Goal: Task Accomplishment & Management: Manage account settings

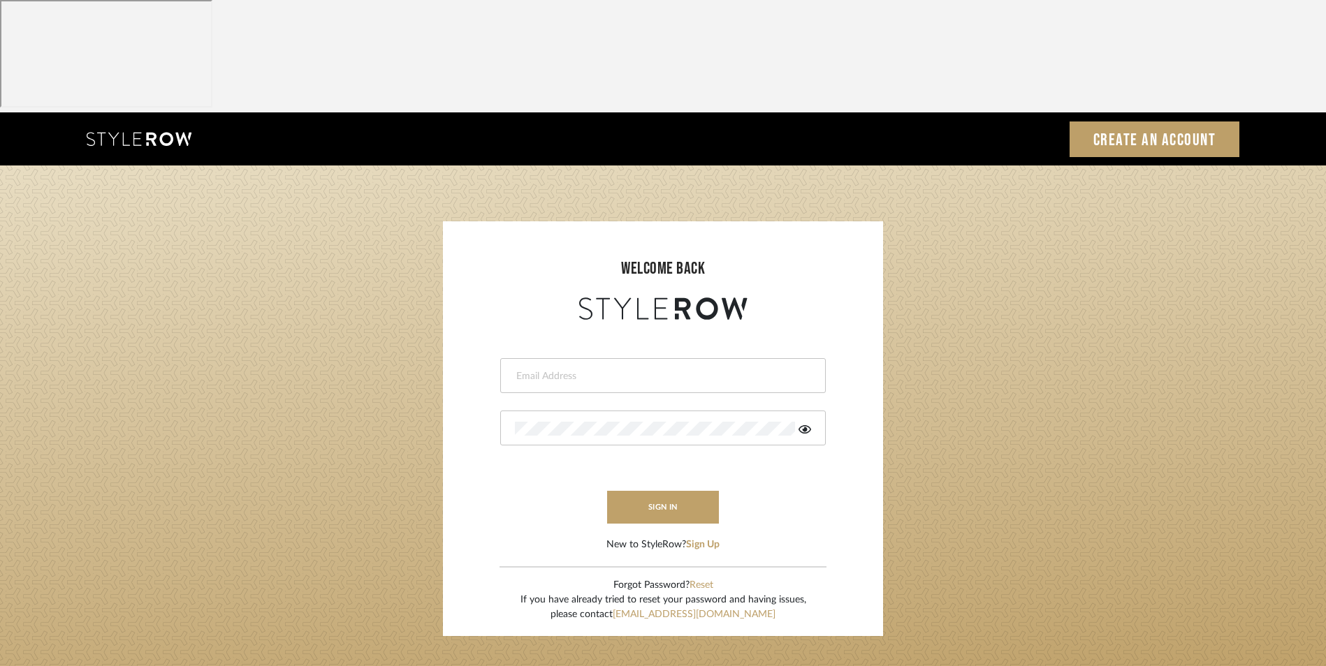
click at [587, 370] on input "email" at bounding box center [661, 377] width 293 height 14
type input "info@dmaestheticsdecor.com"
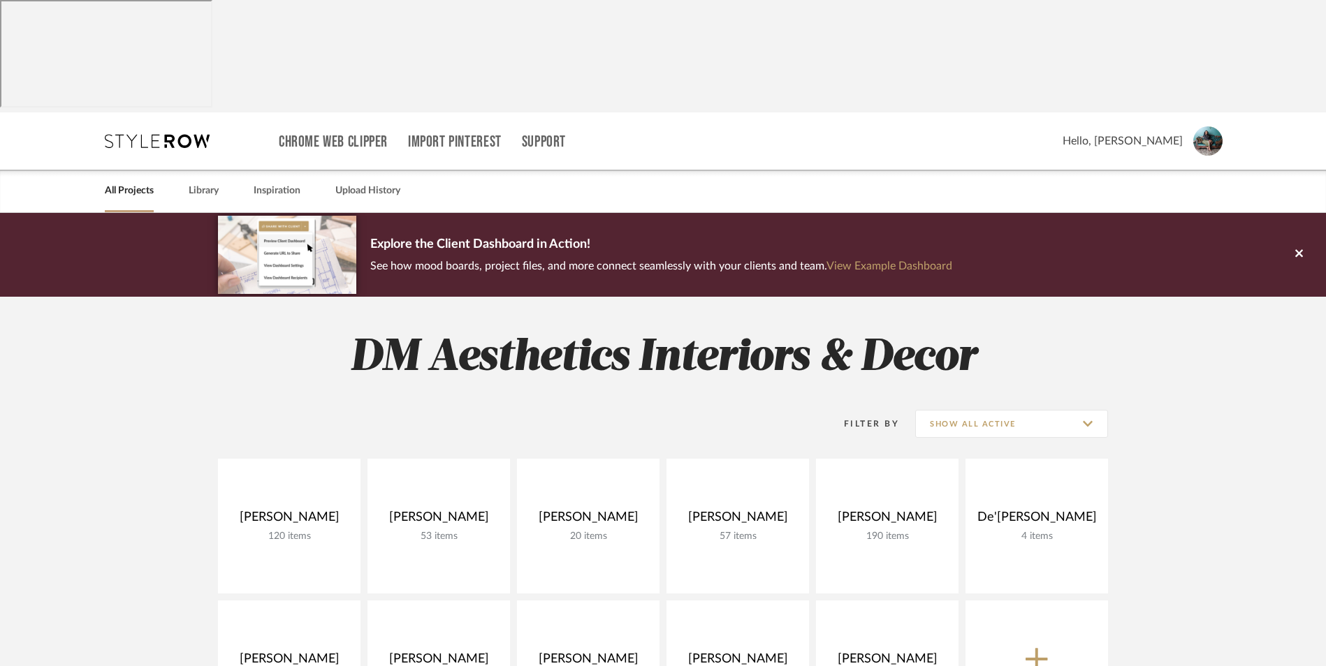
click at [1195, 339] on project-collections "Explore the Client Dashboard in Action! See how mood boards, project files, and…" at bounding box center [663, 668] width 1326 height 910
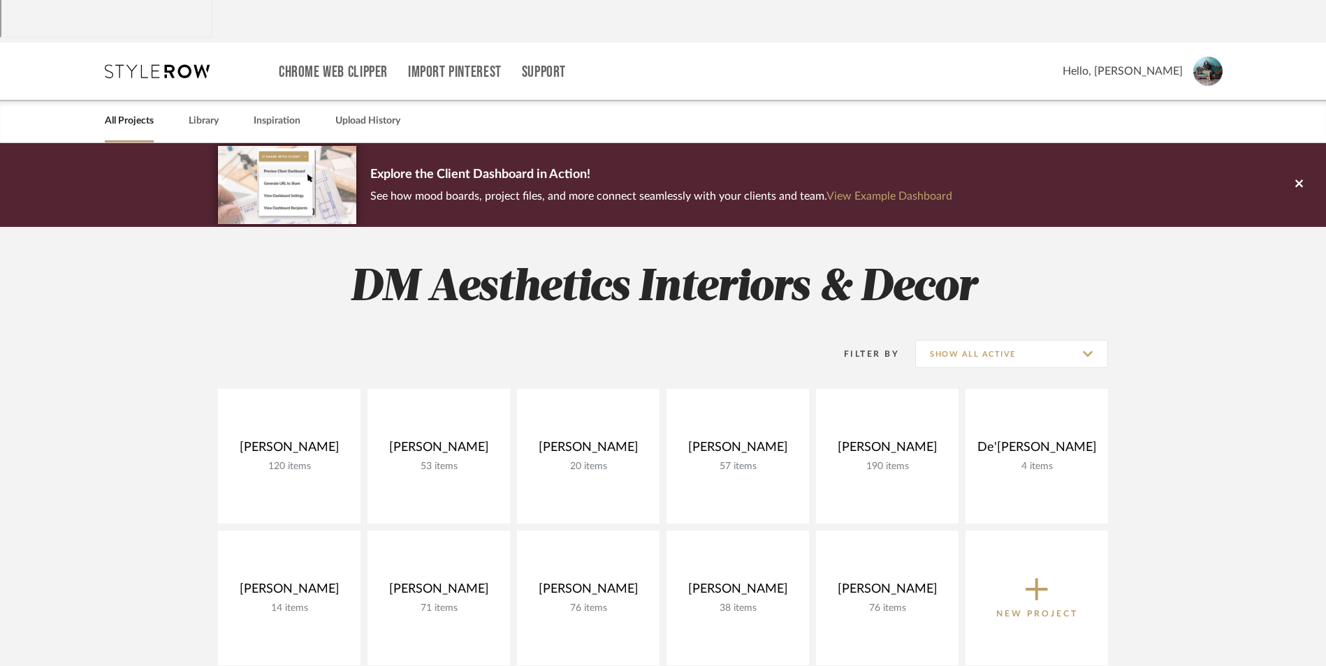
scroll to position [140, 0]
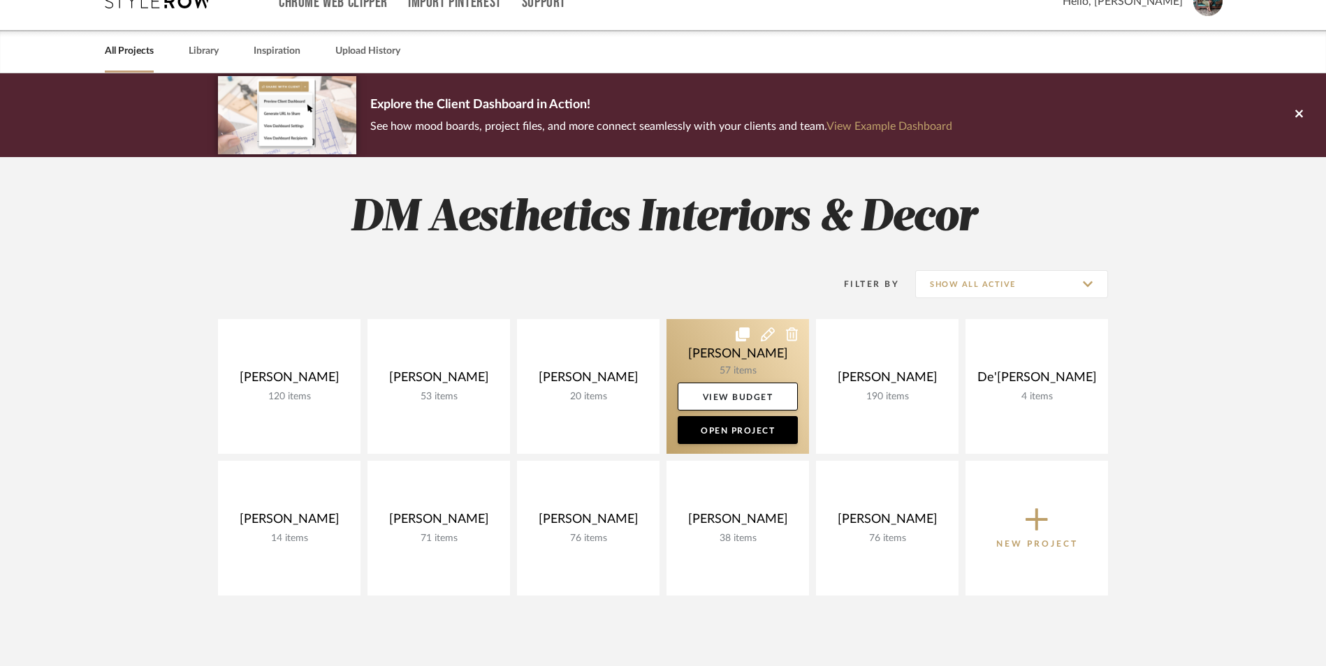
click at [790, 328] on icon at bounding box center [792, 335] width 13 height 14
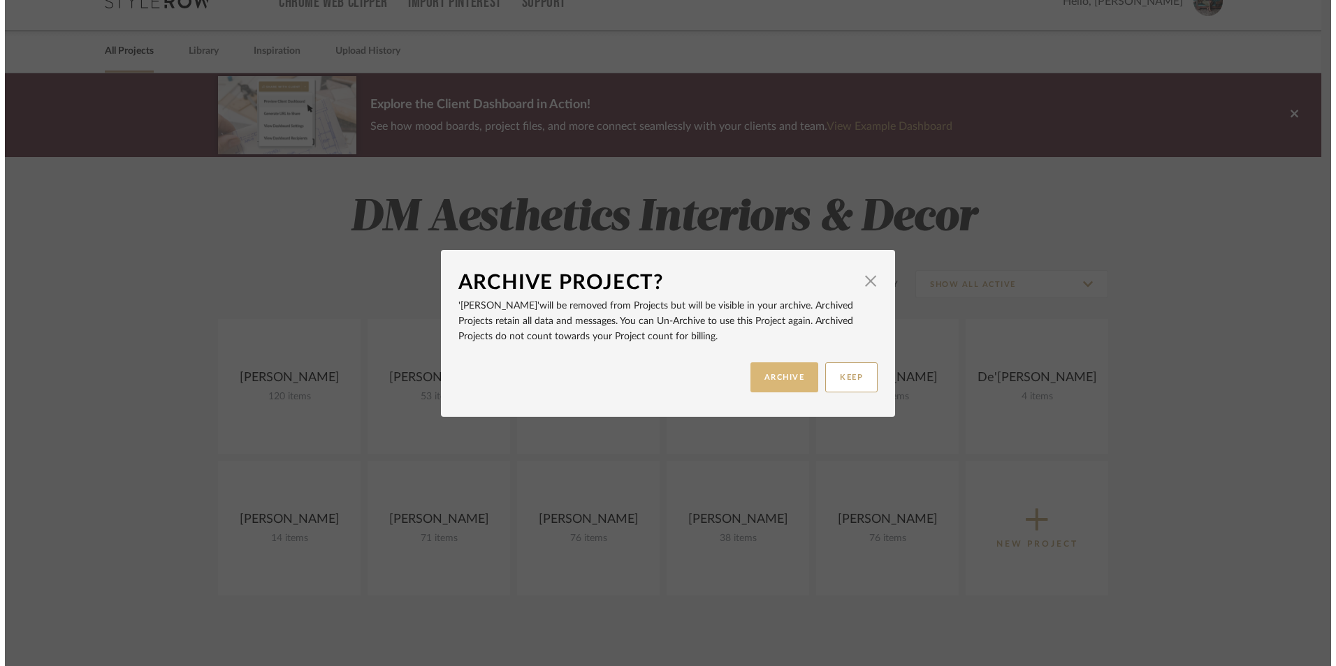
scroll to position [0, 0]
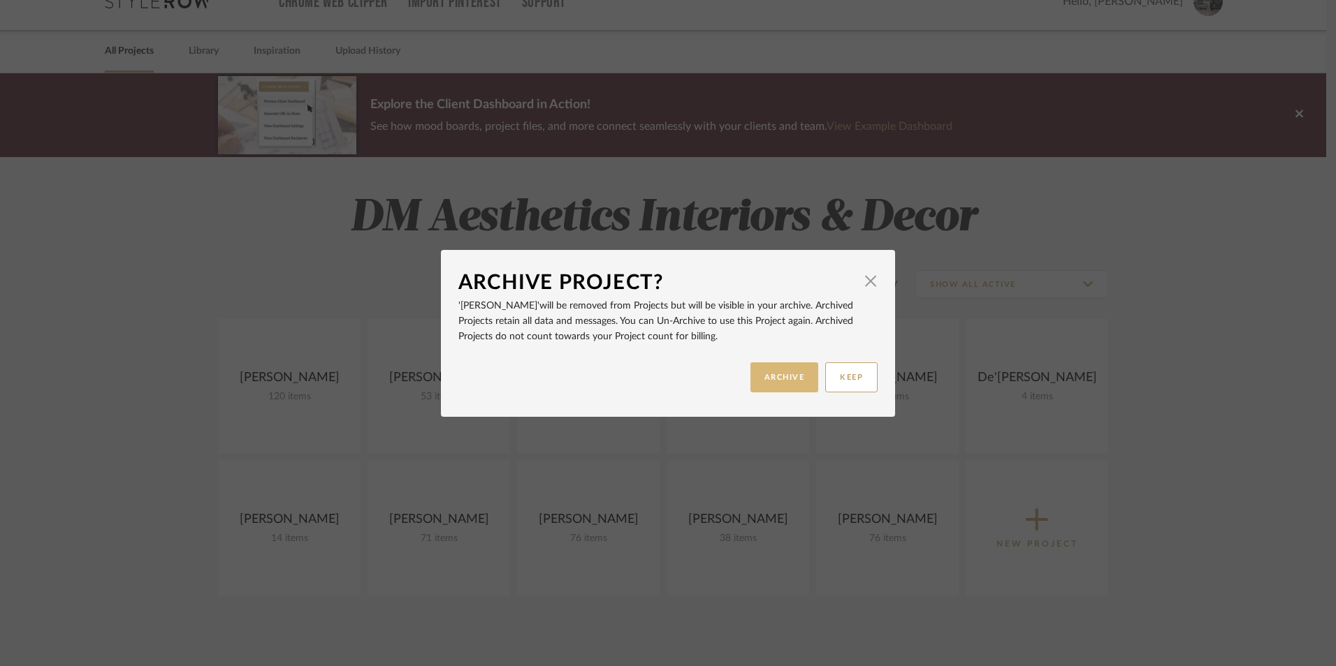
click at [761, 376] on button "ARCHIVE" at bounding box center [784, 378] width 68 height 30
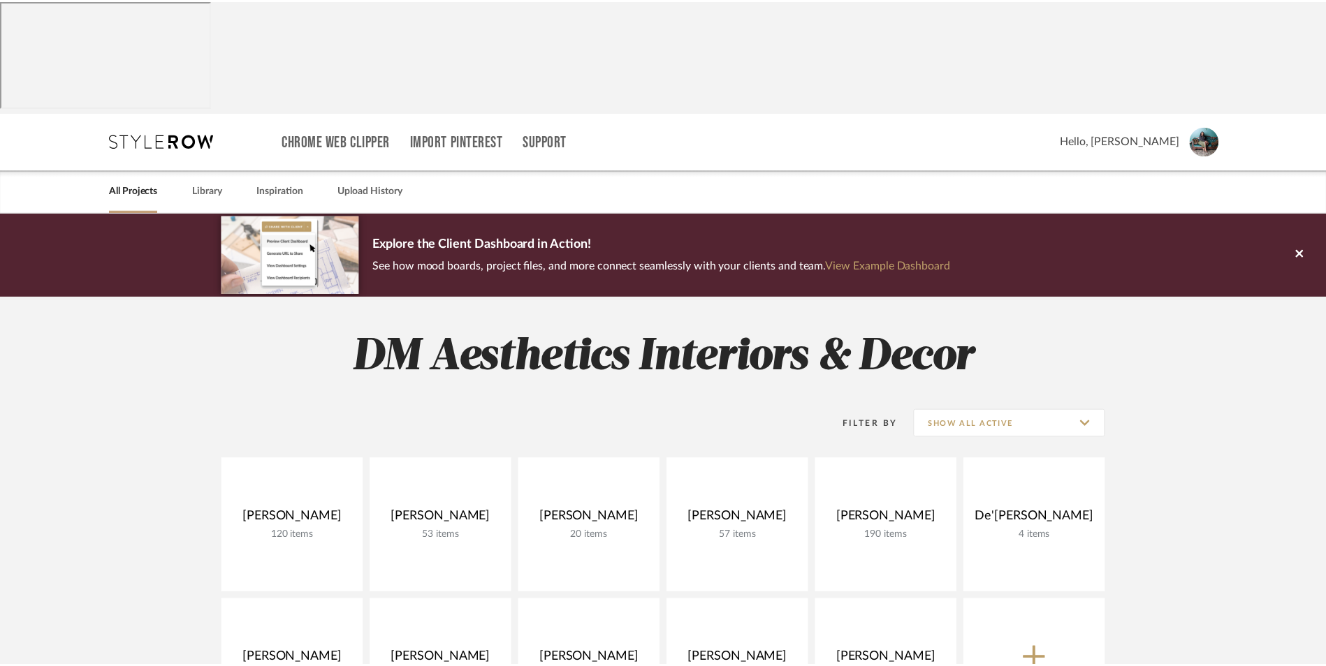
scroll to position [140, 0]
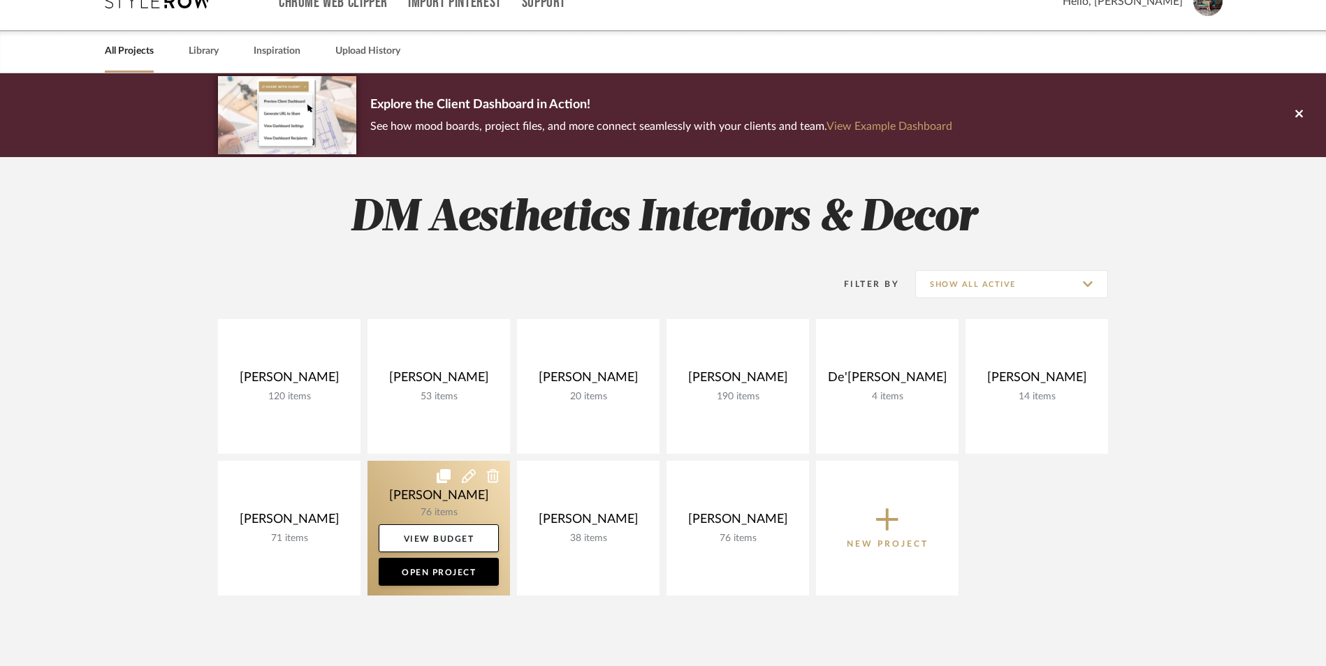
click at [497, 469] on icon at bounding box center [493, 476] width 13 height 14
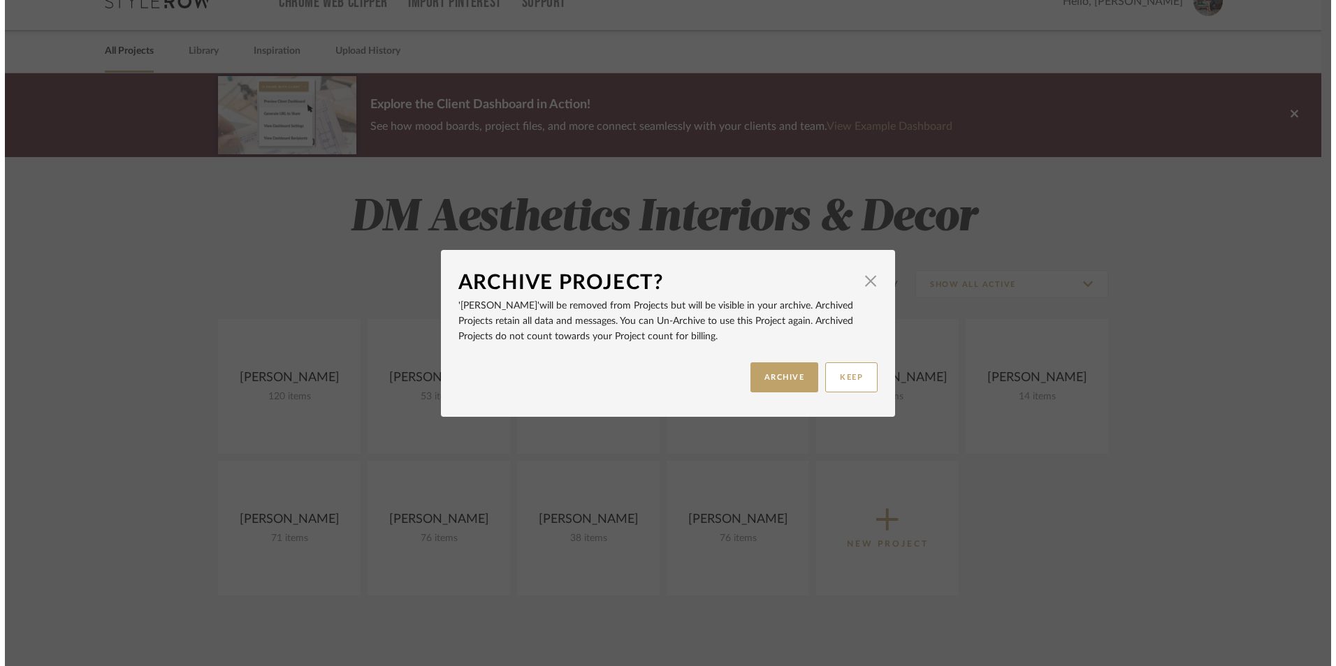
scroll to position [0, 0]
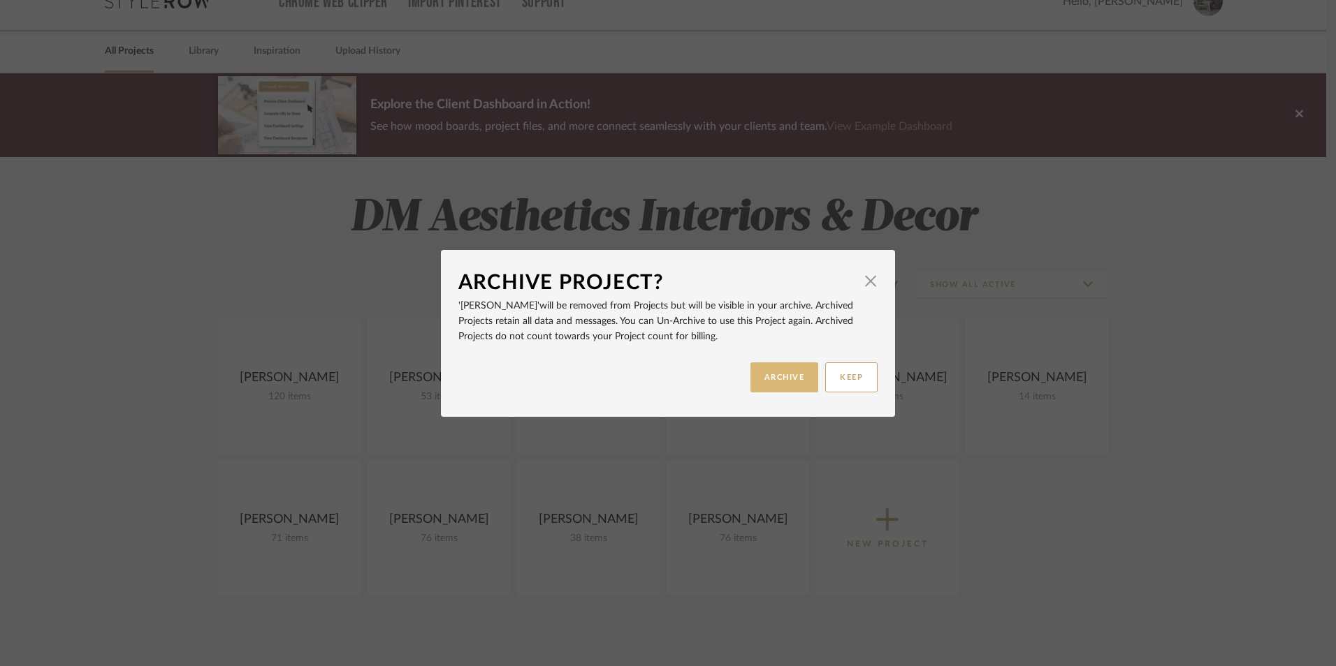
click at [797, 385] on button "ARCHIVE" at bounding box center [784, 378] width 68 height 30
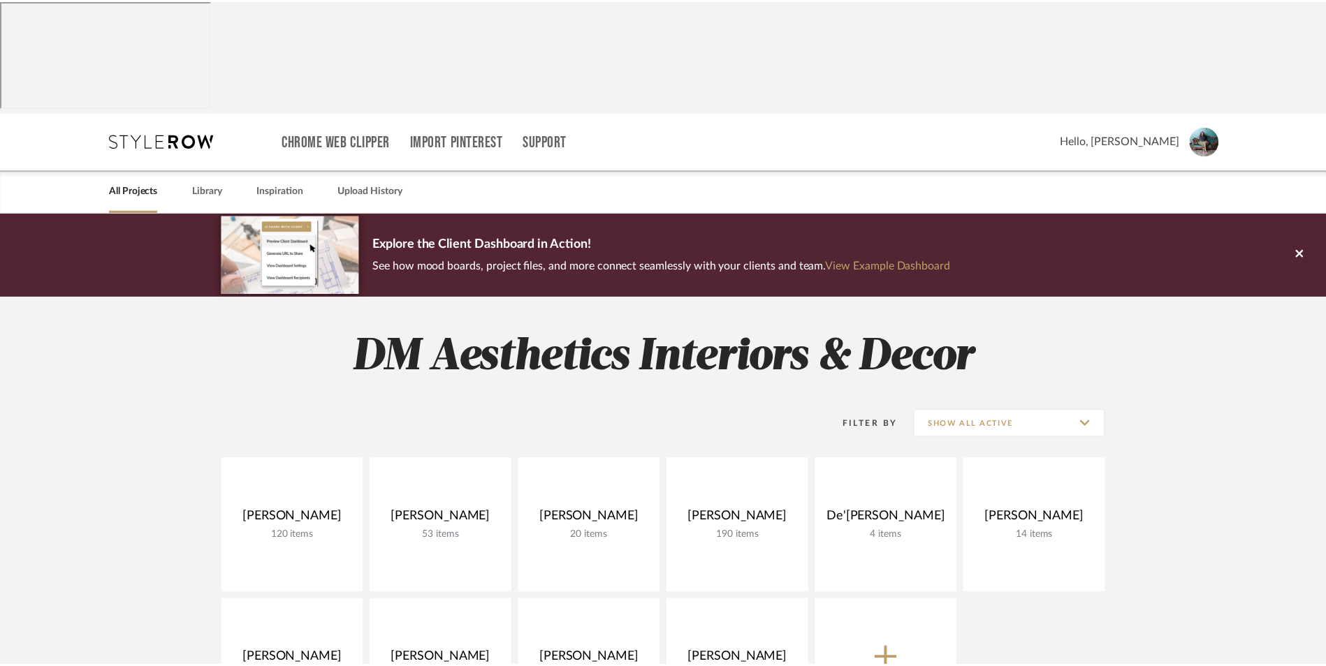
scroll to position [140, 0]
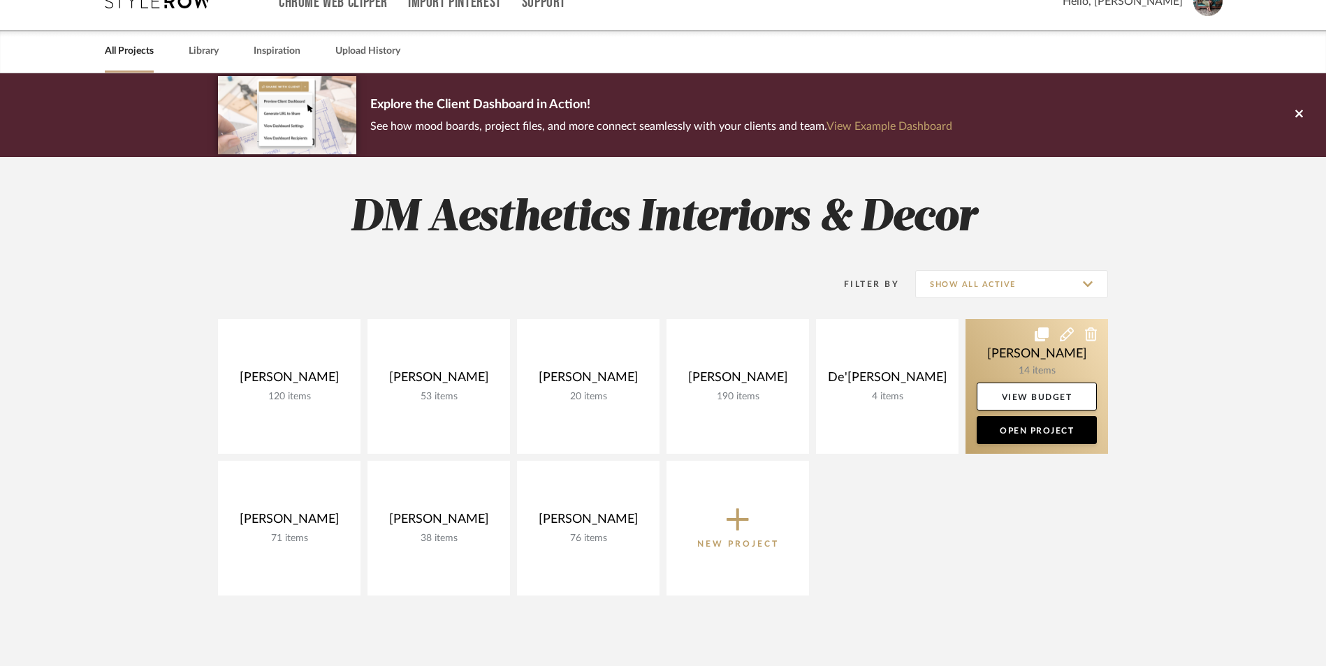
click at [1027, 319] on link at bounding box center [1036, 386] width 143 height 135
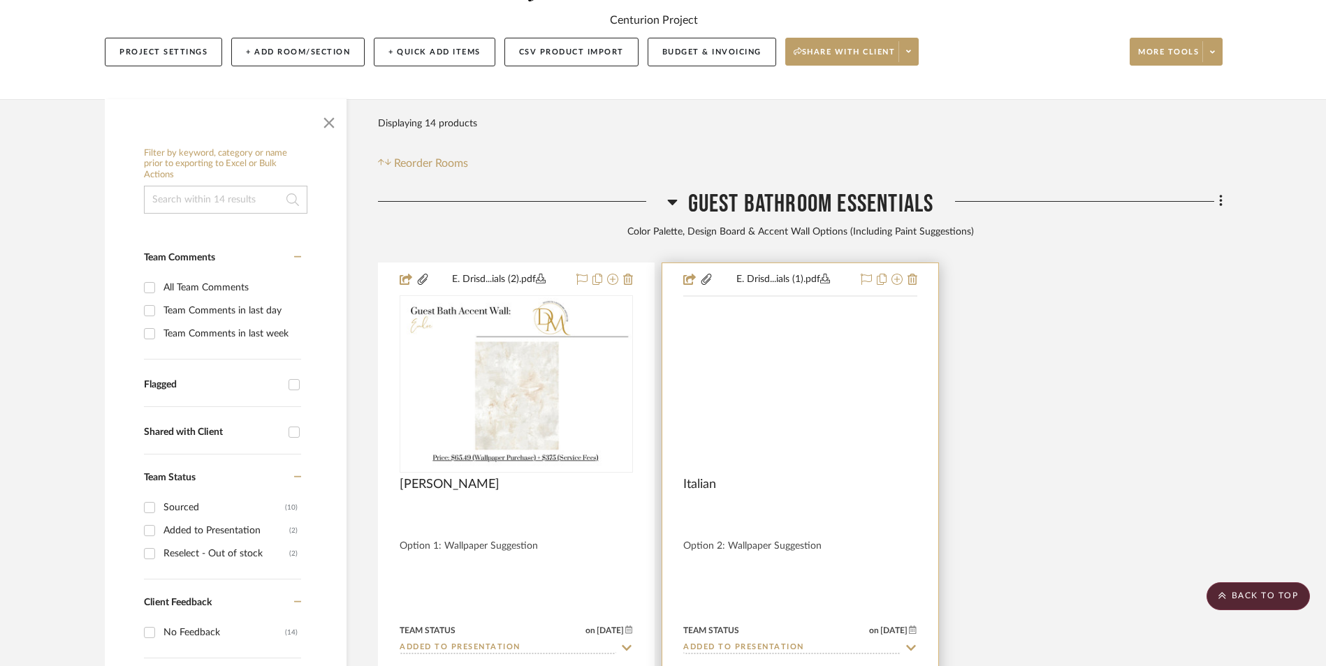
scroll to position [210, 0]
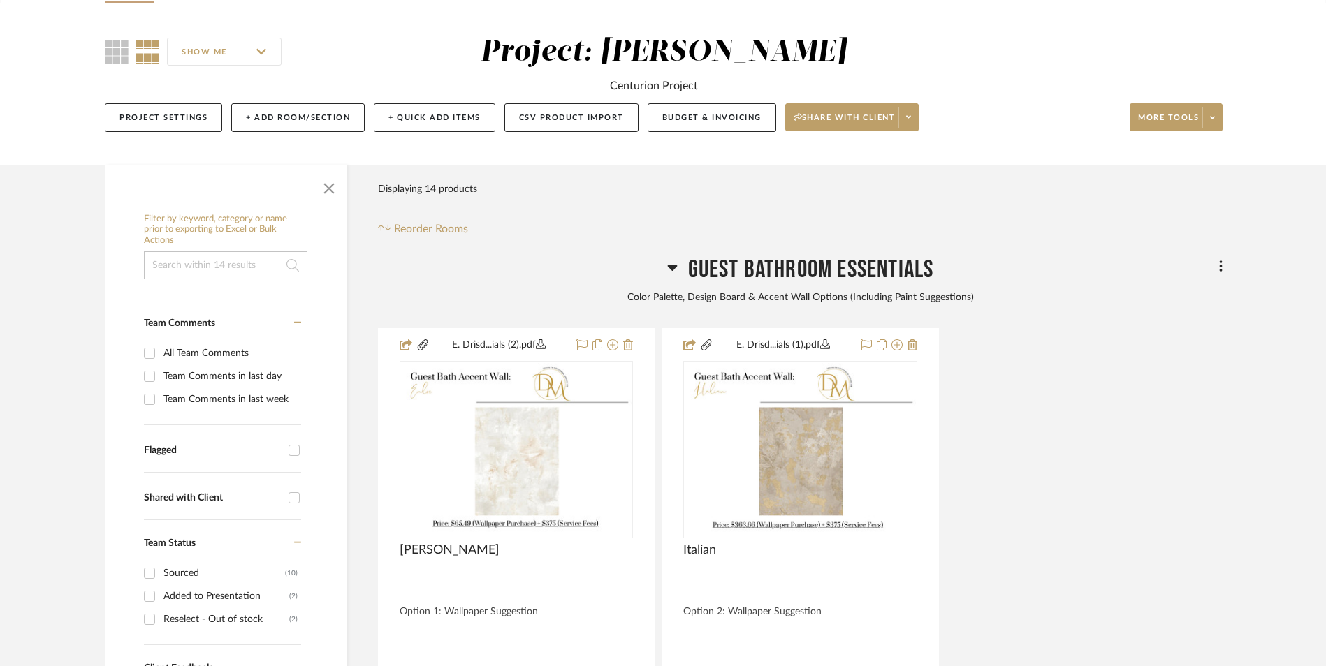
click at [668, 259] on icon at bounding box center [672, 267] width 10 height 17
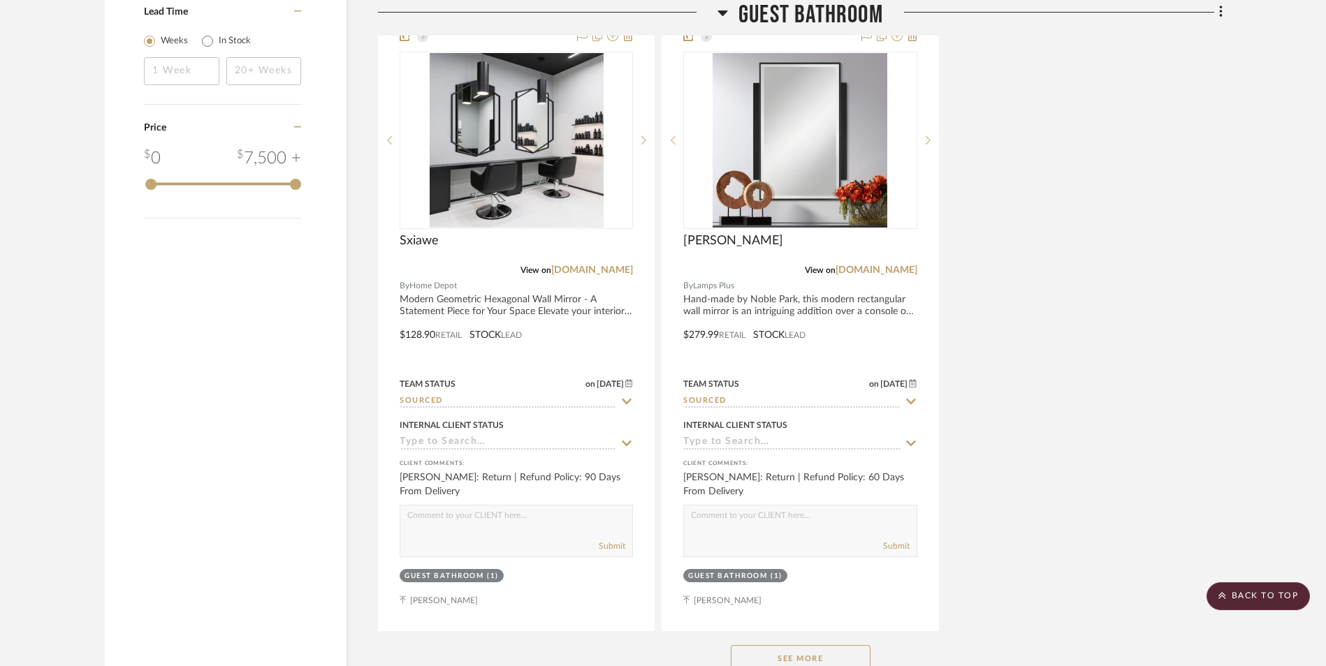
scroll to position [1812, 0]
click at [820, 645] on button "See More" at bounding box center [801, 659] width 140 height 28
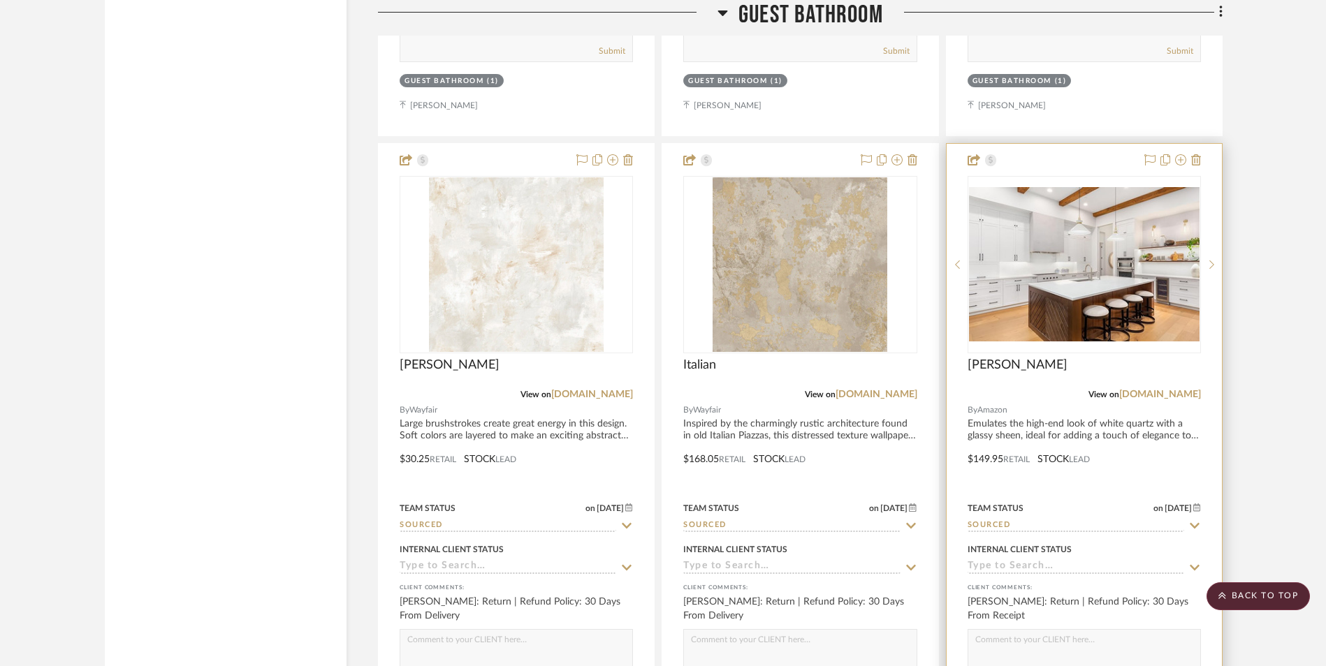
scroll to position [2292, 0]
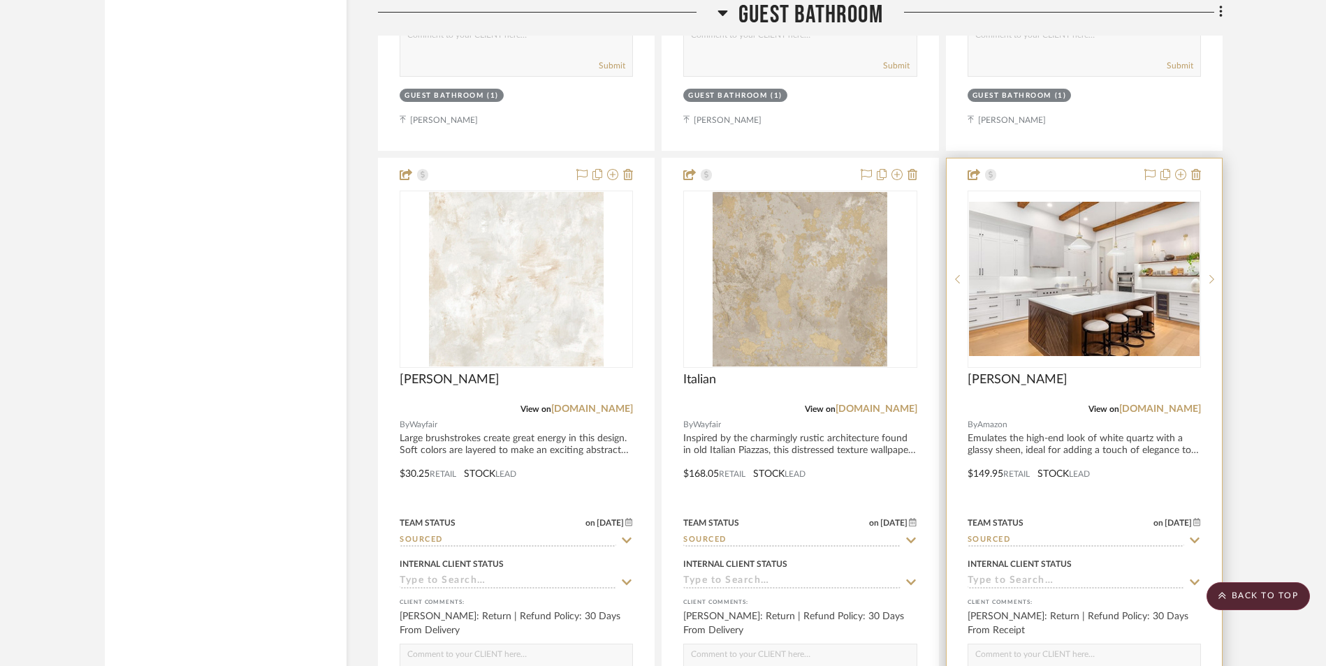
drag, startPoint x: 1158, startPoint y: 294, endPoint x: 1208, endPoint y: 297, distance: 49.7
click at [1158, 404] on link "[DOMAIN_NAME]" at bounding box center [1160, 409] width 82 height 10
click at [0, 0] on img at bounding box center [0, 0] width 0 height 0
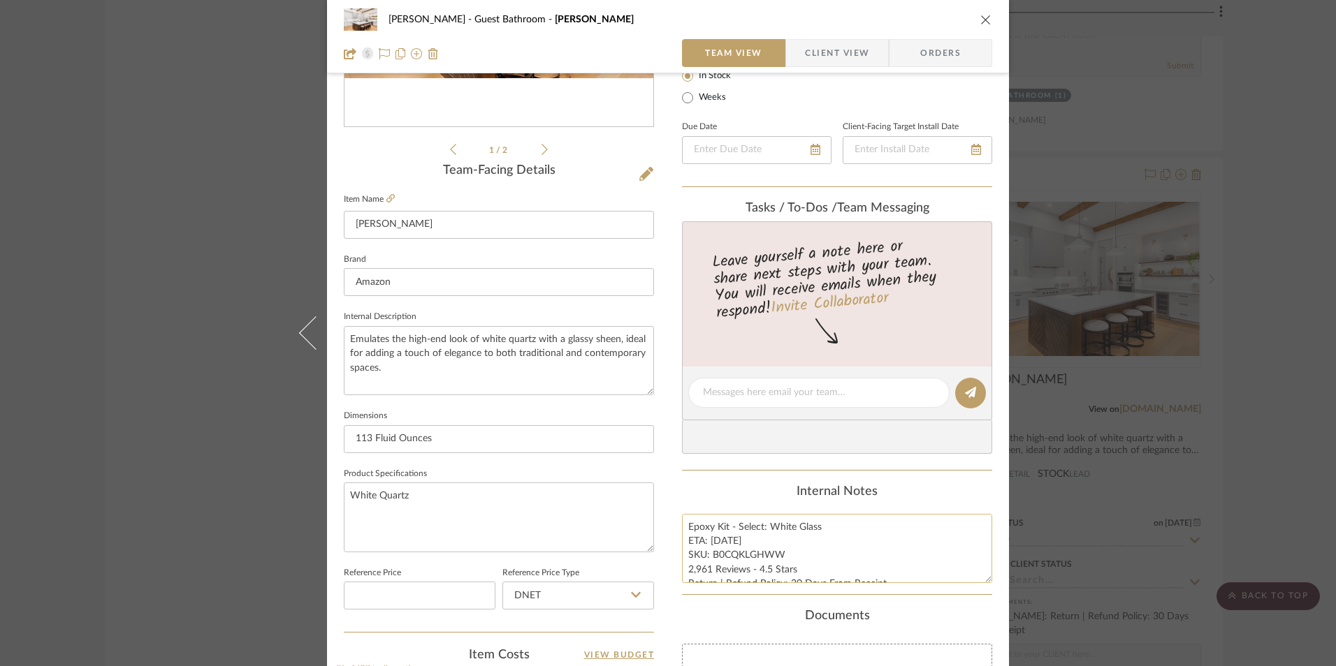
scroll to position [279, 0]
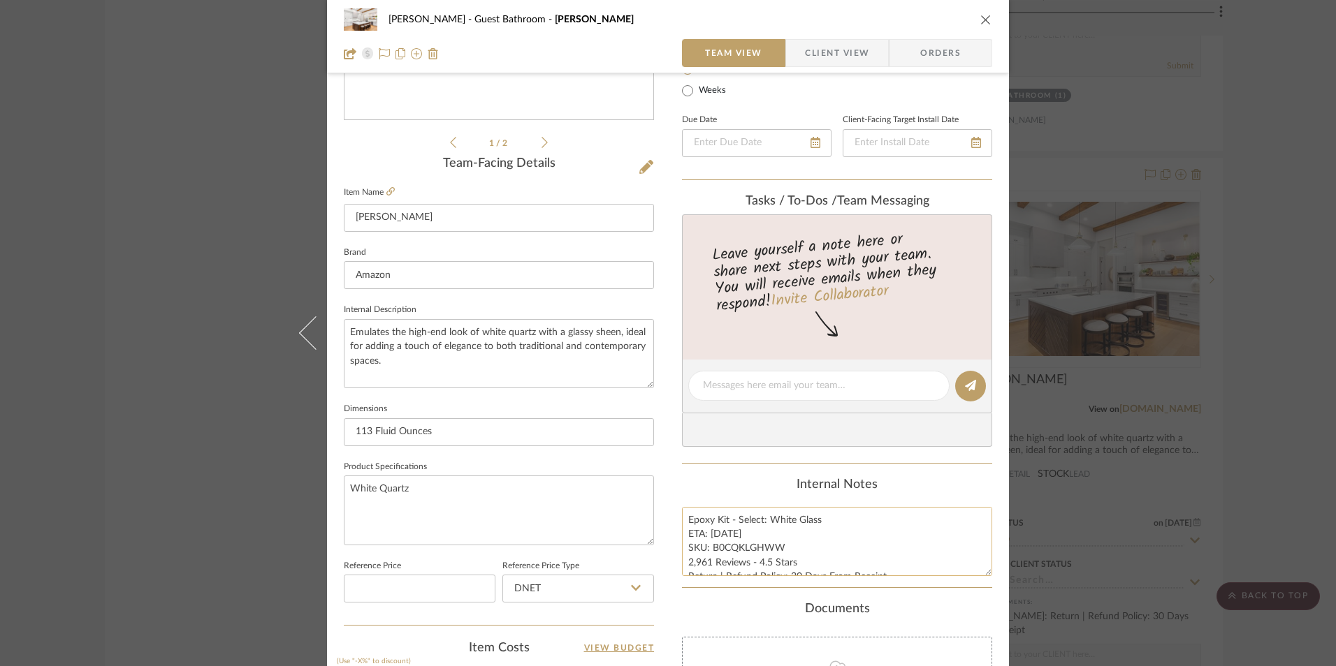
click at [717, 532] on textarea "Epoxy Kit - Select: White Glass ETA: [DATE] SKU: B0CQKLGHWW 2,961 Reviews - 4.5…" at bounding box center [837, 541] width 310 height 69
type textarea "Epoxy Kit - Select: White Glass ETA: [DATE] SKU: B0CQKLGHWW 2,961 Reviews - 4.5…"
click at [744, 476] on div "Content here copies to Client View - confirm visibility there. Show in Client D…" at bounding box center [837, 391] width 310 height 1150
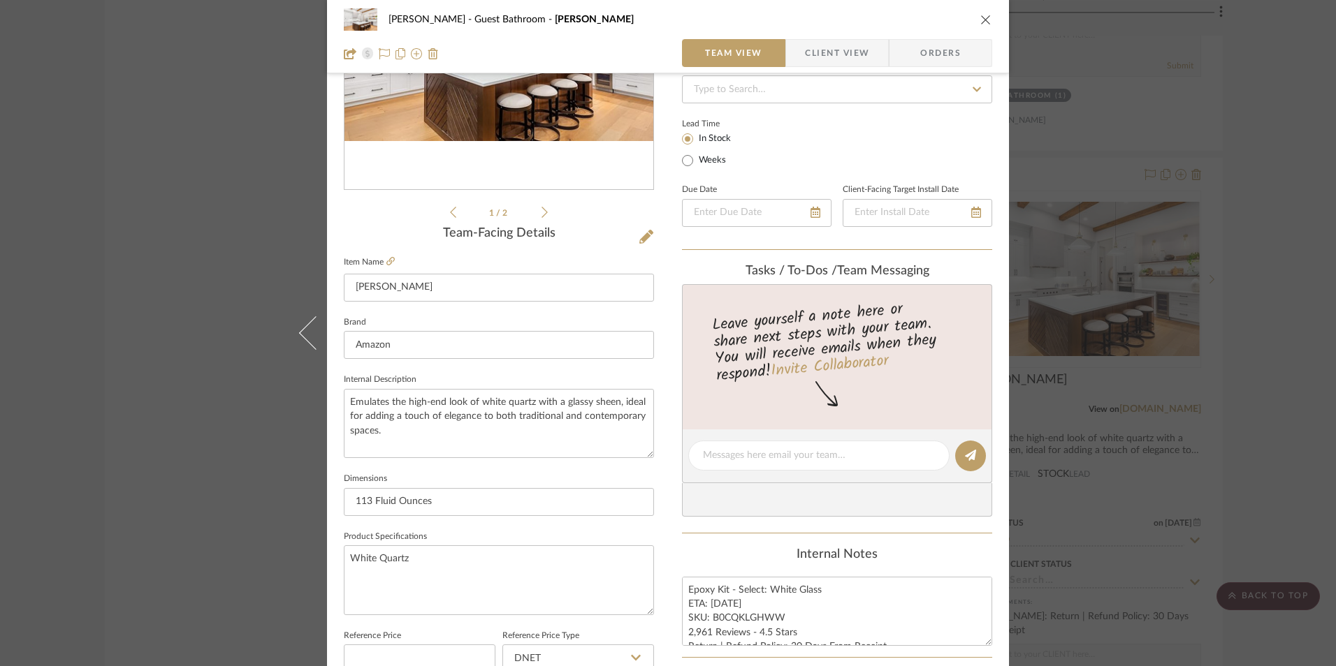
scroll to position [349, 0]
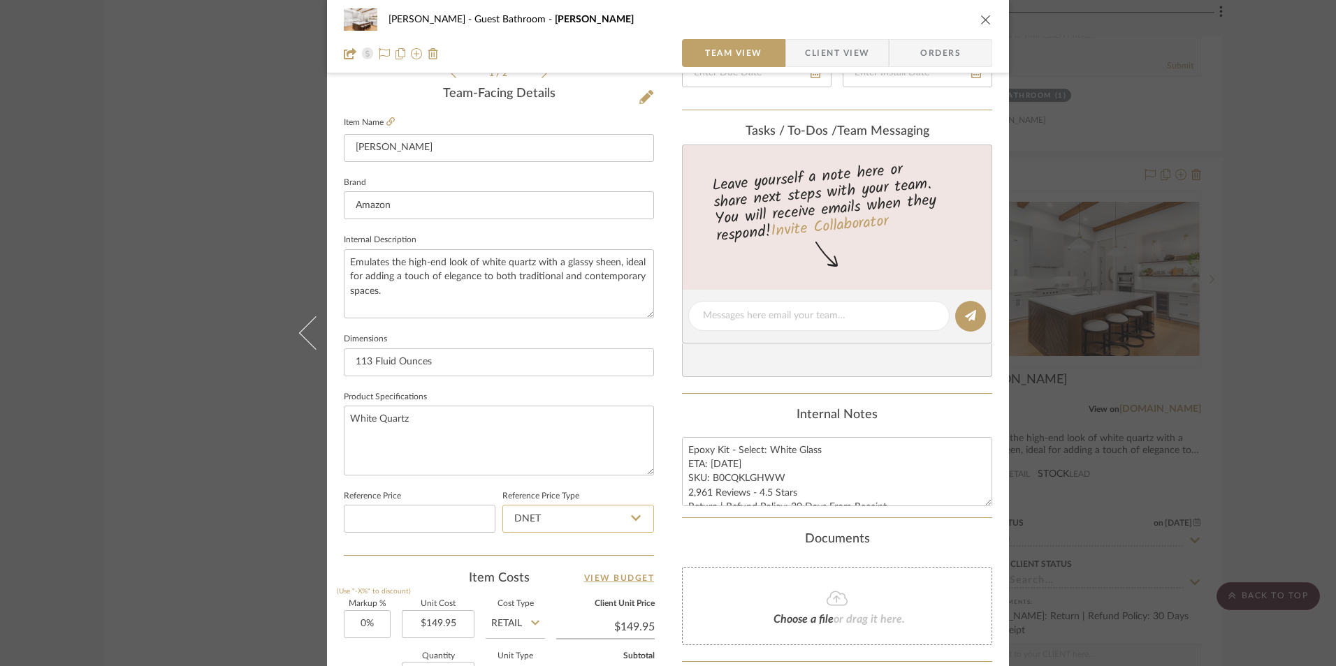
click at [569, 527] on input "DNET" at bounding box center [578, 519] width 152 height 28
click at [562, 585] on div "Retail" at bounding box center [584, 590] width 173 height 36
type input "Retail"
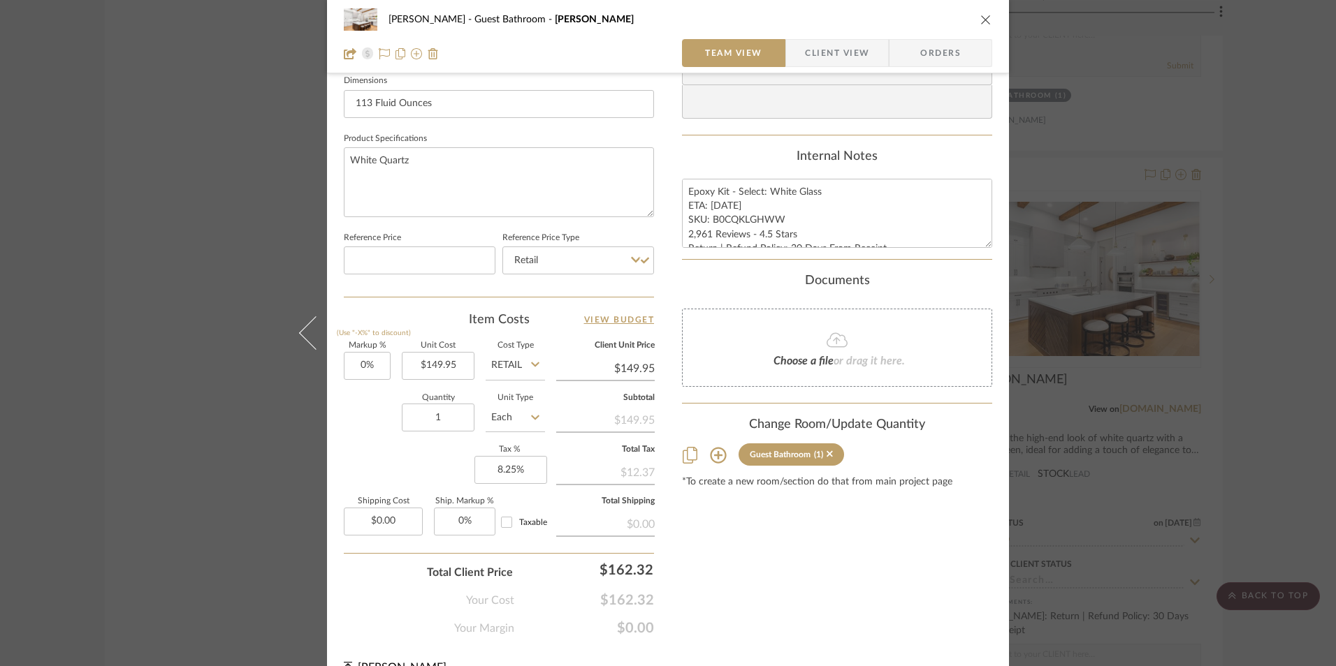
scroll to position [629, 0]
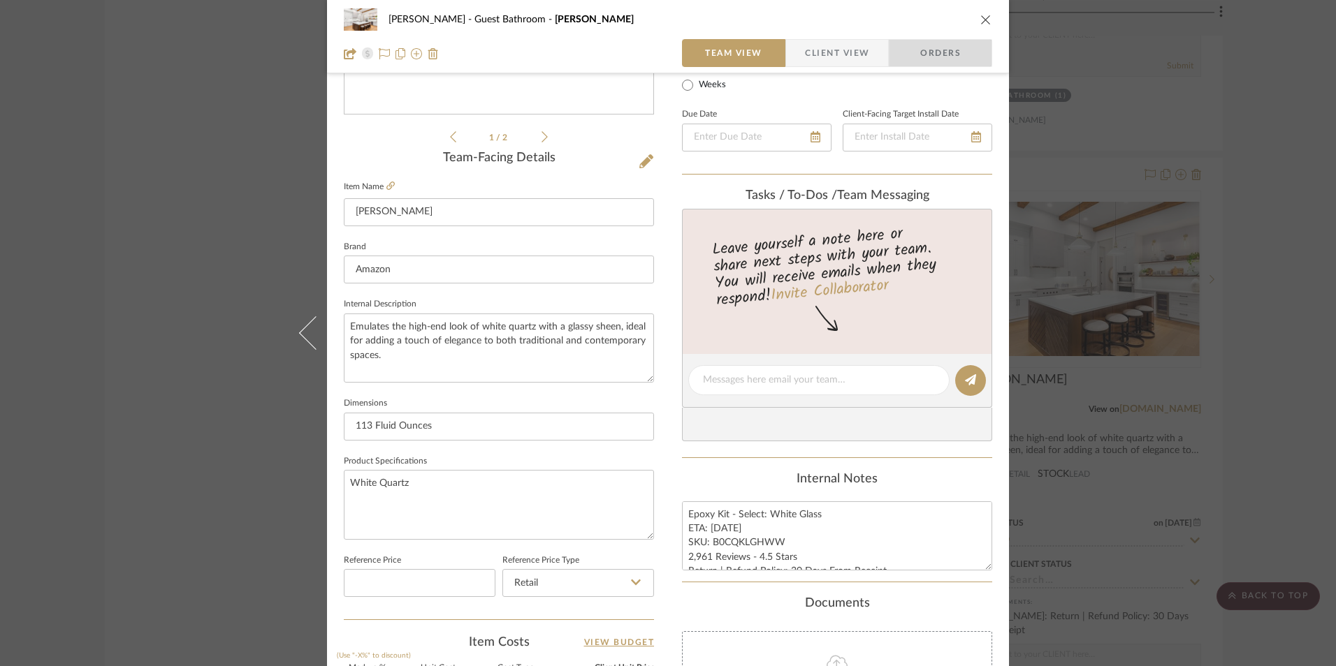
click at [930, 45] on span "Orders" at bounding box center [940, 53] width 71 height 28
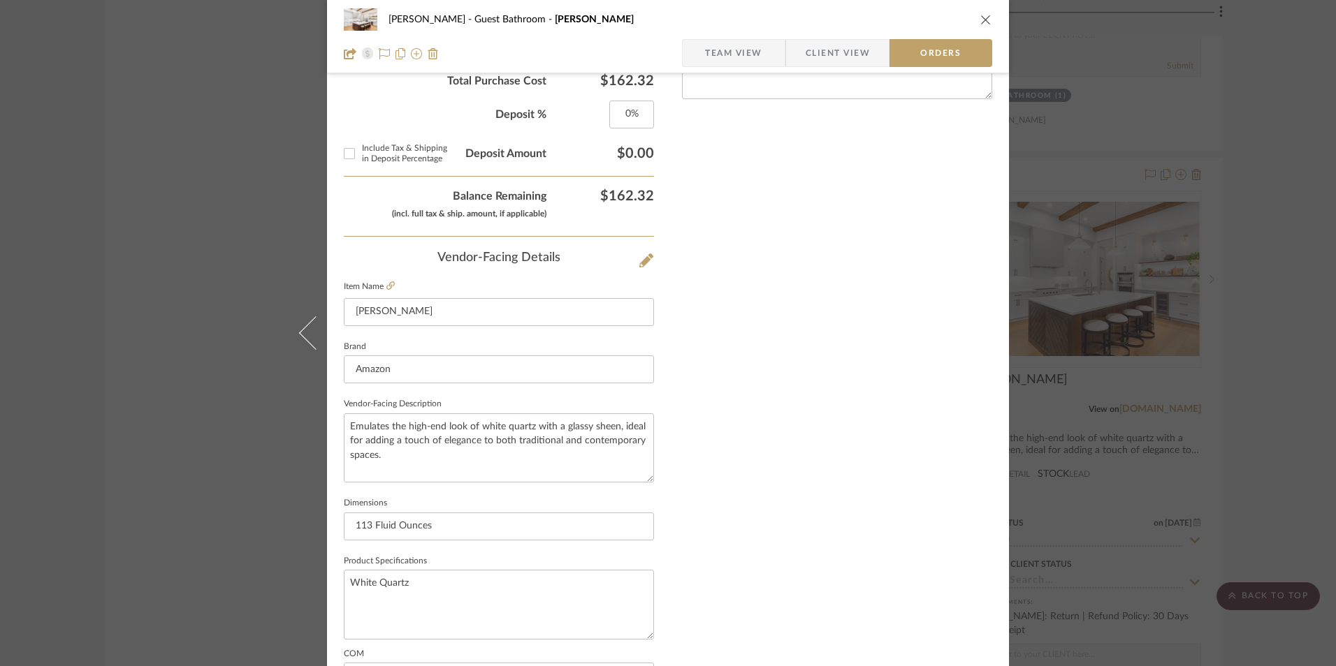
scroll to position [470, 0]
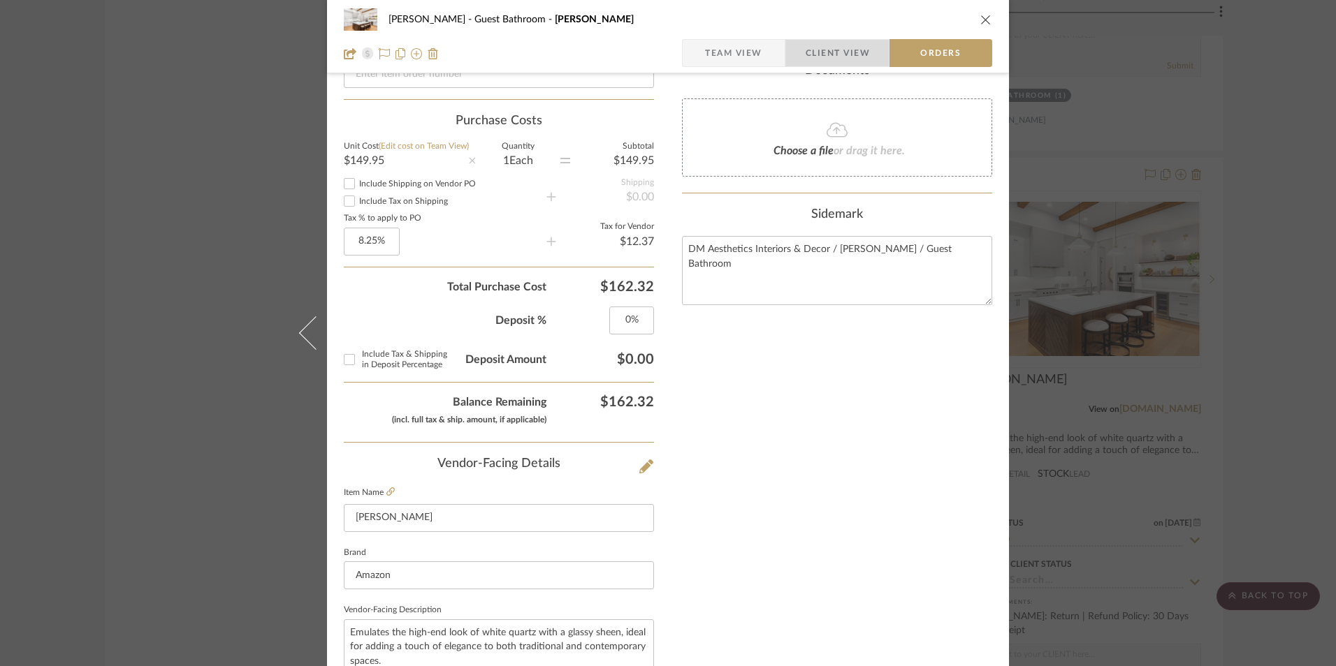
click at [824, 51] on span "Client View" at bounding box center [837, 53] width 64 height 28
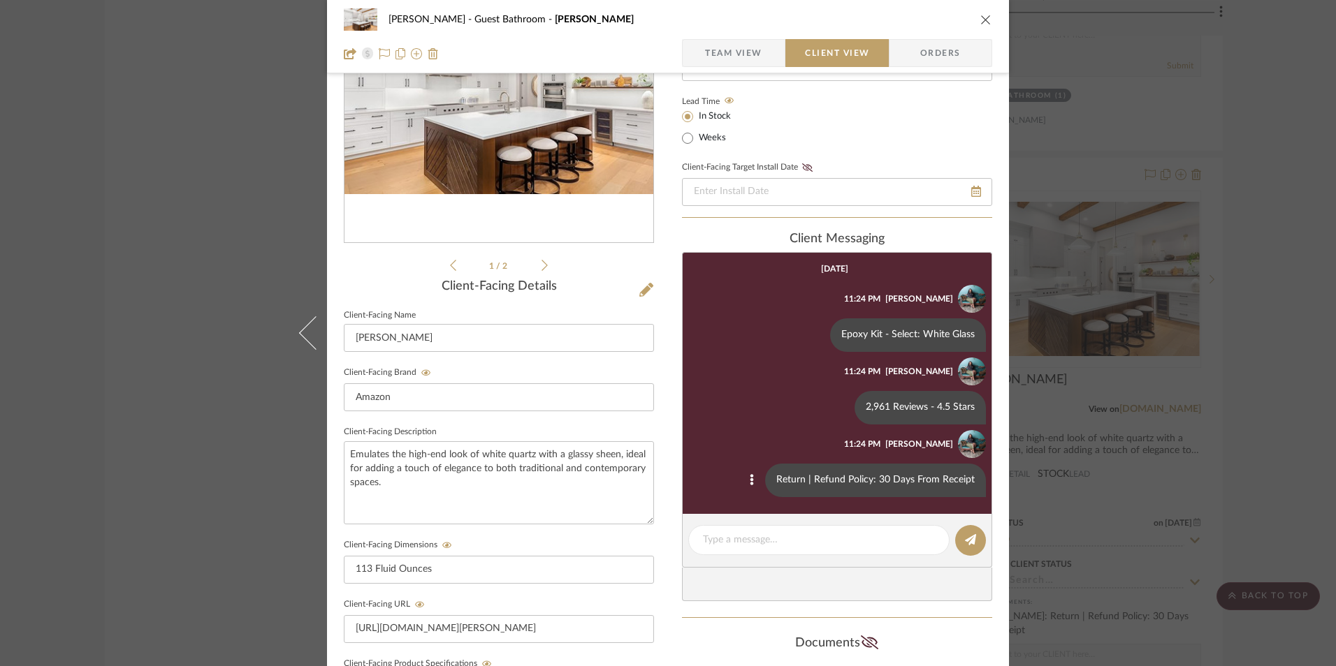
scroll to position [158, 0]
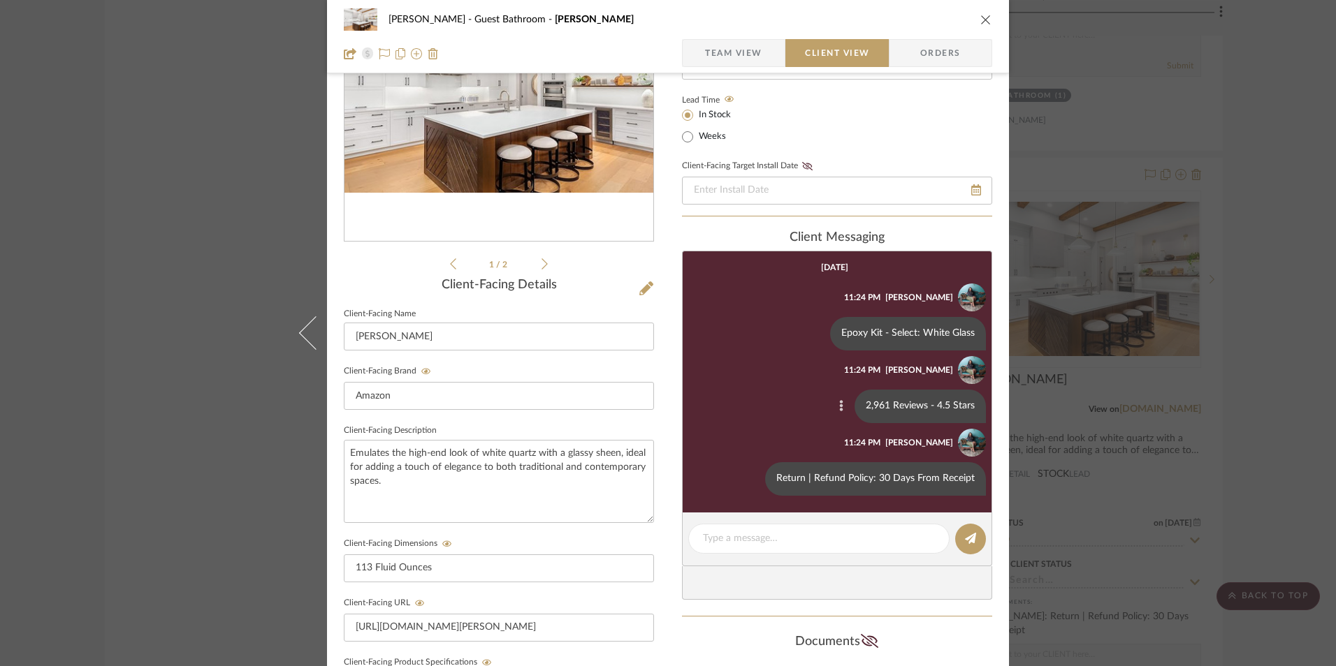
click at [833, 401] on button at bounding box center [841, 406] width 17 height 17
click at [787, 395] on span "Edit Message" at bounding box center [771, 390] width 57 height 12
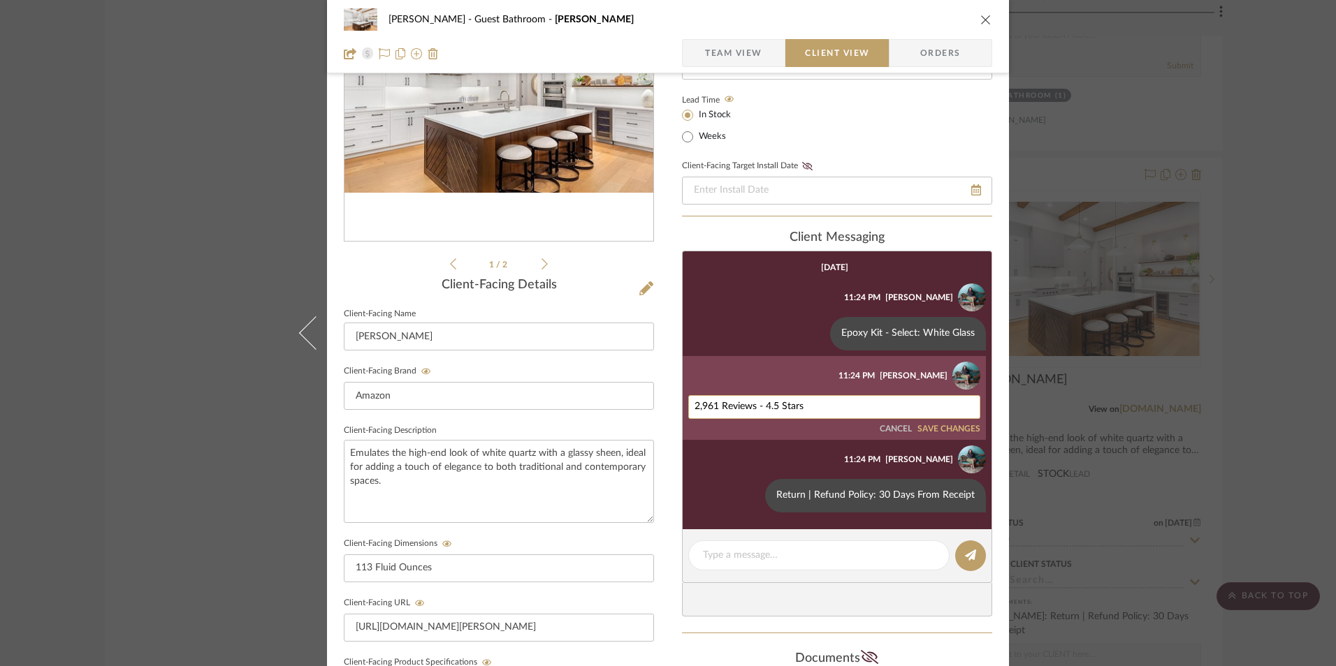
drag, startPoint x: 713, startPoint y: 405, endPoint x: 699, endPoint y: 402, distance: 13.7
click at [699, 402] on textarea "2,961 Reviews - 4.5 Stars" at bounding box center [833, 407] width 279 height 11
type textarea "2,850 Reviews - 4.5 Stars"
click at [931, 429] on button "SAVE CHANGES" at bounding box center [948, 430] width 63 height 10
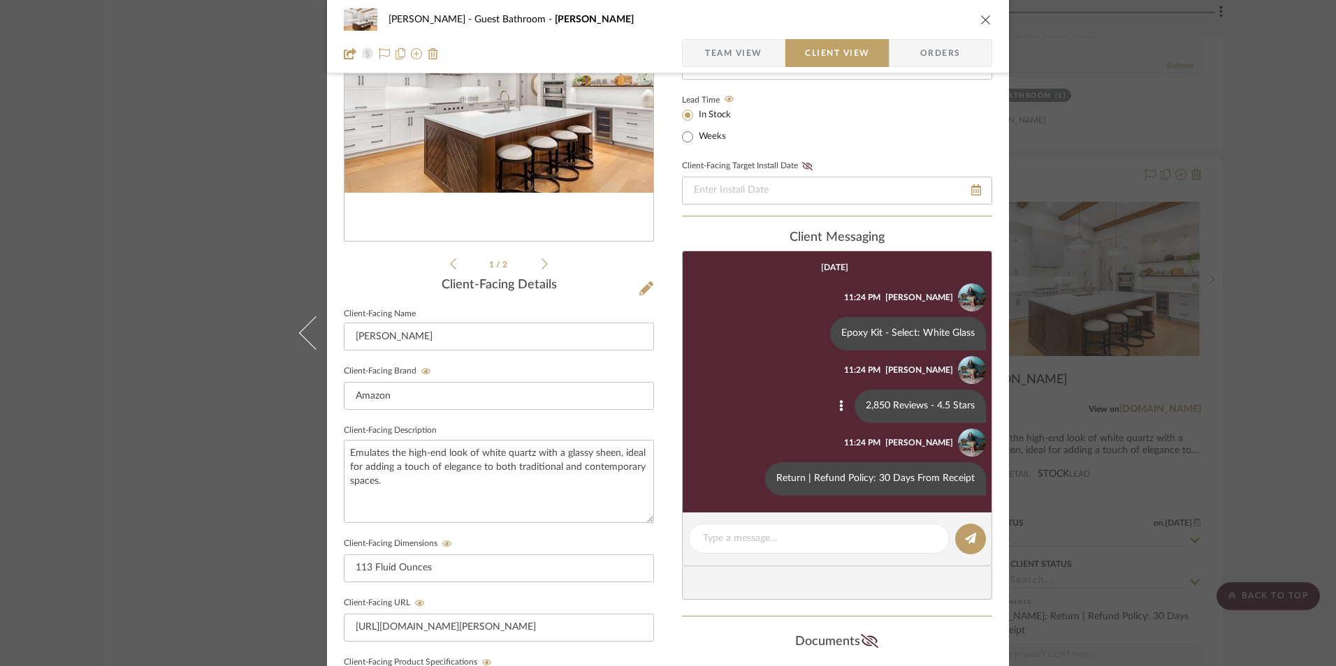
click at [751, 58] on span "Team View" at bounding box center [733, 53] width 57 height 28
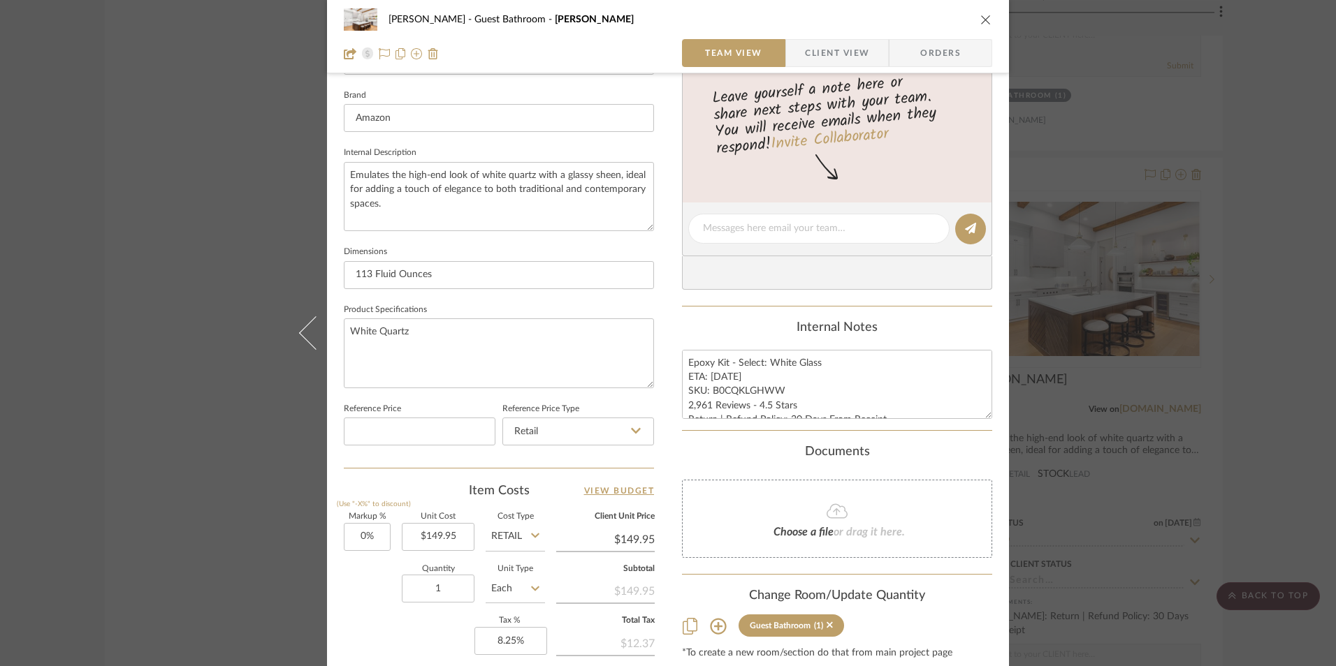
scroll to position [437, 0]
click at [709, 396] on textarea "Epoxy Kit - Select: White Glass ETA: [DATE] SKU: B0CQKLGHWW 2,961 Reviews - 4.5…" at bounding box center [837, 383] width 310 height 69
drag, startPoint x: 706, startPoint y: 404, endPoint x: 691, endPoint y: 405, distance: 15.4
click at [691, 405] on textarea "Epoxy Kit - Select: White Glass ETA: [DATE] SKU: B0CQKLGHWW 2,961 Reviews - 4.5…" at bounding box center [837, 383] width 310 height 69
type textarea "Epoxy Kit - Select: White Glass ETA: [DATE] SKU: B0CQKLGHWW 2,850 Reviews - 4.5…"
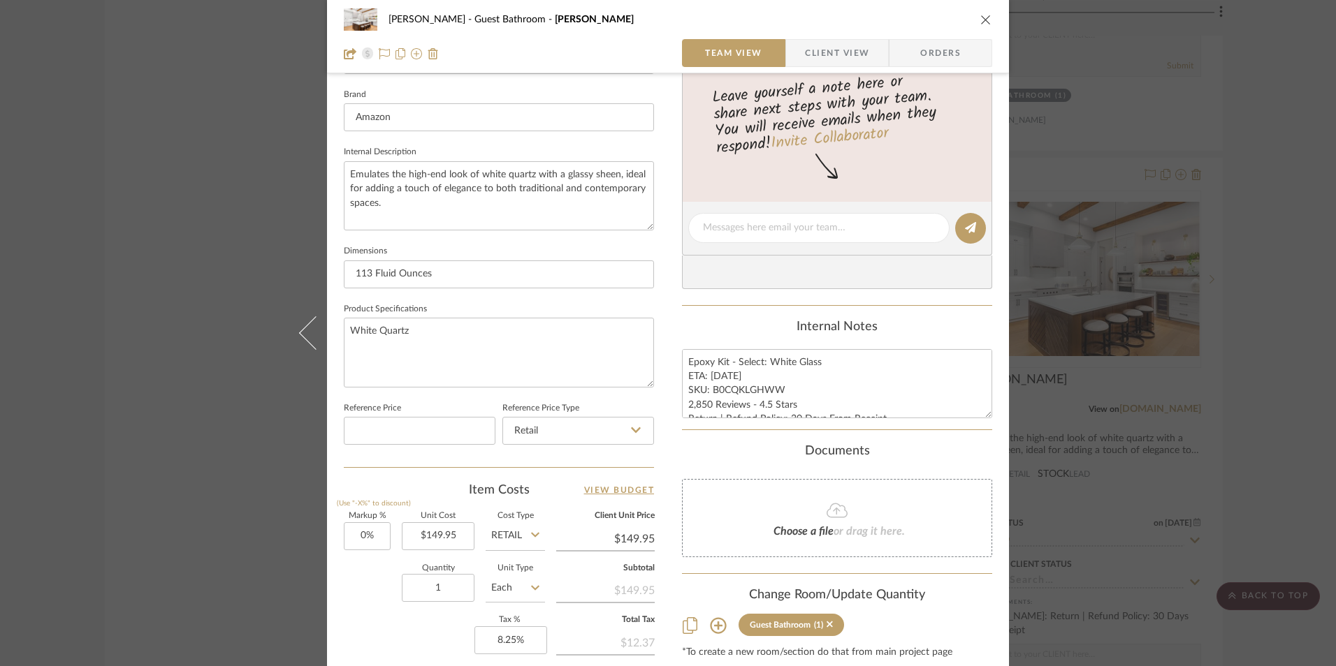
click at [729, 316] on div "Content here copies to Client View - confirm visibility there. Show in Client D…" at bounding box center [837, 233] width 310 height 1150
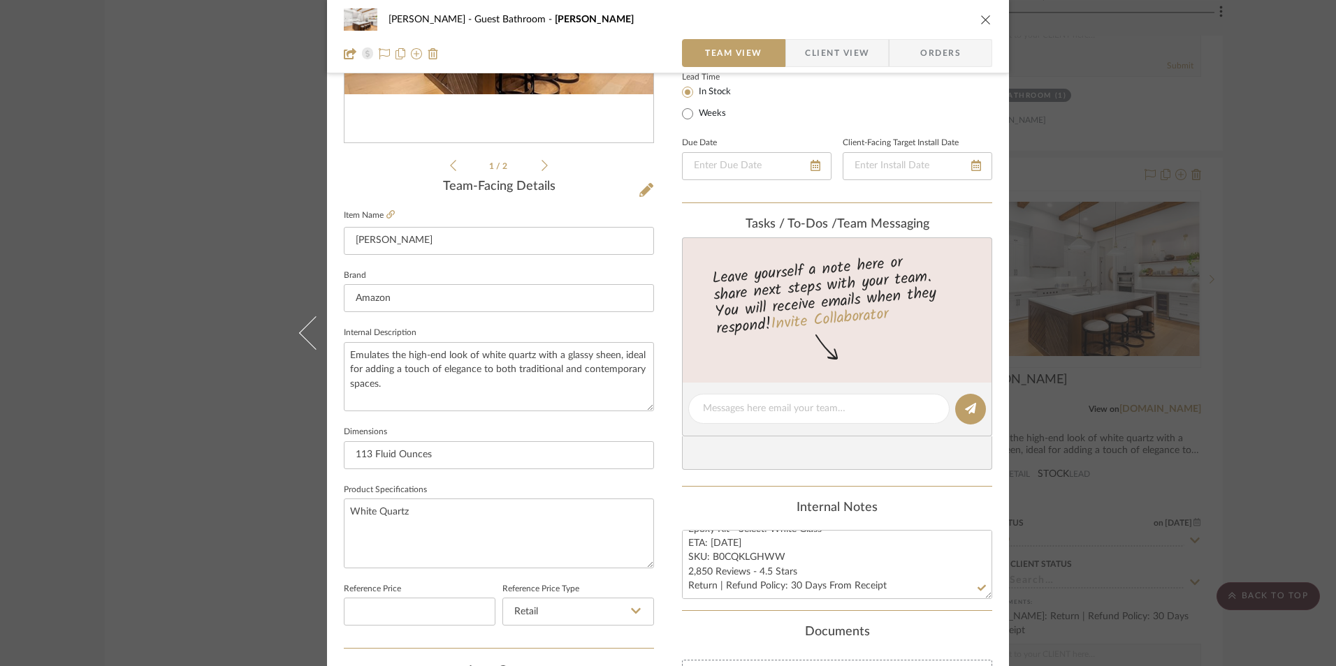
scroll to position [228, 0]
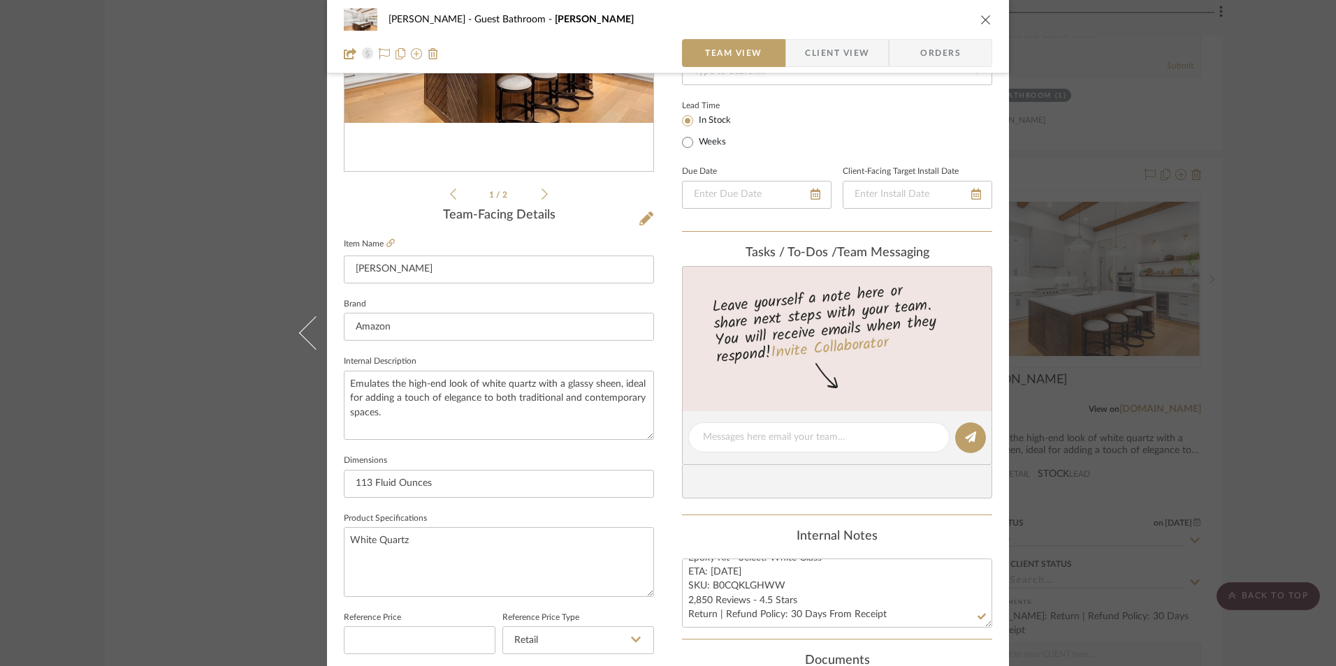
click at [980, 17] on icon "close" at bounding box center [985, 19] width 11 height 11
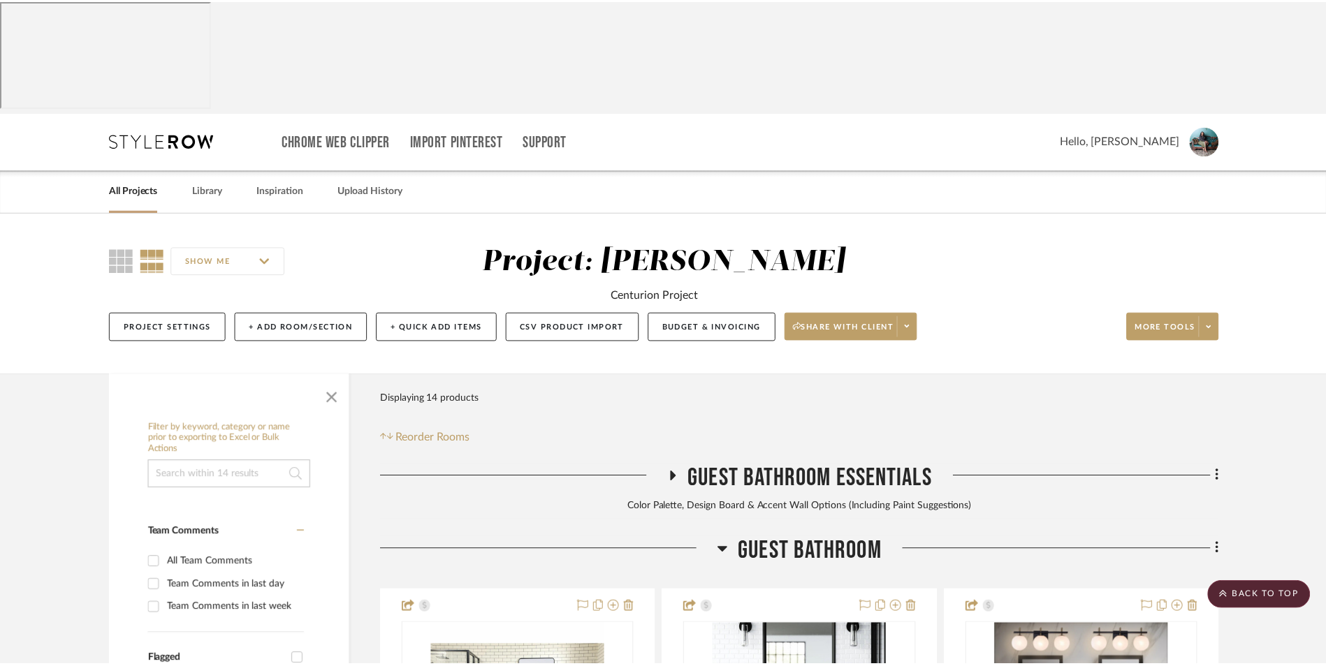
scroll to position [2292, 0]
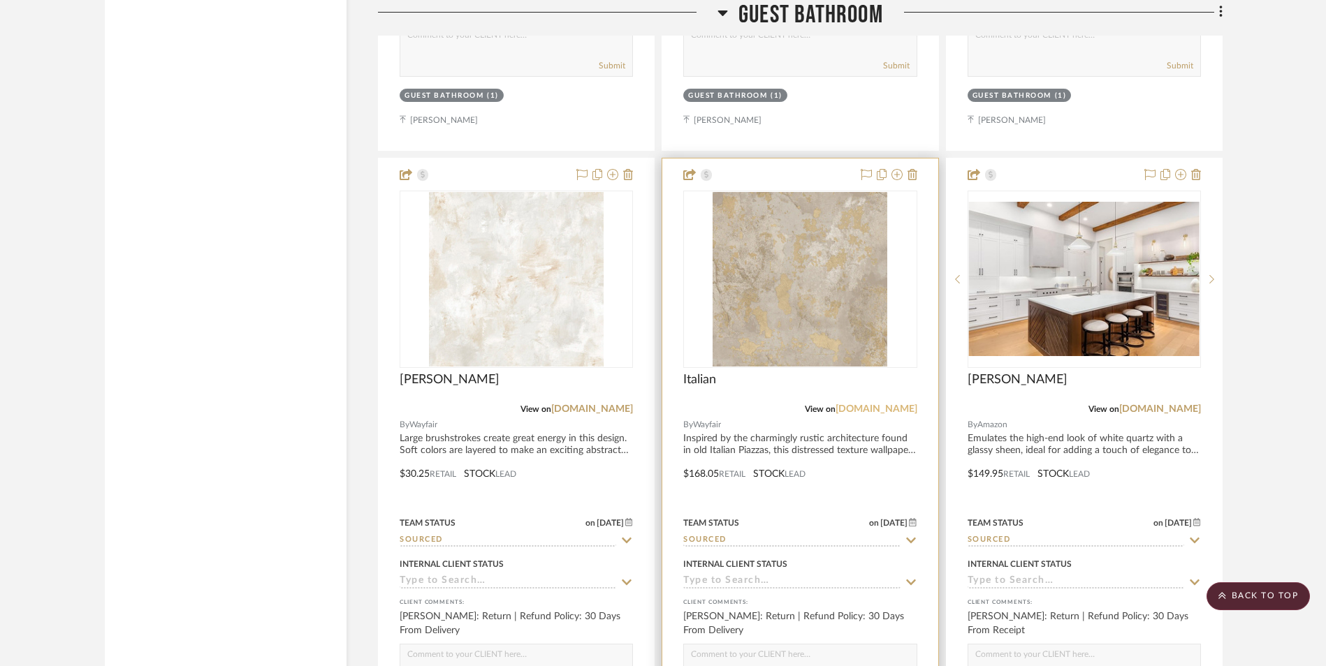
click at [891, 404] on link "[DOMAIN_NAME]" at bounding box center [876, 409] width 82 height 10
click at [740, 192] on img "0" at bounding box center [800, 279] width 175 height 175
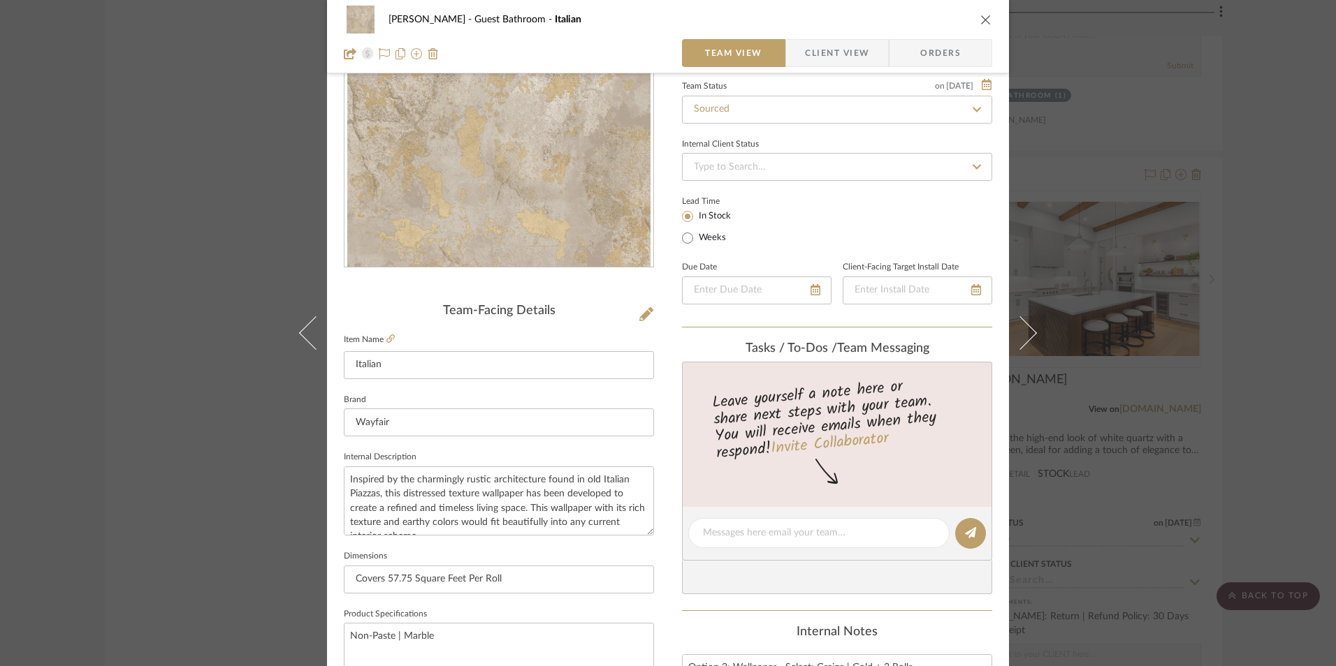
scroll to position [210, 0]
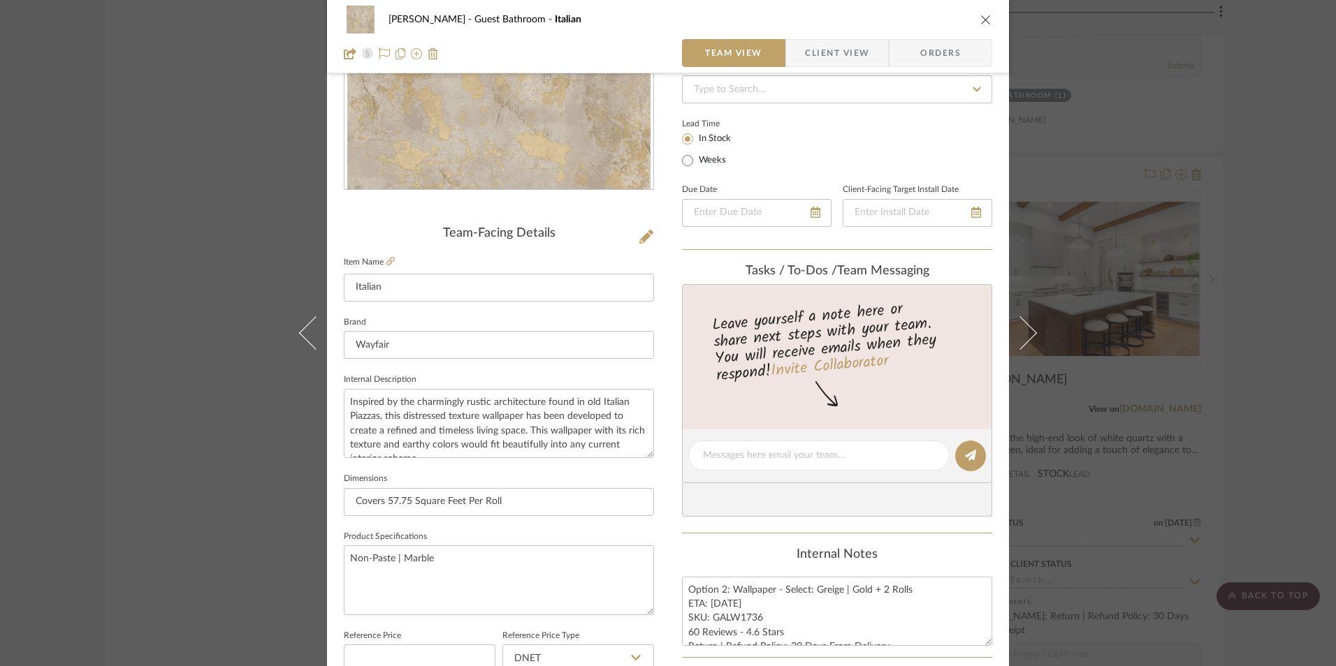
click at [775, 163] on div "Lead Time In Stock Weeks" at bounding box center [837, 142] width 310 height 54
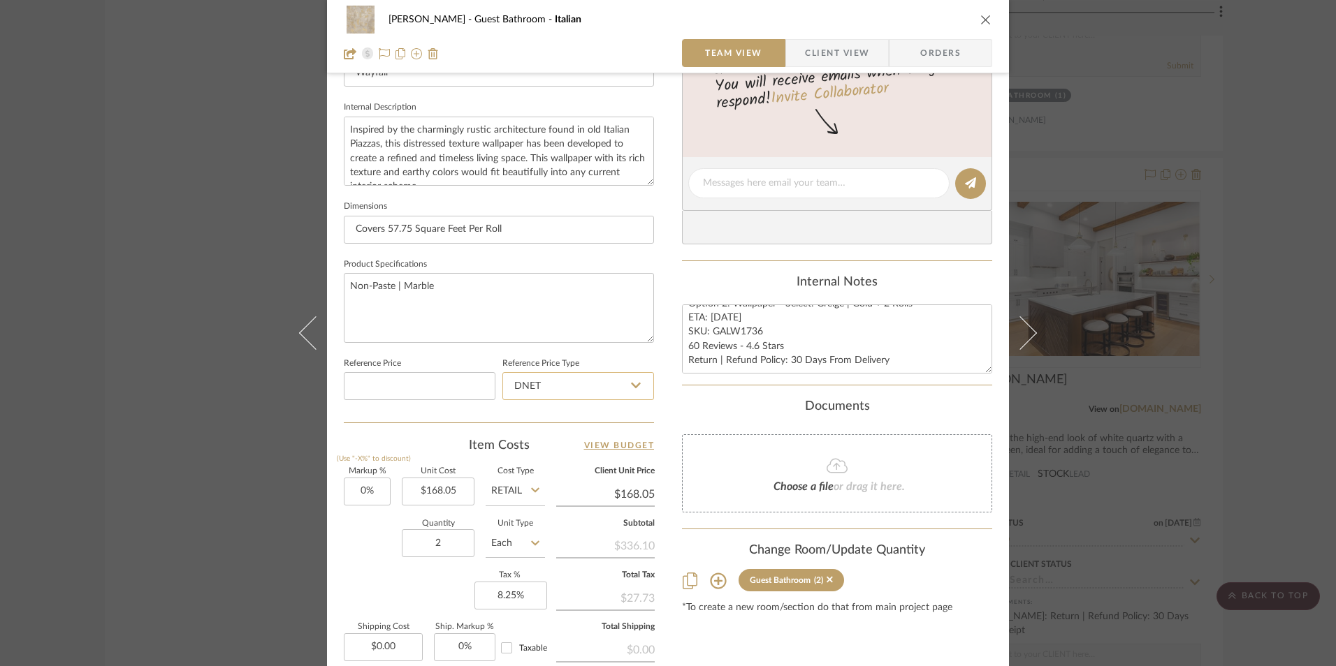
scroll to position [489, 0]
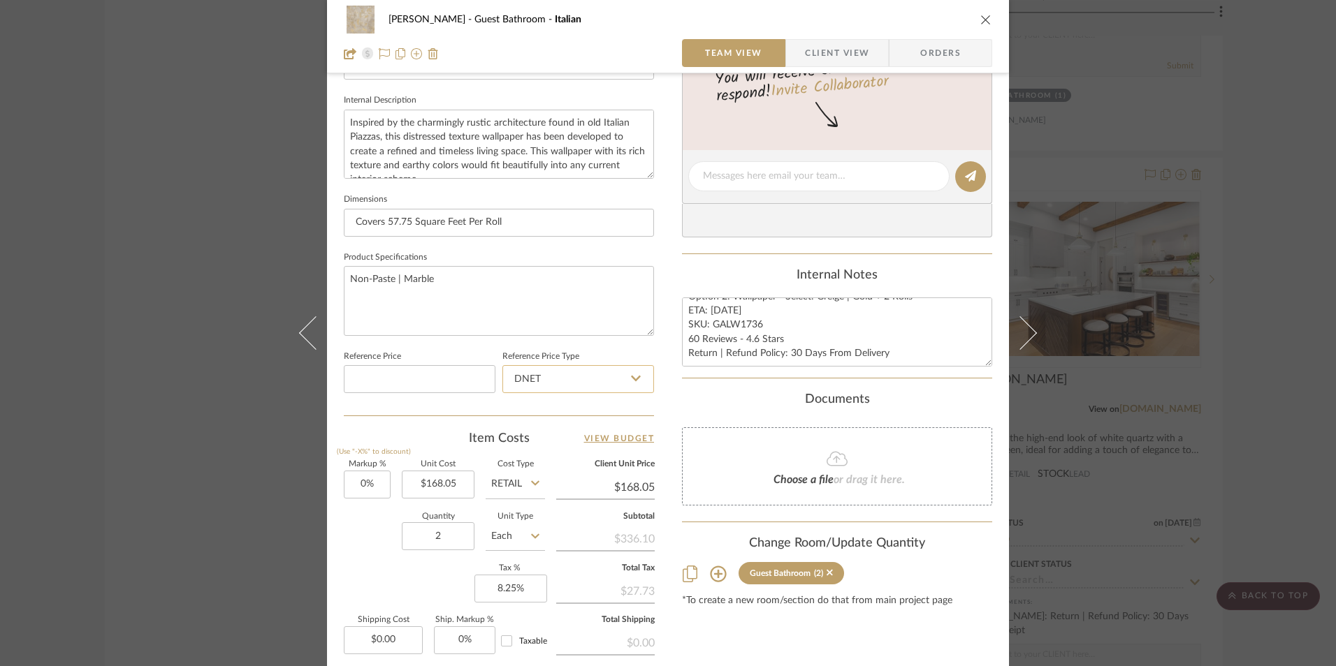
click at [555, 380] on input "DNET" at bounding box center [578, 379] width 152 height 28
click at [553, 453] on div "Retail" at bounding box center [584, 450] width 173 height 36
type input "Retail"
drag, startPoint x: 724, startPoint y: 311, endPoint x: 707, endPoint y: 311, distance: 17.5
click at [707, 311] on textarea "Option 2: Wallpaper - Select: Greige | Gold + 2 Rolls ETA: [DATE] SKU: GALW1736…" at bounding box center [837, 332] width 310 height 69
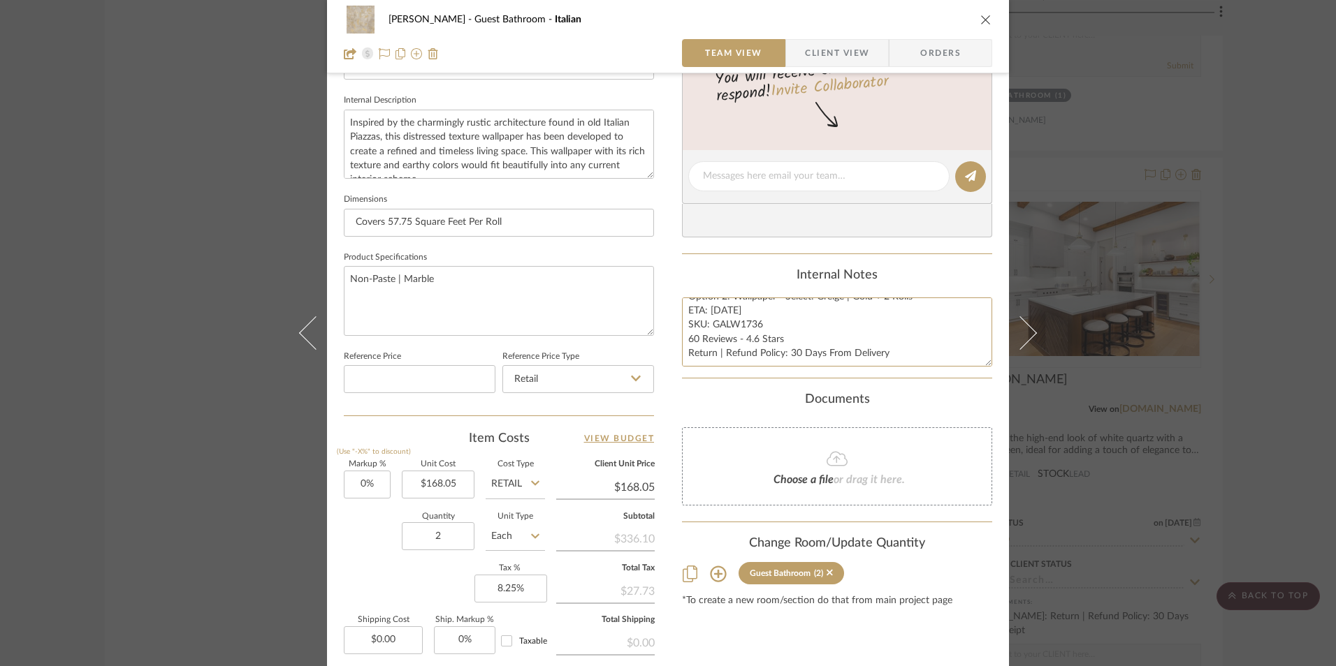
type textarea "Option 2: Wallpaper - Select: Greige | Gold + 2 Rolls ETA: [DATE] SKU: GALW1736…"
click at [747, 272] on div "Internal Notes" at bounding box center [837, 275] width 310 height 15
click at [693, 340] on textarea "Option 2: Wallpaper - Select: Greige | Gold + 2 Rolls ETA: [DATE] SKU: GALW1736…" at bounding box center [837, 332] width 310 height 69
type textarea "Option 2: Wallpaper - Select: Greige | Gold + 2 Rolls ETA: [DATE] SKU: GALW1736…"
click at [752, 279] on div "Internal Notes" at bounding box center [837, 275] width 310 height 15
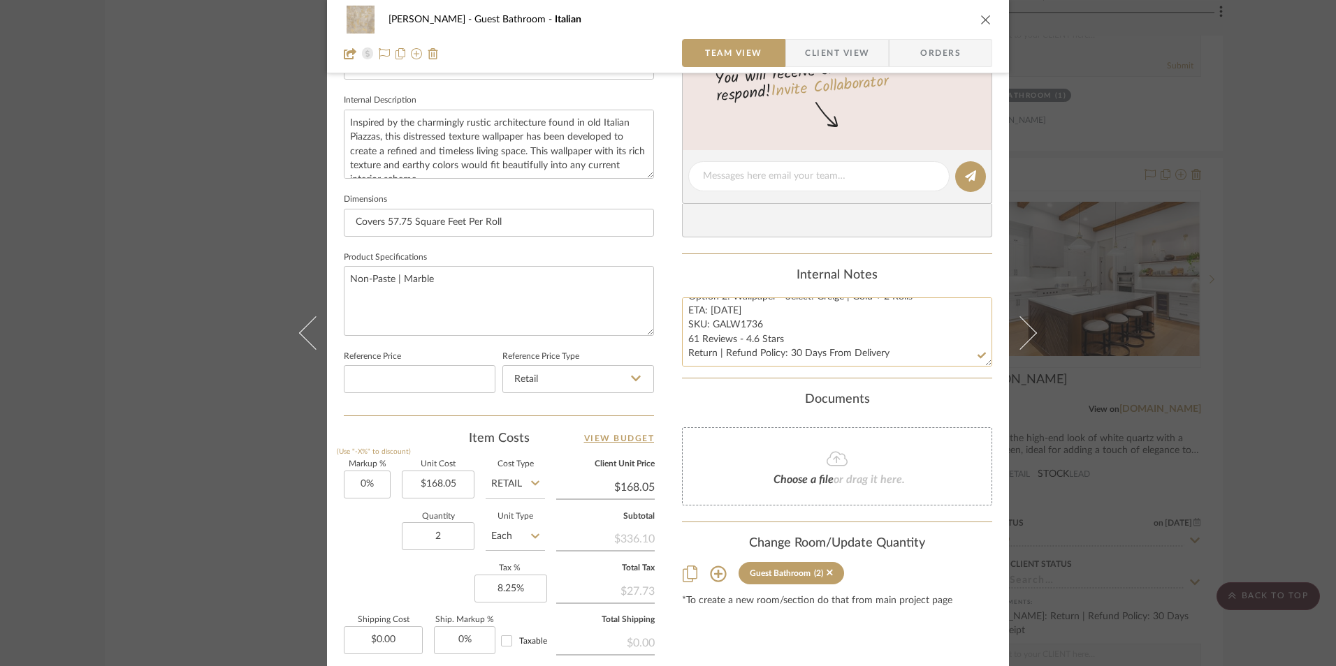
scroll to position [0, 0]
click at [829, 35] on div "[PERSON_NAME] Guest Bathroom Italian Team View Client View Orders" at bounding box center [668, 36] width 682 height 73
click at [829, 53] on span "Client View" at bounding box center [837, 53] width 64 height 28
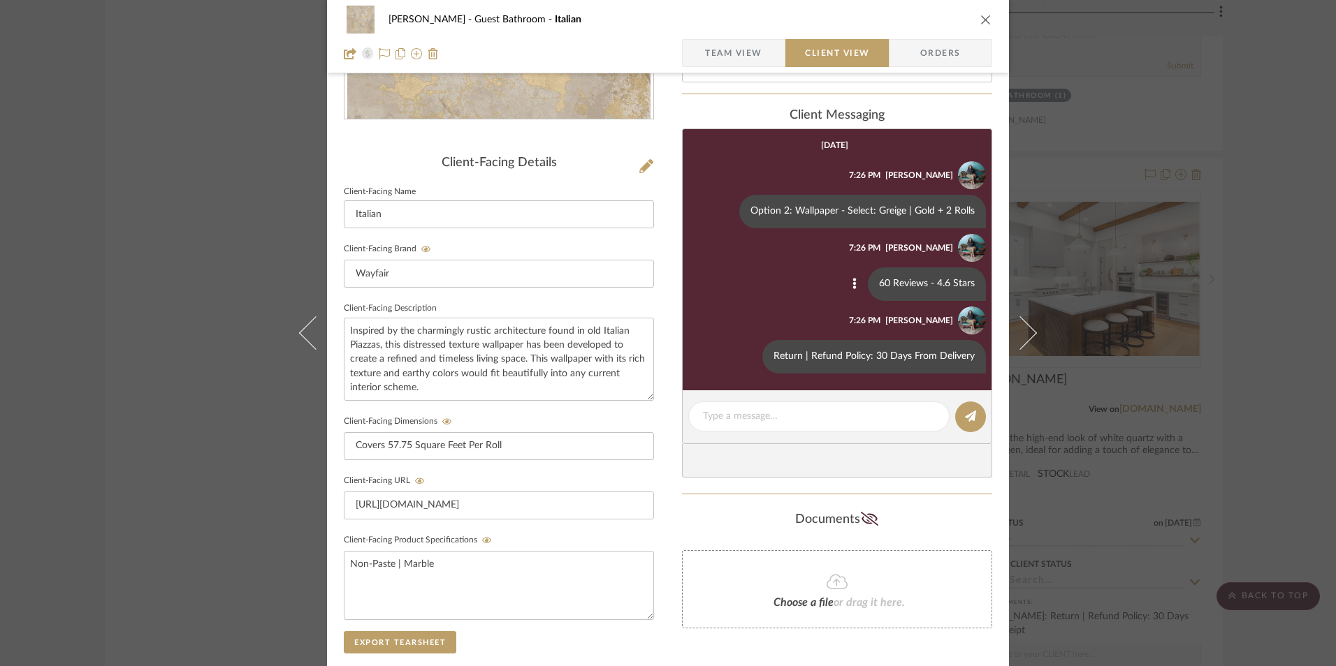
scroll to position [279, 0]
click at [724, 208] on icon at bounding box center [725, 212] width 3 height 11
click at [669, 207] on button "Edit Message" at bounding box center [667, 196] width 96 height 34
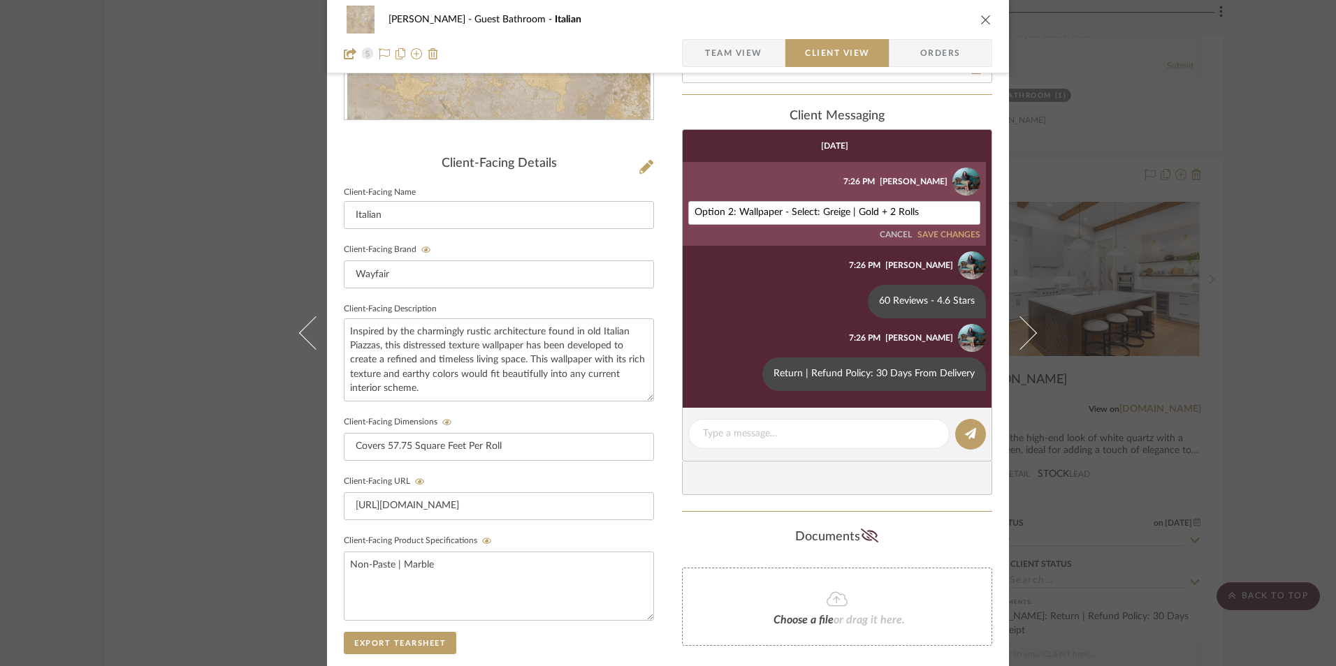
click at [935, 233] on button "SAVE CHANGES" at bounding box center [948, 236] width 63 height 10
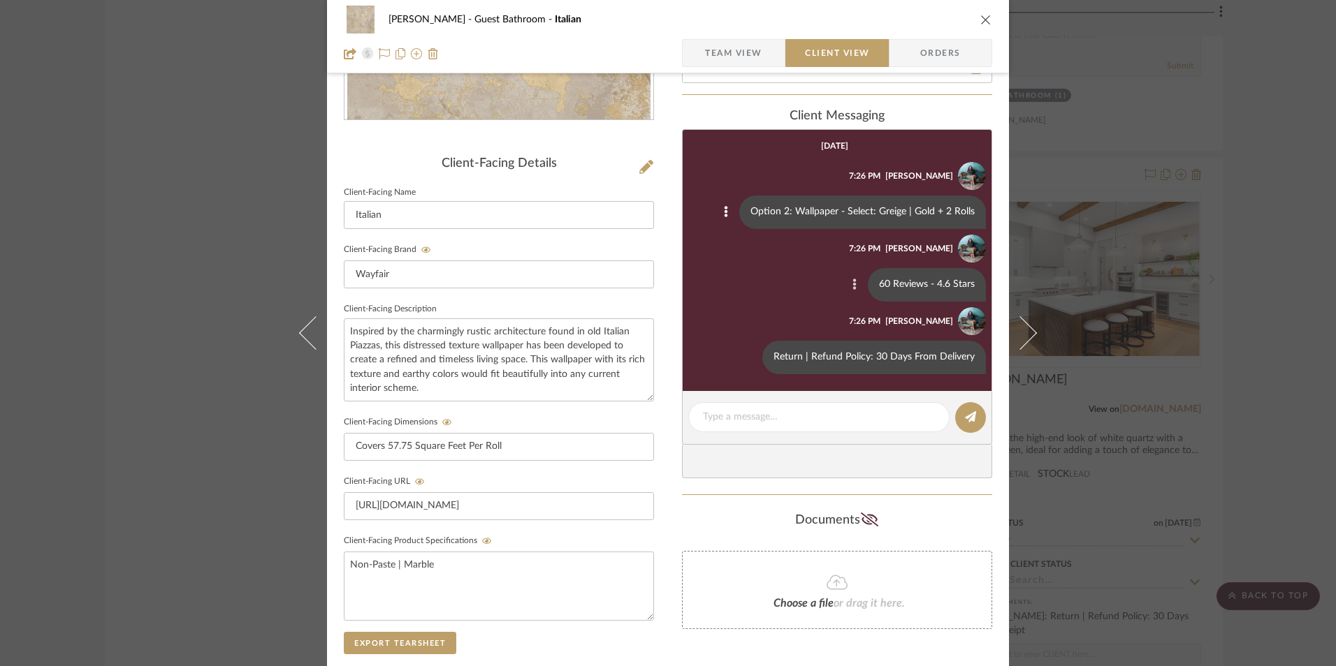
click at [853, 284] on icon at bounding box center [854, 284] width 3 height 11
click at [798, 272] on span "Edit Message" at bounding box center [785, 269] width 57 height 12
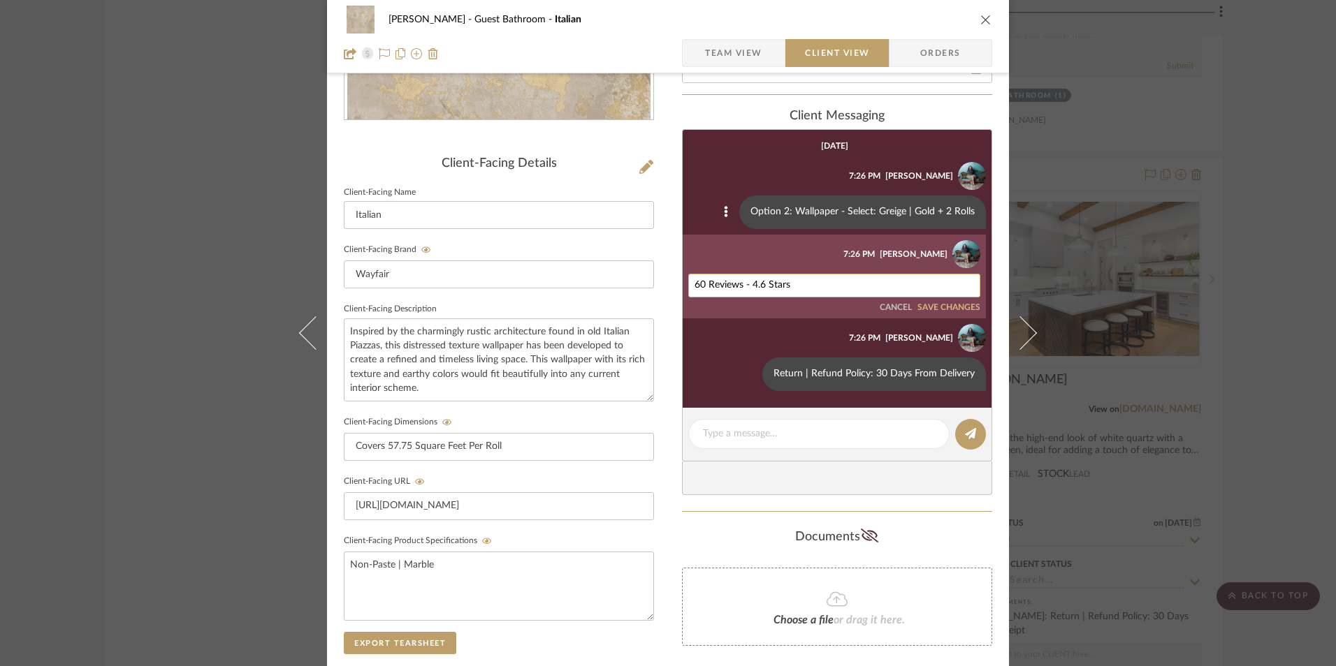
click at [699, 282] on textarea "60 Reviews - 4.6 Stars" at bounding box center [833, 285] width 279 height 11
type textarea "61 Reviews - 4.6 Stars"
click at [960, 309] on button "SAVE CHANGES" at bounding box center [948, 308] width 63 height 10
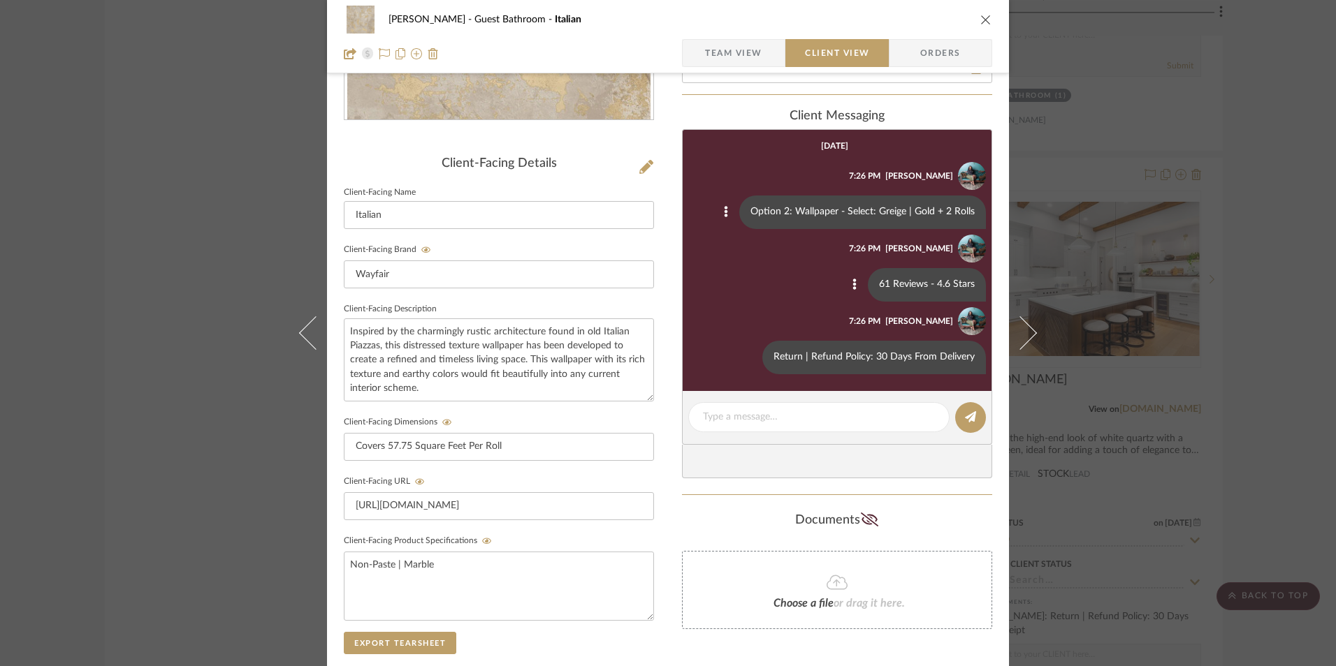
click at [982, 22] on icon "close" at bounding box center [985, 19] width 11 height 11
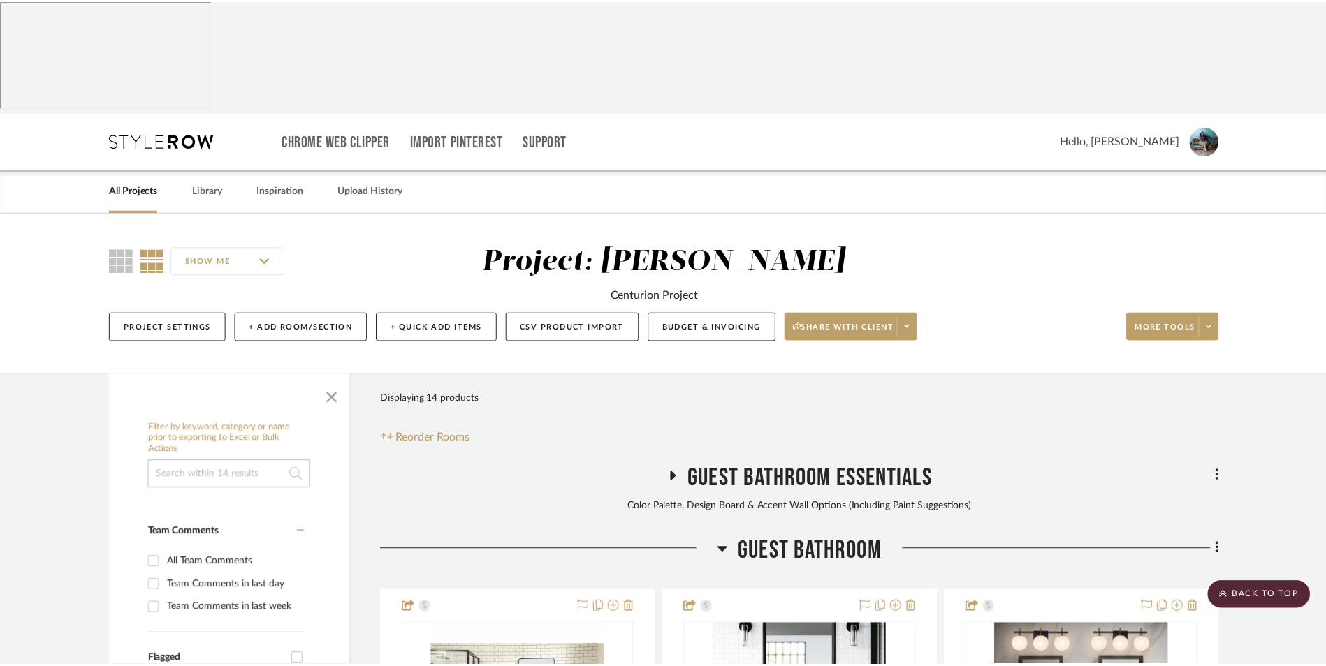
scroll to position [2292, 0]
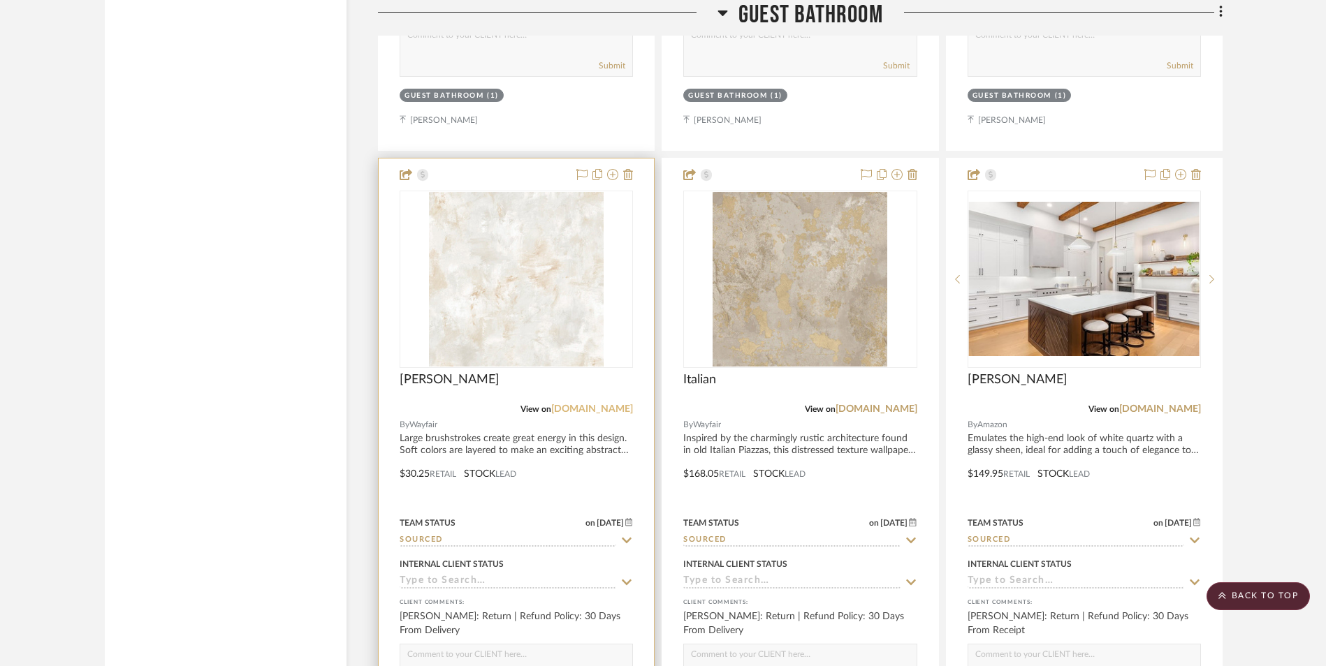
click at [619, 404] on link "[DOMAIN_NAME]" at bounding box center [592, 409] width 82 height 10
click at [545, 195] on img "0" at bounding box center [516, 279] width 175 height 175
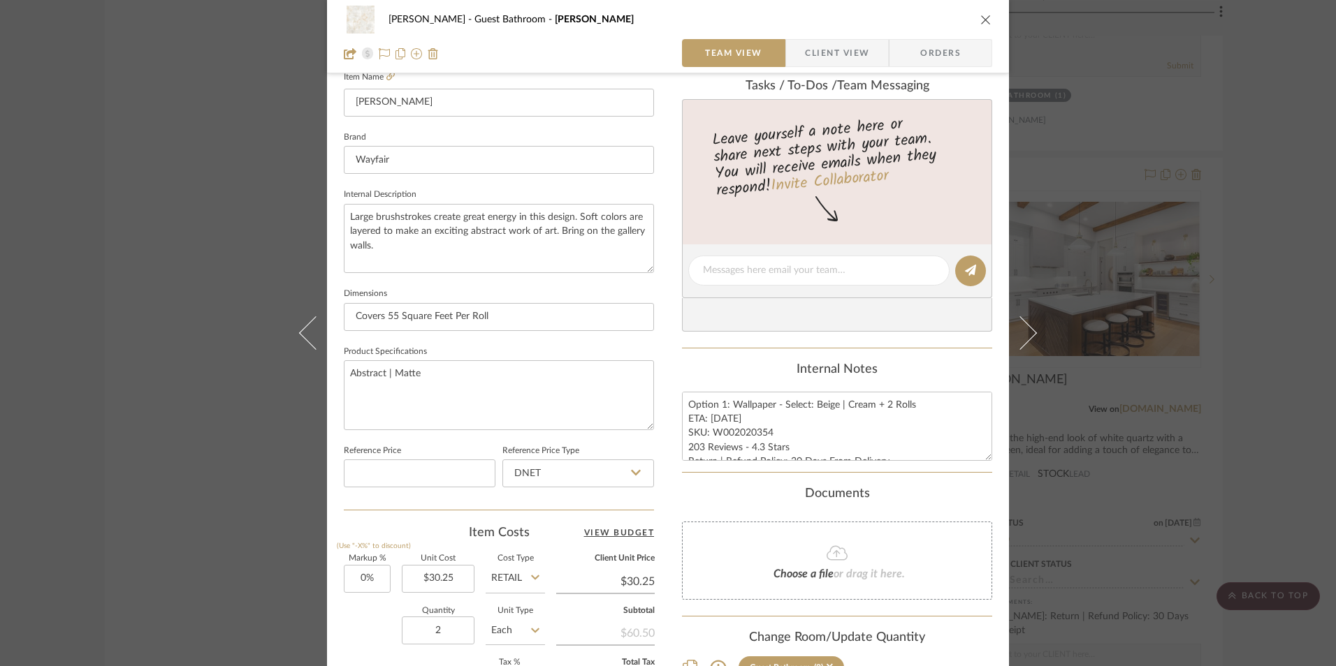
scroll to position [419, 0]
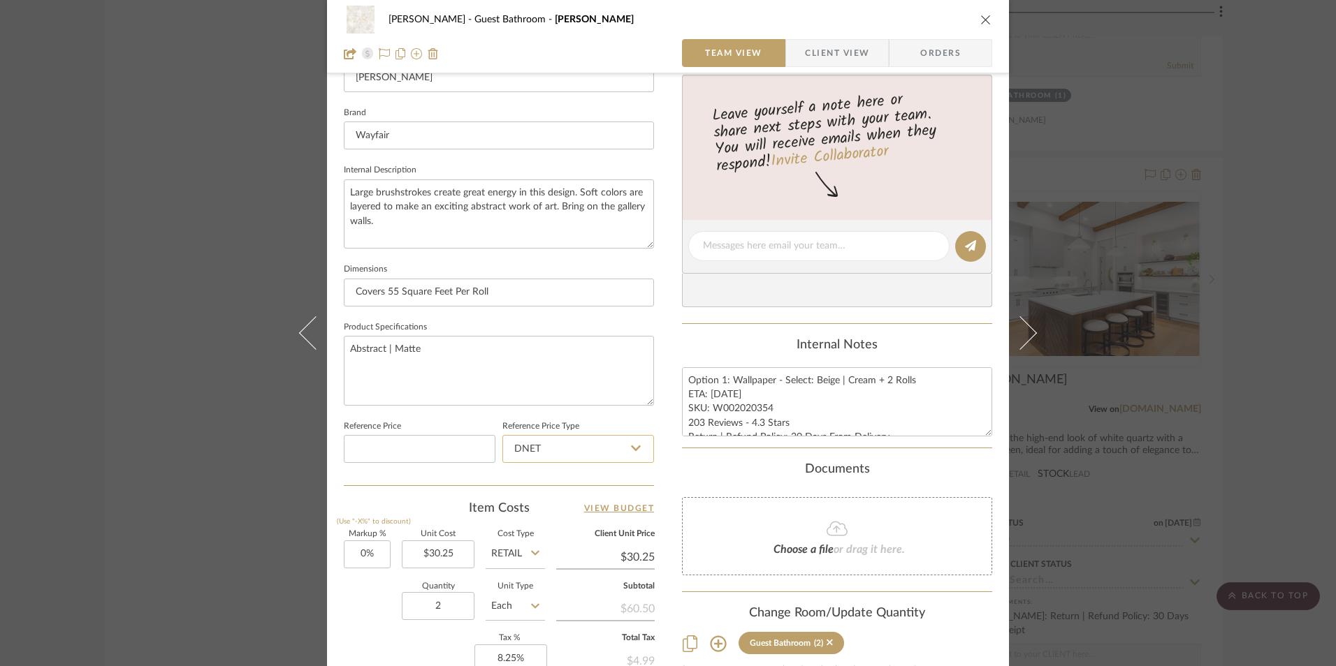
click at [579, 460] on input "DNET" at bounding box center [578, 449] width 152 height 28
click at [553, 514] on div "Retail" at bounding box center [584, 520] width 173 height 36
type input "Retail"
click at [446, 546] on input "30.25" at bounding box center [438, 555] width 73 height 28
type input "$31.90"
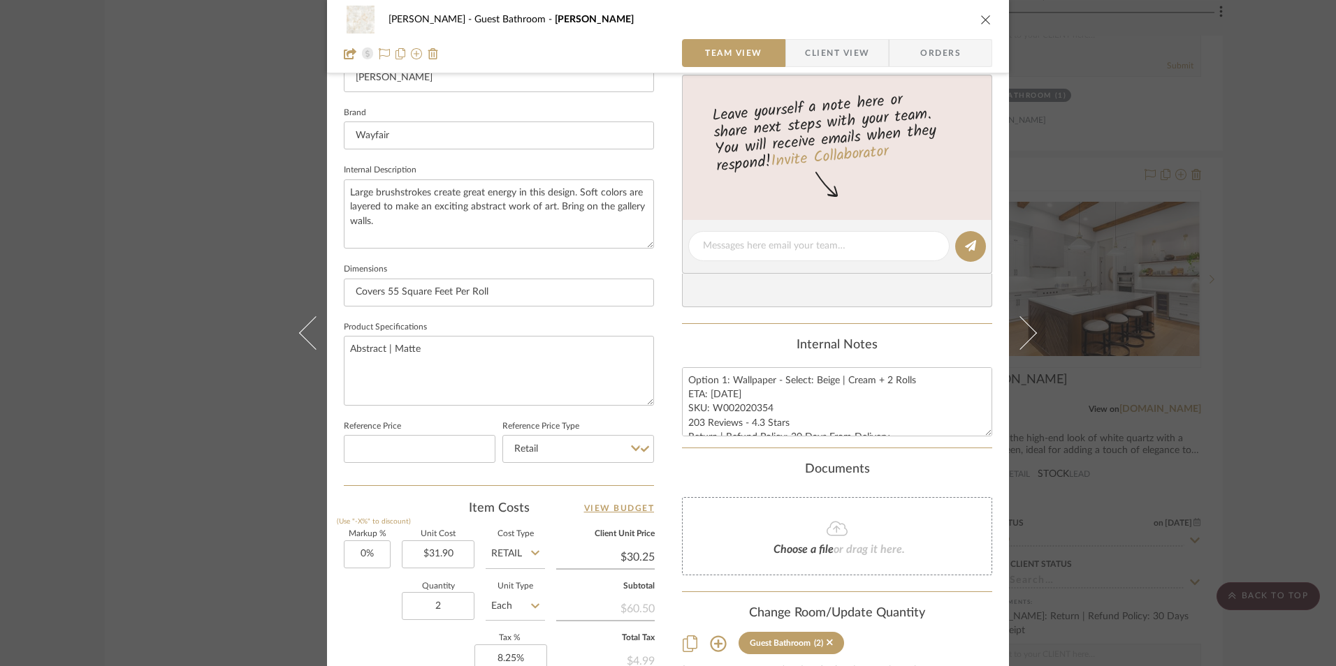
click at [462, 512] on div "Item Costs View Budget" at bounding box center [499, 508] width 310 height 17
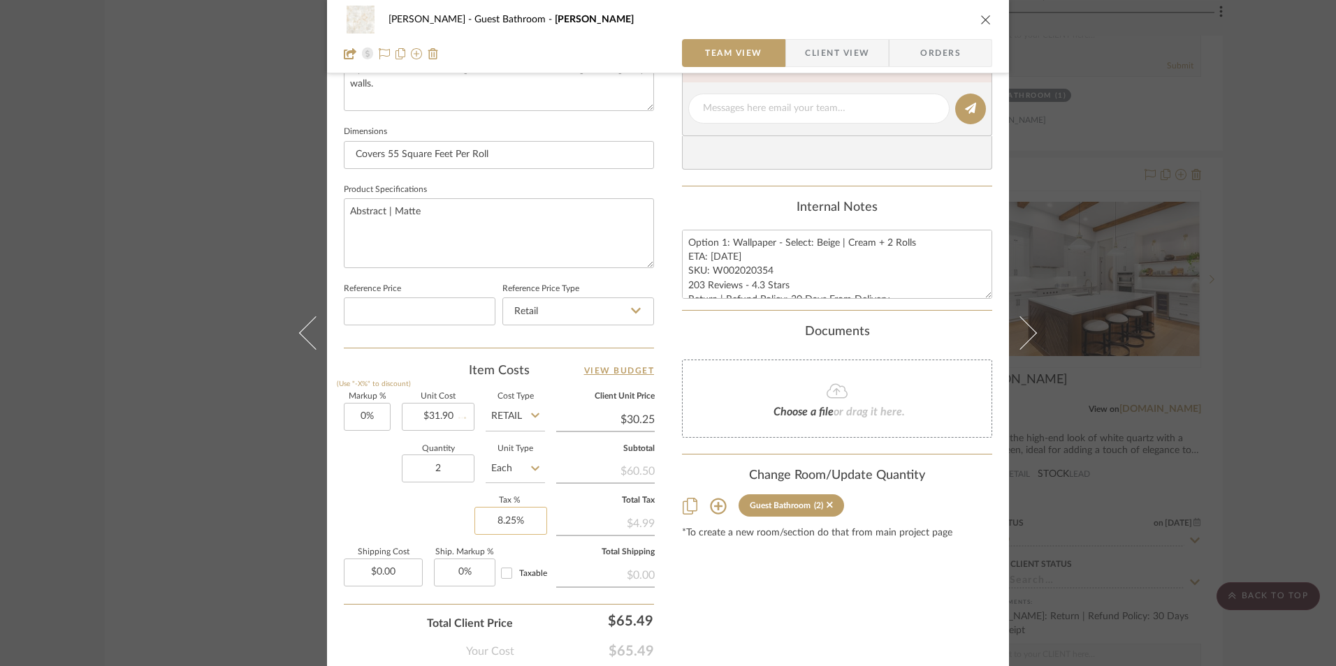
type input "$31.90"
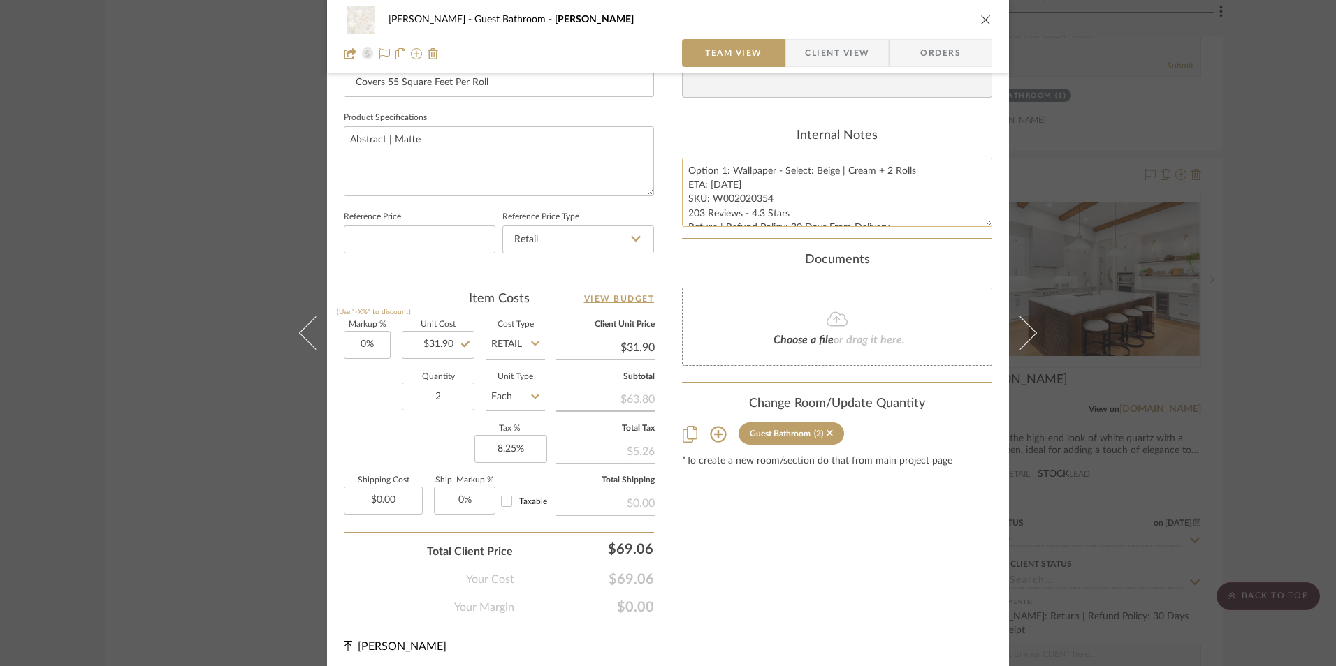
scroll to position [14, 0]
click at [719, 165] on textarea "Option 1: Wallpaper - Select: Beige | Cream + 2 Rolls ETA: [DATE] SKU: W0020203…" at bounding box center [837, 192] width 310 height 69
type textarea "Option 1: Wallpaper - Select: Beige | Cream + 2 Rolls ETA: [DATE] SKU: W0020203…"
click at [735, 132] on div "Internal Notes" at bounding box center [837, 136] width 310 height 15
click at [699, 198] on textarea "Option 1: Wallpaper - Select: Beige | Cream + 2 Rolls ETA: [DATE] SKU: W0020203…" at bounding box center [837, 192] width 310 height 69
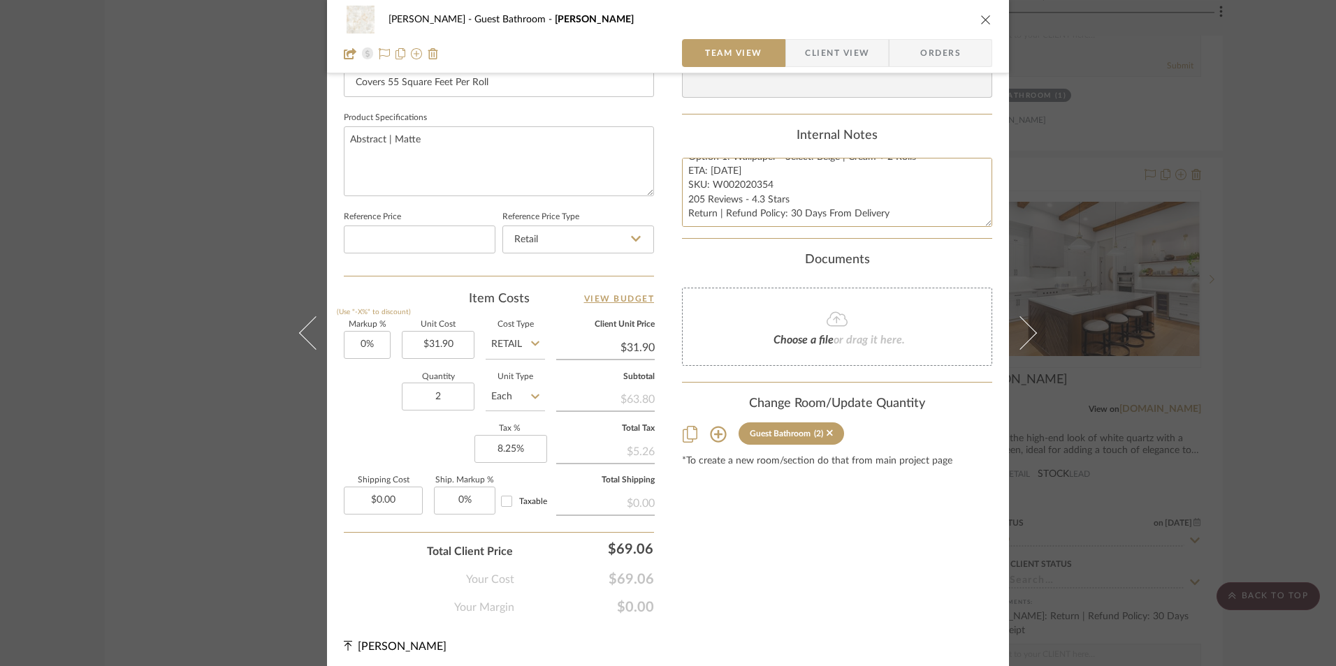
type textarea "Option 1: Wallpaper - Select: Beige | Cream + 2 Rolls ETA: [DATE] SKU: W0020203…"
click at [738, 126] on div "Content here copies to Client View - confirm visibility there. Show in Client D…" at bounding box center [837, 41] width 310 height 1150
click at [838, 51] on span "Client View" at bounding box center [837, 53] width 64 height 28
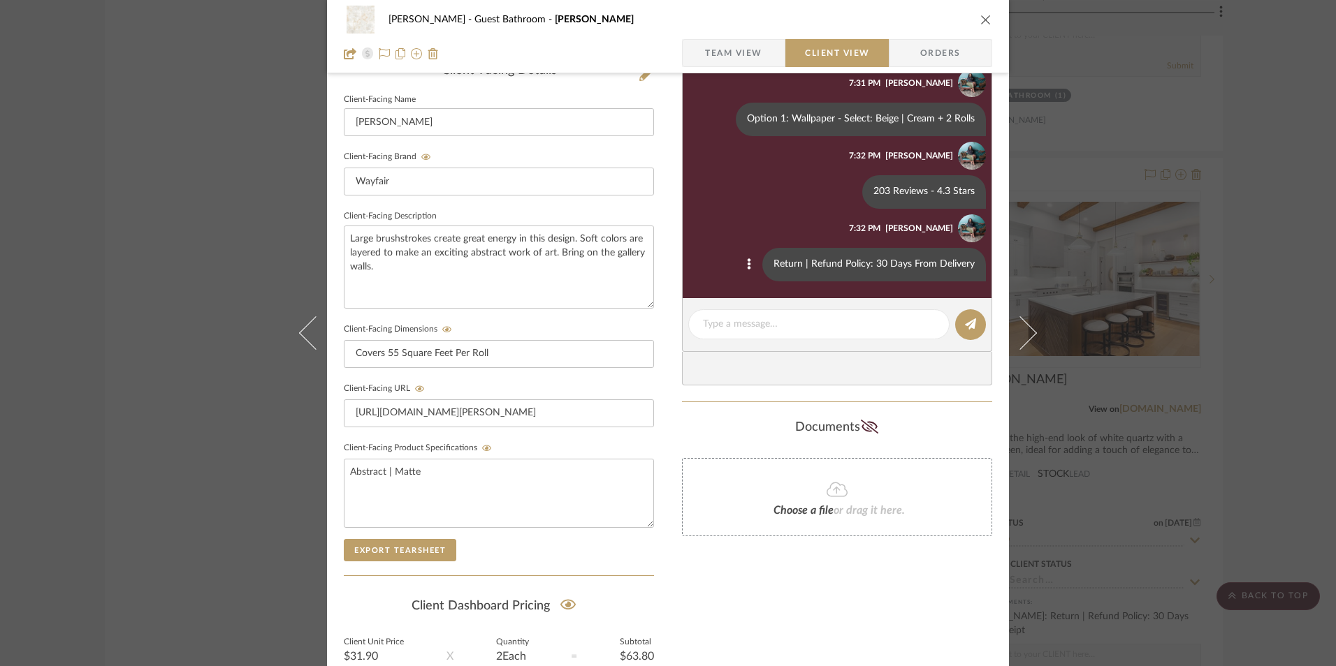
scroll to position [367, 0]
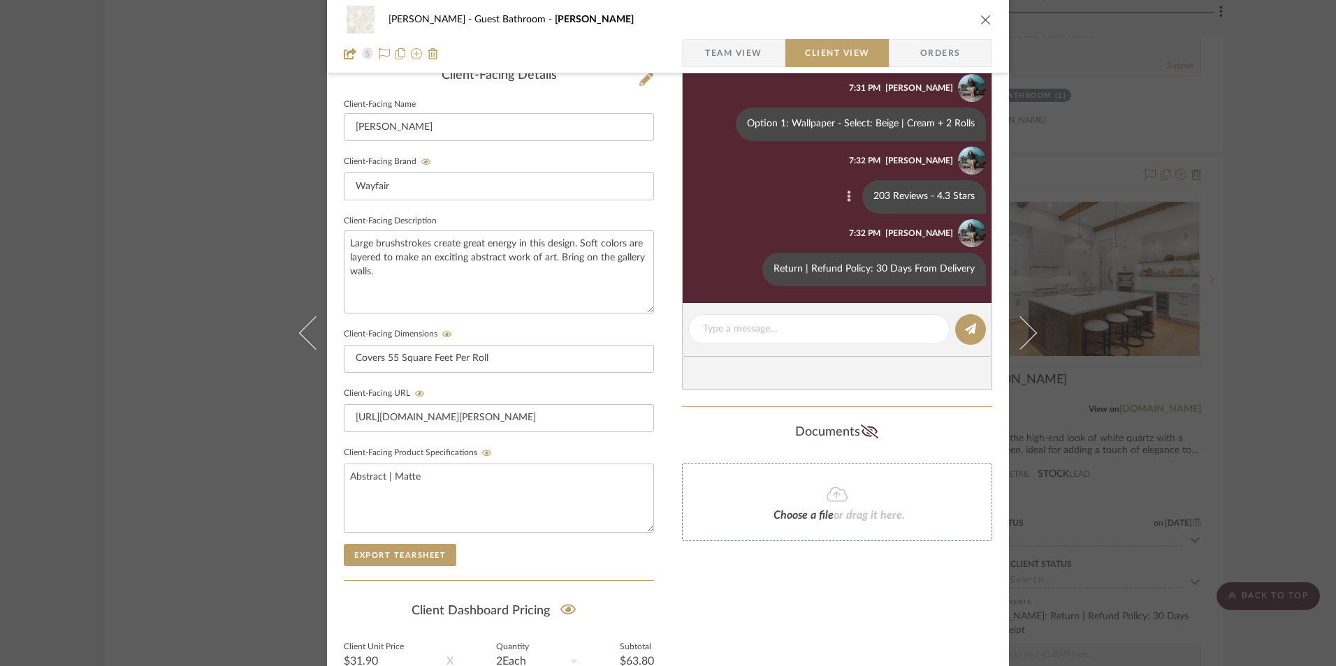
click at [840, 198] on button at bounding box center [848, 197] width 17 height 17
click at [803, 178] on span "Edit Message" at bounding box center [779, 181] width 57 height 12
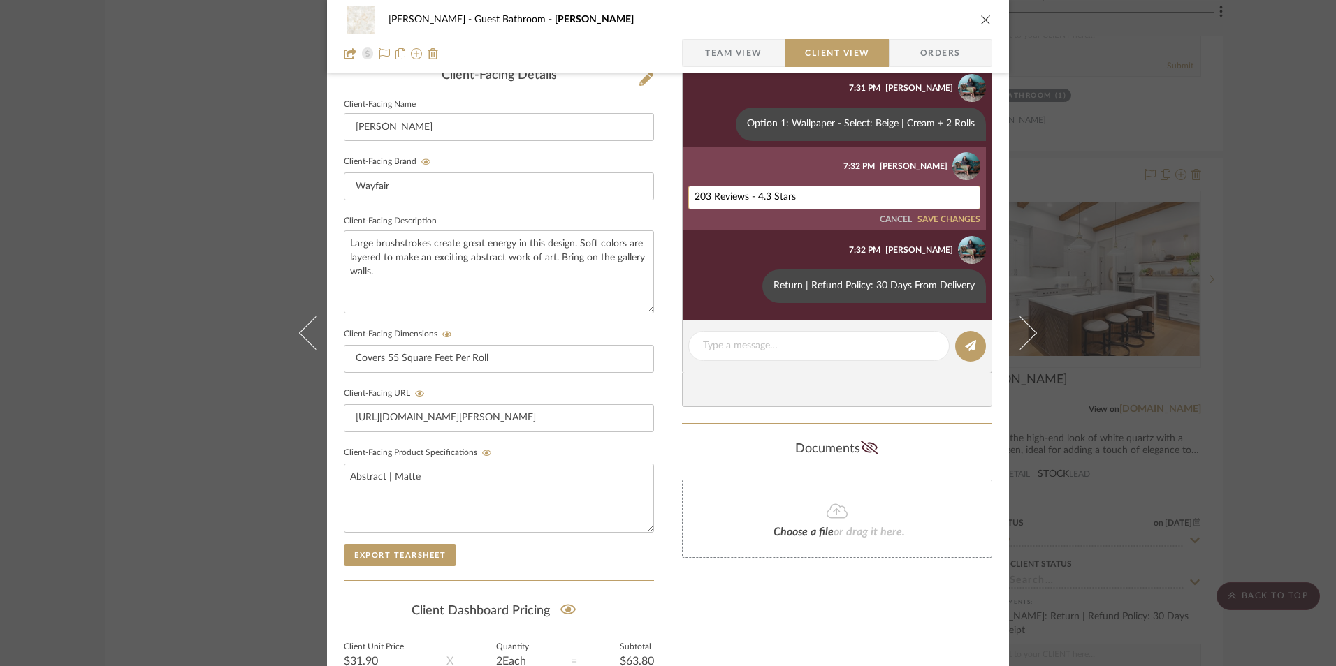
drag, startPoint x: 705, startPoint y: 198, endPoint x: 719, endPoint y: 198, distance: 14.0
click at [705, 197] on textarea "203 Reviews - 4.3 Stars" at bounding box center [833, 197] width 279 height 11
type textarea "205 Reviews - 4.3 Stars"
click at [930, 217] on button "SAVE CHANGES" at bounding box center [948, 220] width 63 height 10
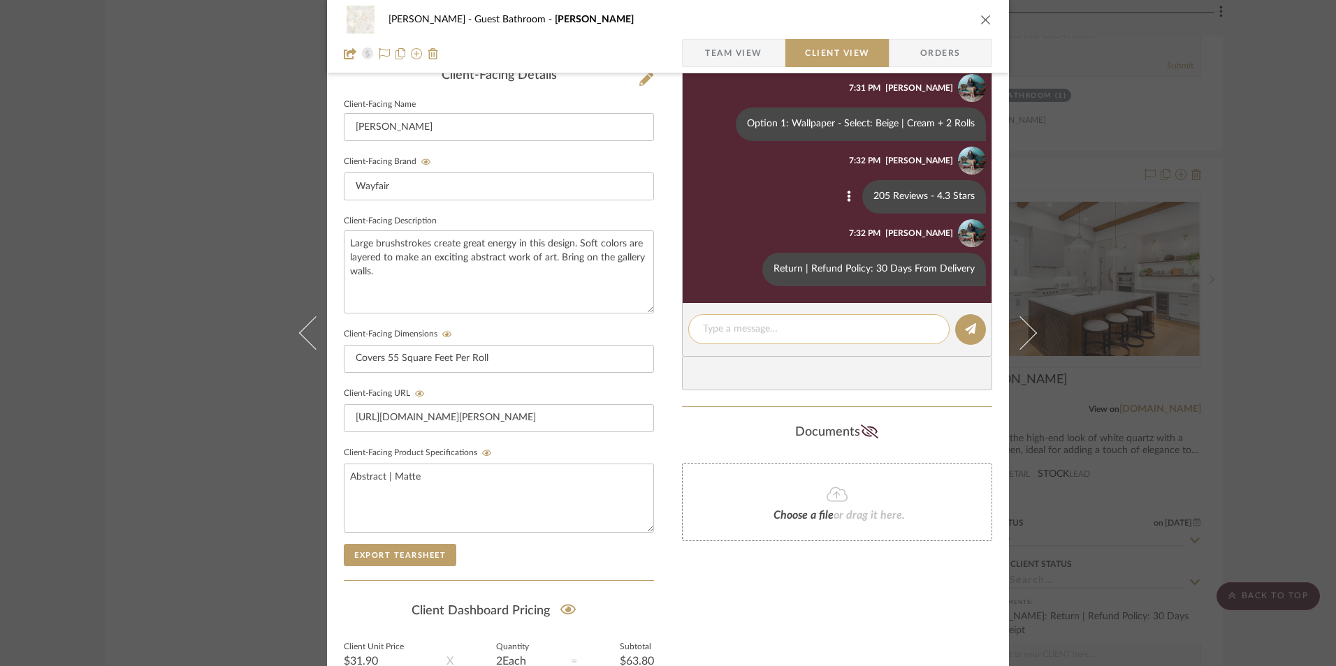
click at [801, 330] on textarea at bounding box center [819, 329] width 232 height 15
paste textarea "Note: An extra 10% of materials to account for any cuts, corners or waste when …"
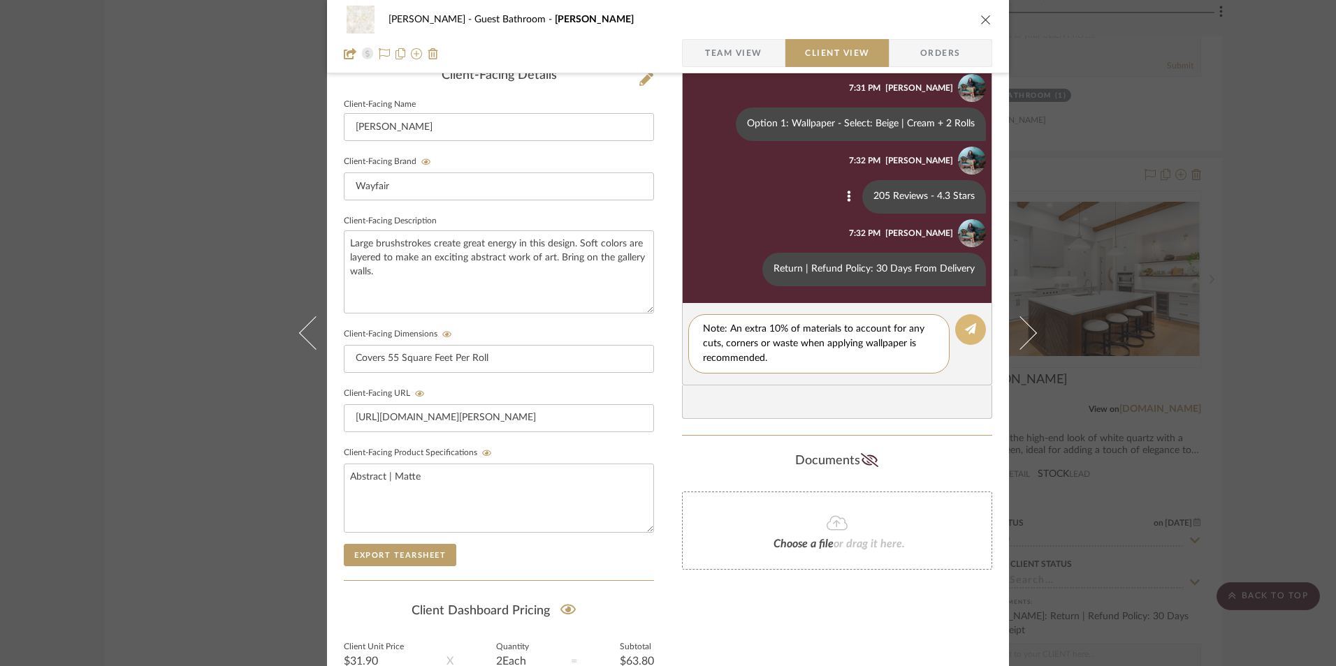
scroll to position [0, 0]
type textarea "Note: An extra 10% of materials to account for any cuts, corners or waste when …"
click at [965, 334] on icon at bounding box center [970, 328] width 11 height 11
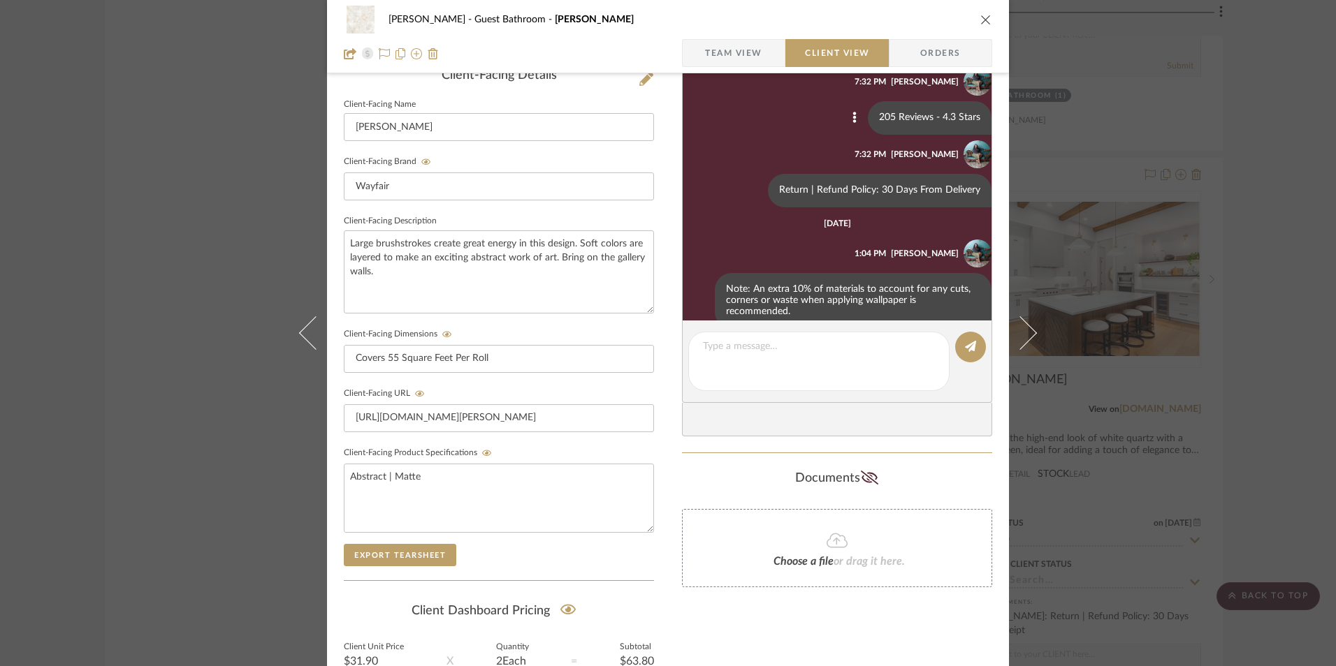
scroll to position [104, 0]
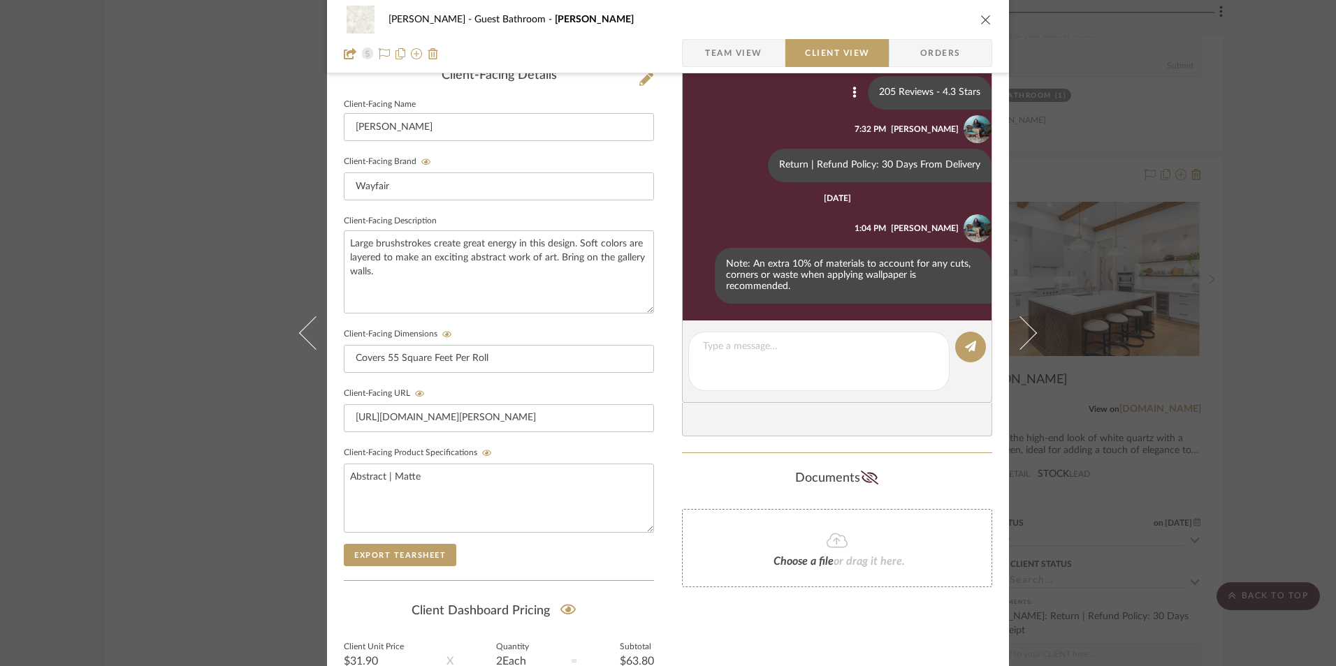
click at [742, 54] on span "Team View" at bounding box center [733, 53] width 57 height 28
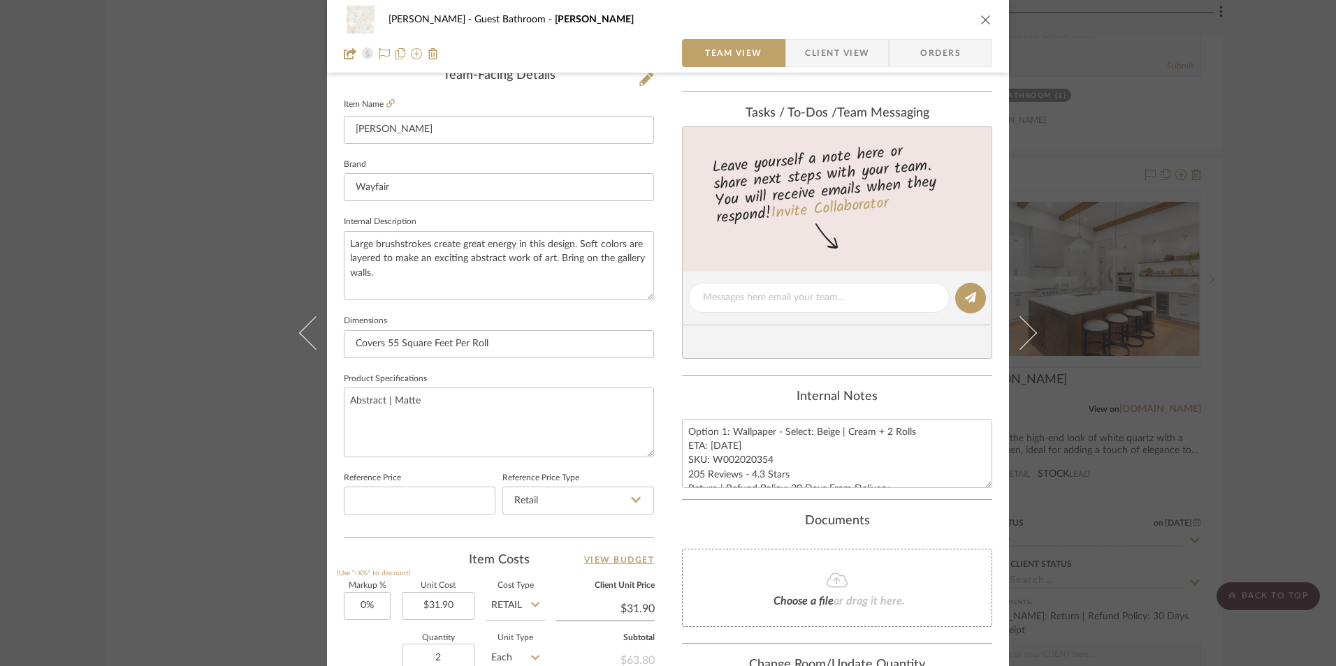
click at [980, 17] on icon "close" at bounding box center [985, 19] width 11 height 11
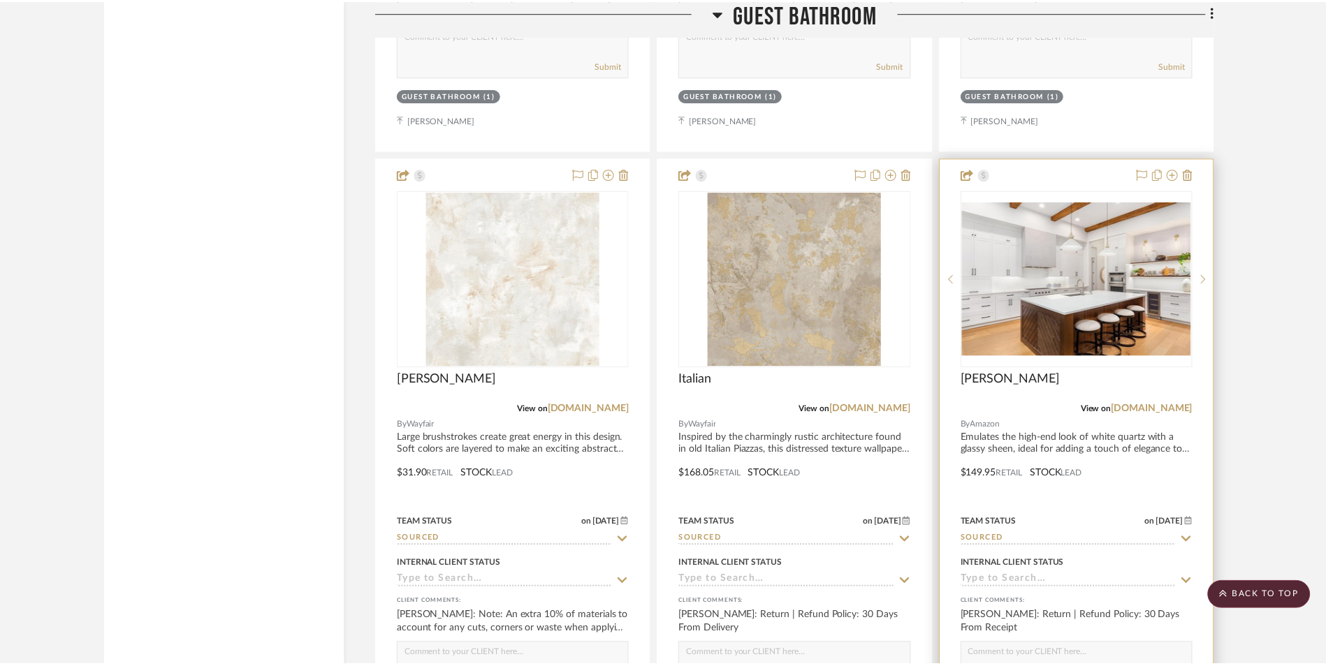
scroll to position [2292, 0]
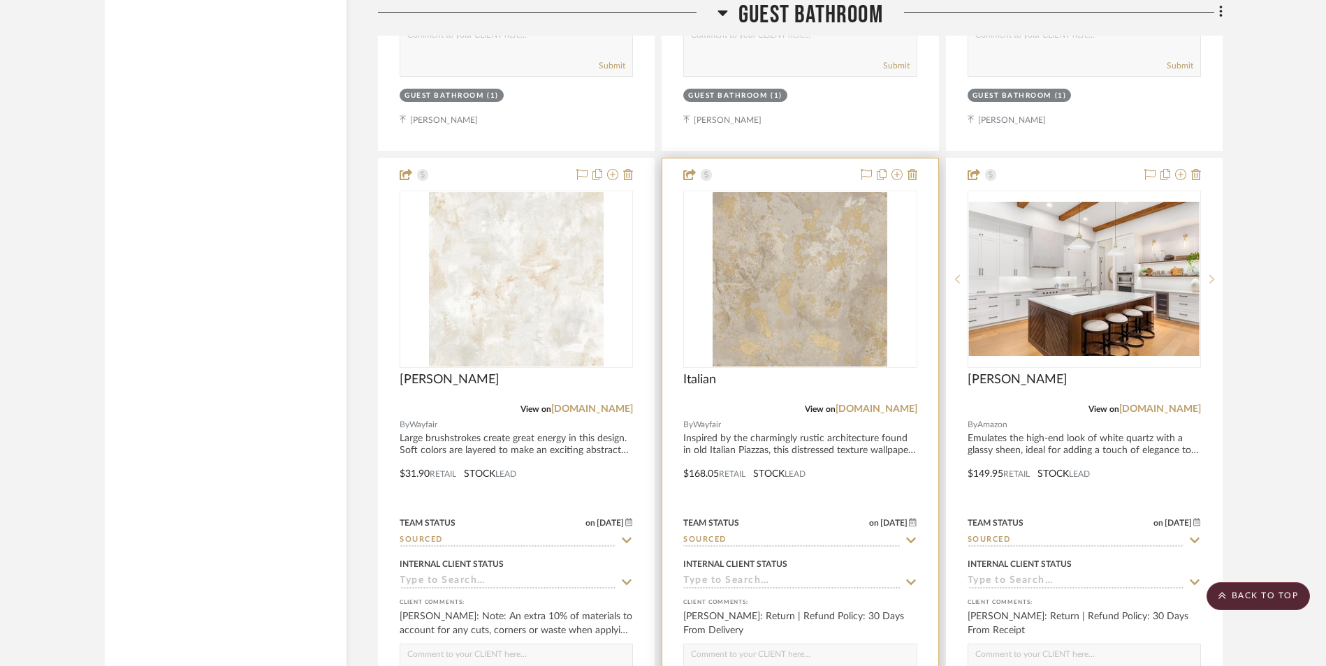
click at [852, 231] on img "0" at bounding box center [800, 279] width 175 height 175
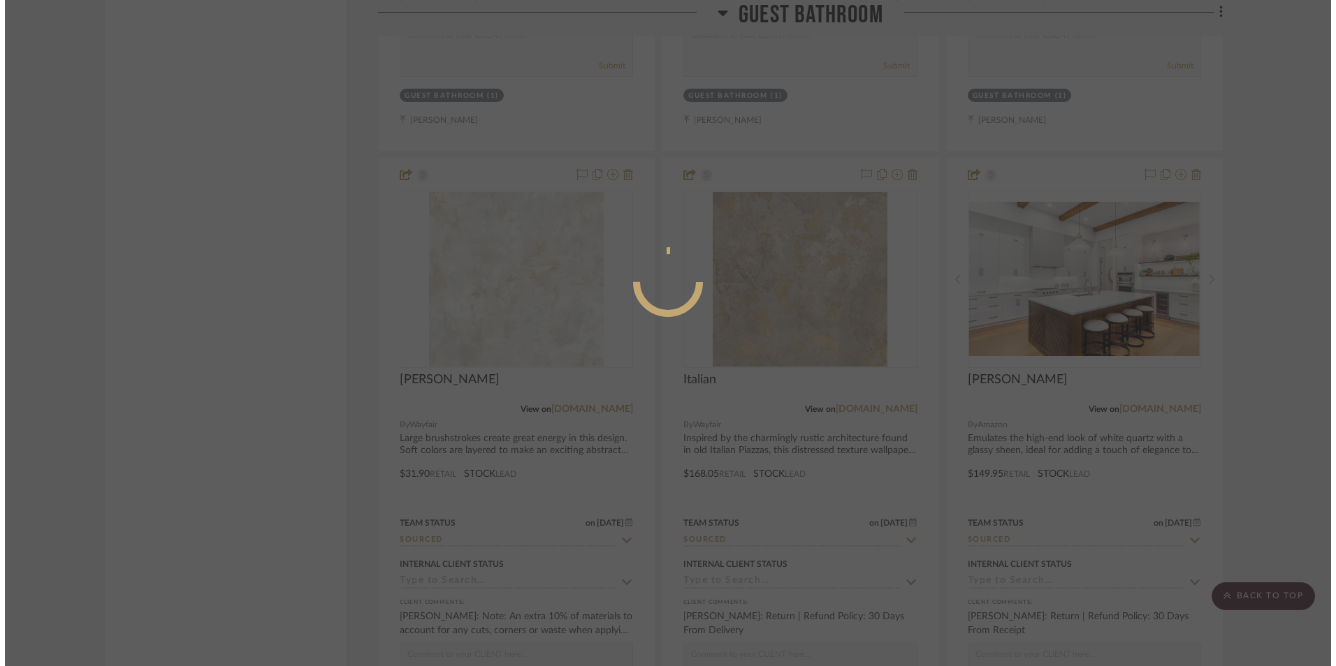
scroll to position [0, 0]
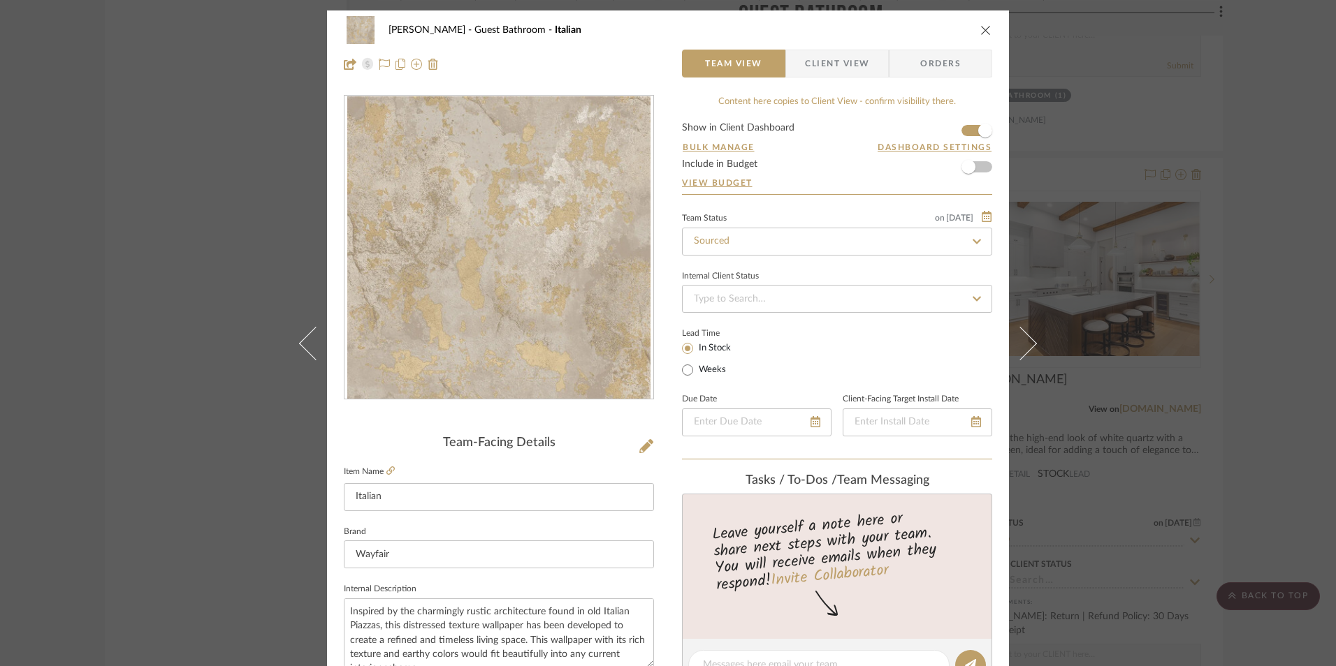
drag, startPoint x: 838, startPoint y: 73, endPoint x: 854, endPoint y: 104, distance: 35.3
click at [838, 73] on span "Client View" at bounding box center [837, 64] width 64 height 28
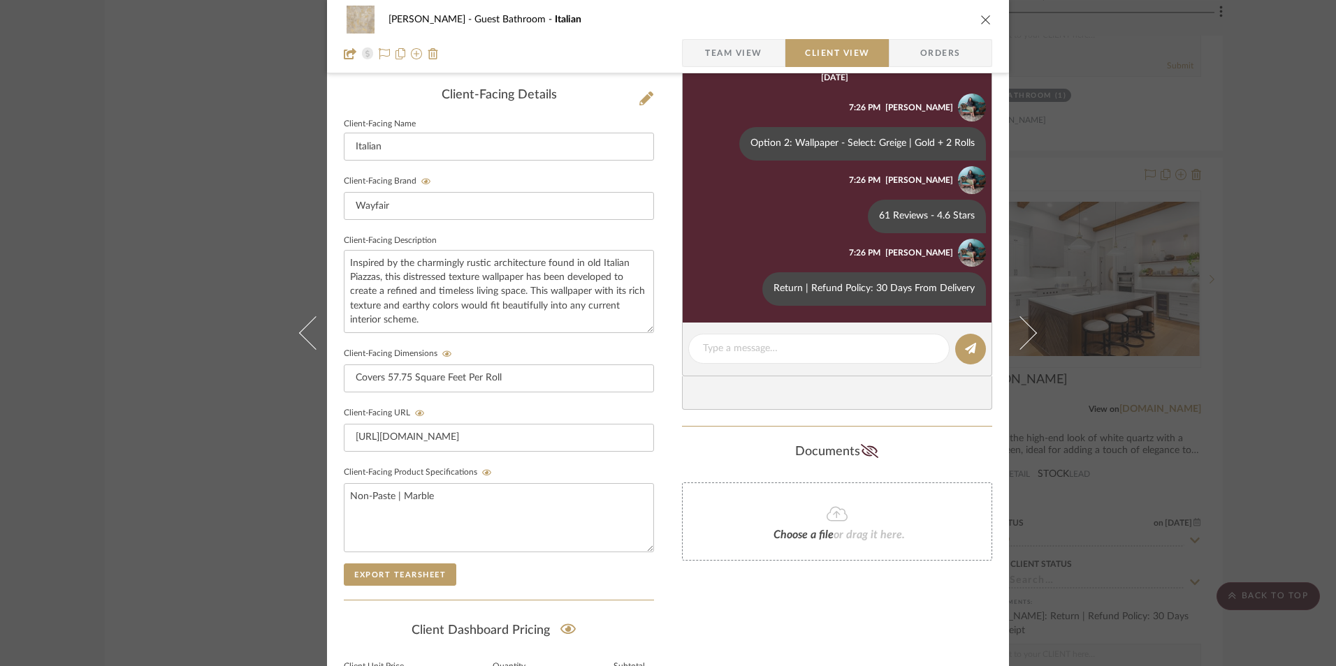
scroll to position [349, 0]
click at [766, 351] on textarea at bounding box center [819, 347] width 232 height 15
paste textarea "Note: An extra 10% of materials to account for any cuts, corners or waste when …"
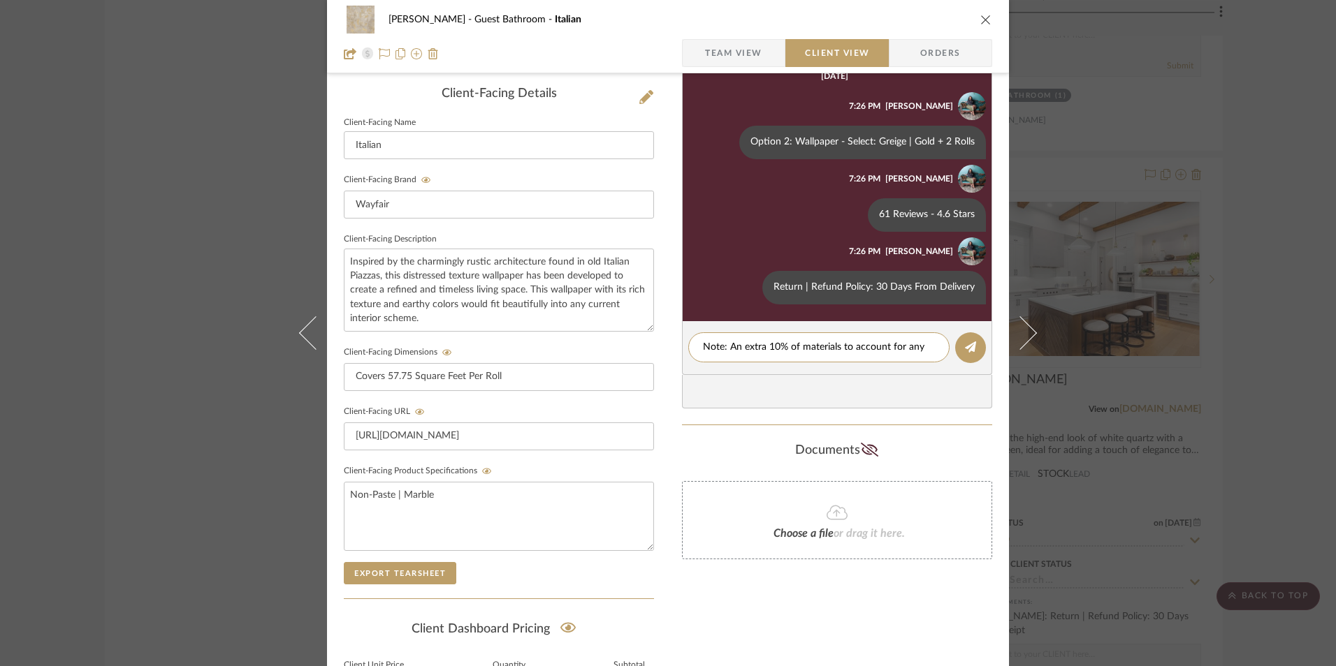
scroll to position [0, 0]
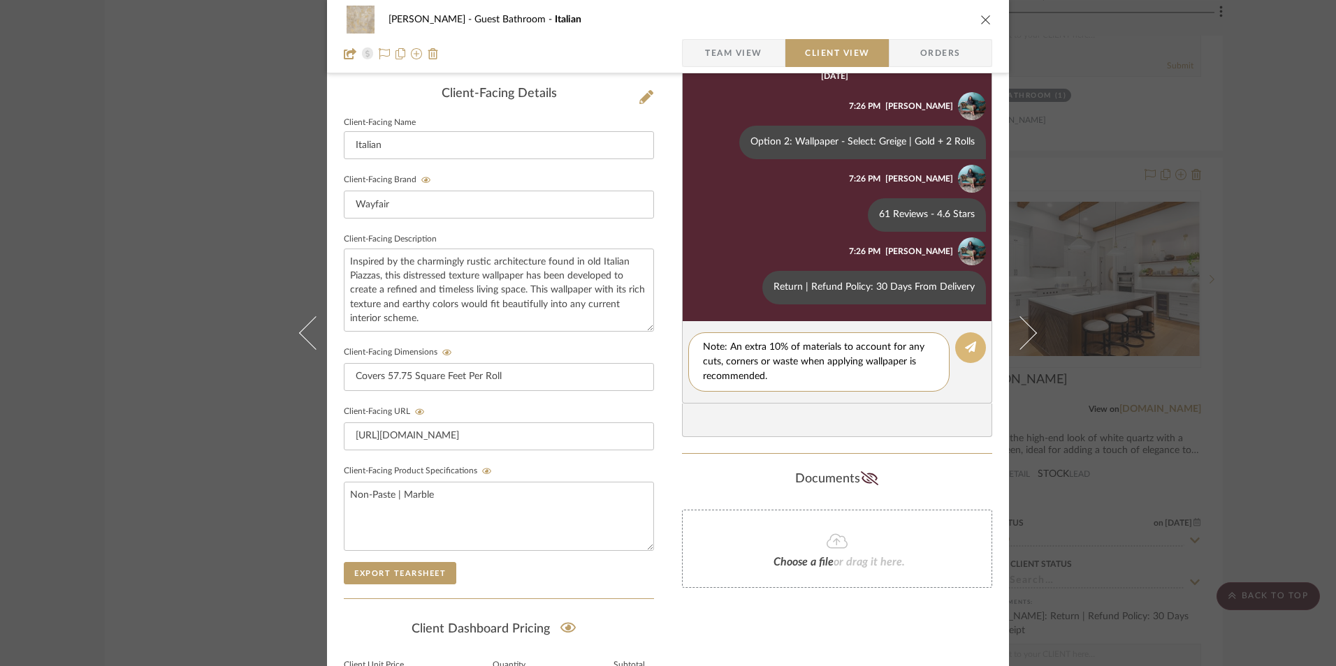
type textarea "Note: An extra 10% of materials to account for any cuts, corners or waste when …"
click at [966, 349] on icon at bounding box center [970, 347] width 11 height 11
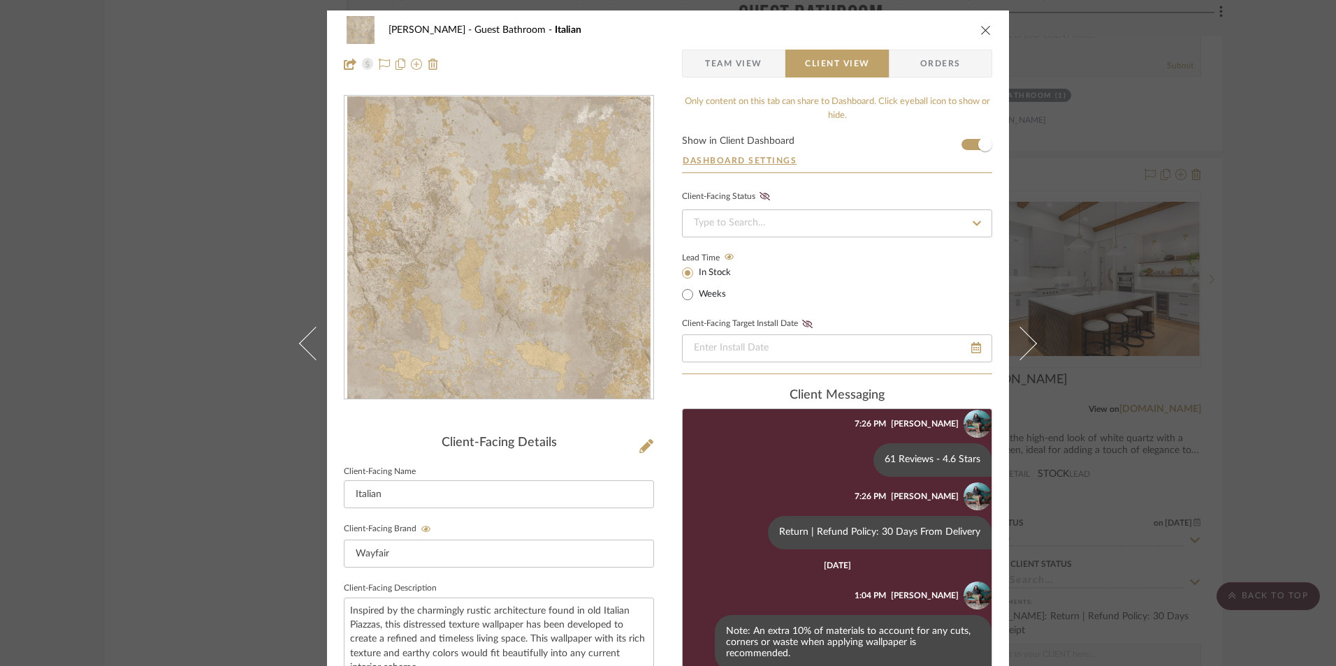
click at [739, 70] on span "Team View" at bounding box center [733, 64] width 57 height 28
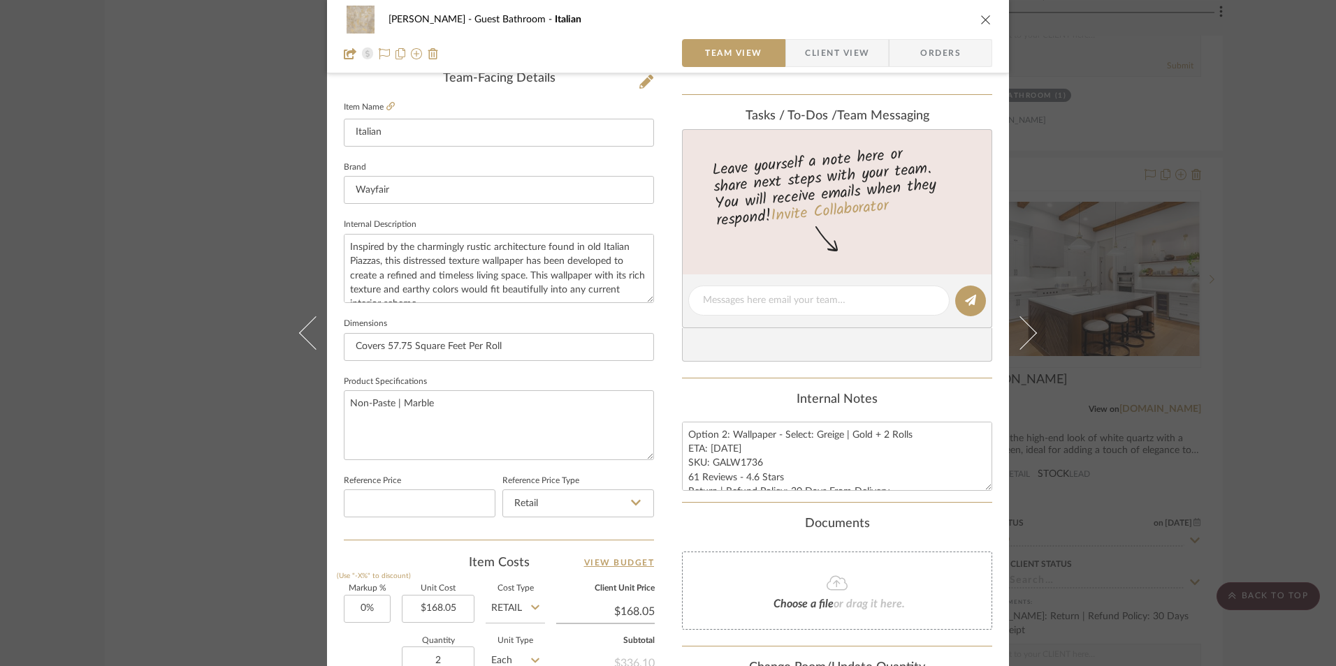
scroll to position [559, 0]
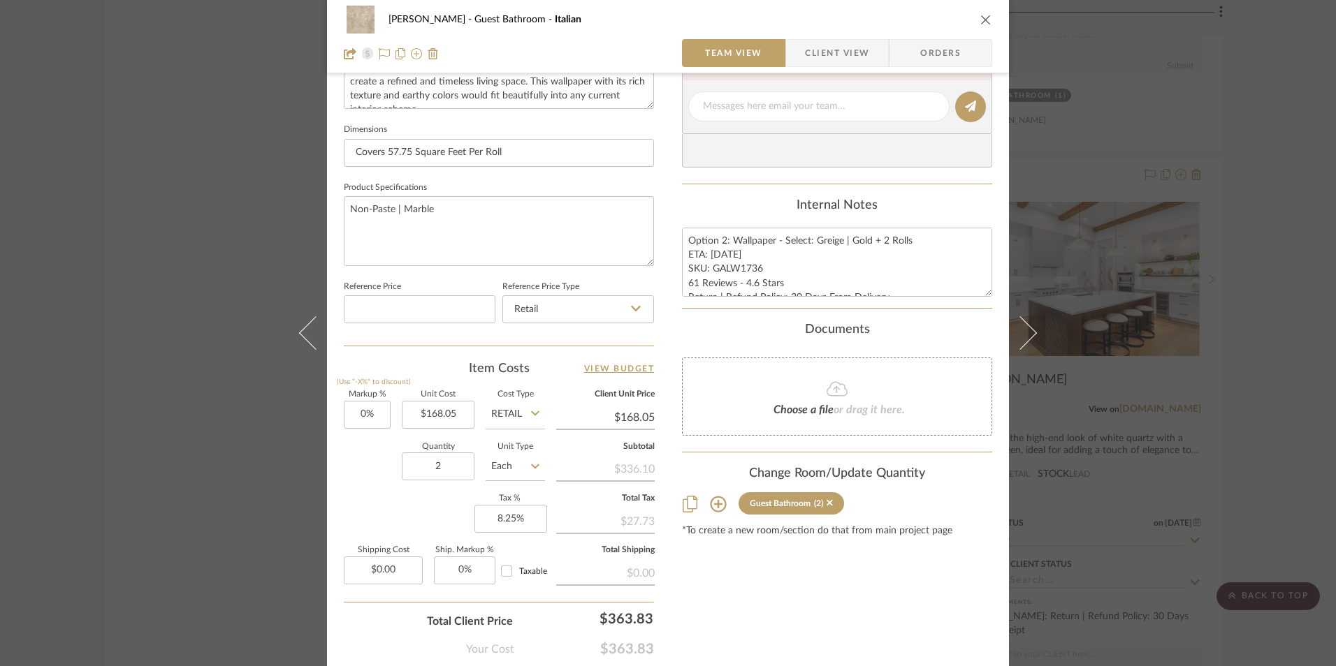
click at [980, 15] on icon "close" at bounding box center [985, 19] width 11 height 11
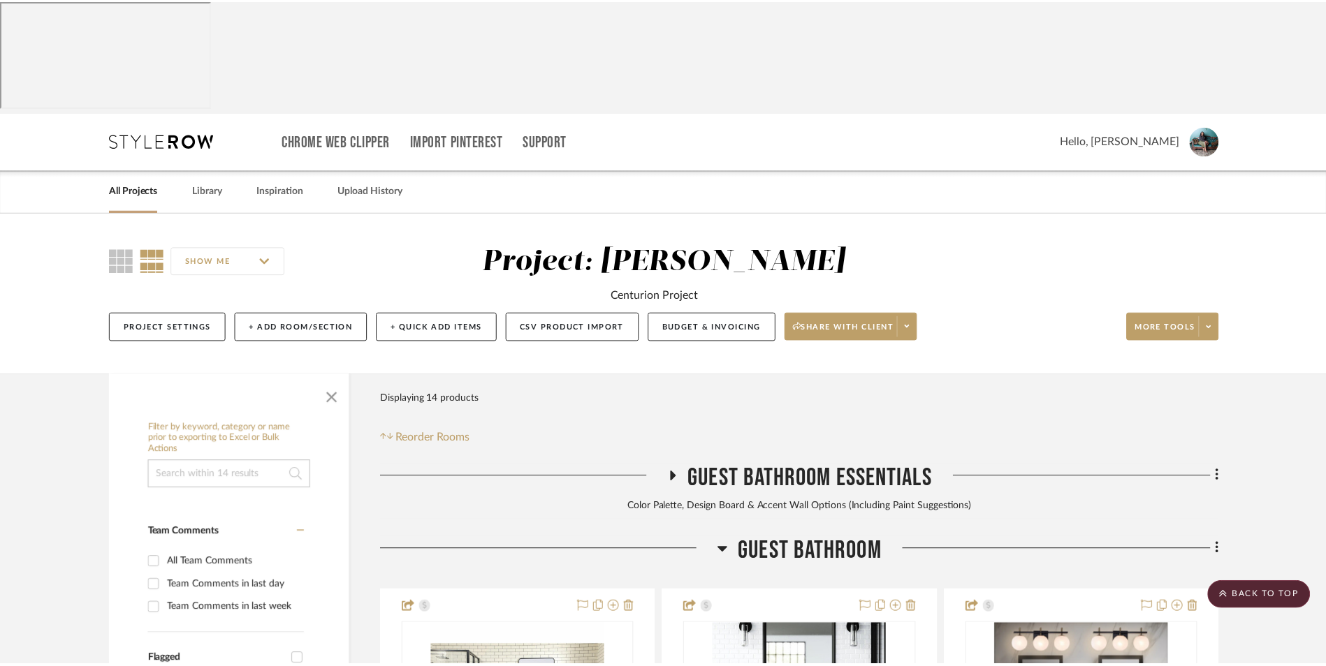
scroll to position [2292, 0]
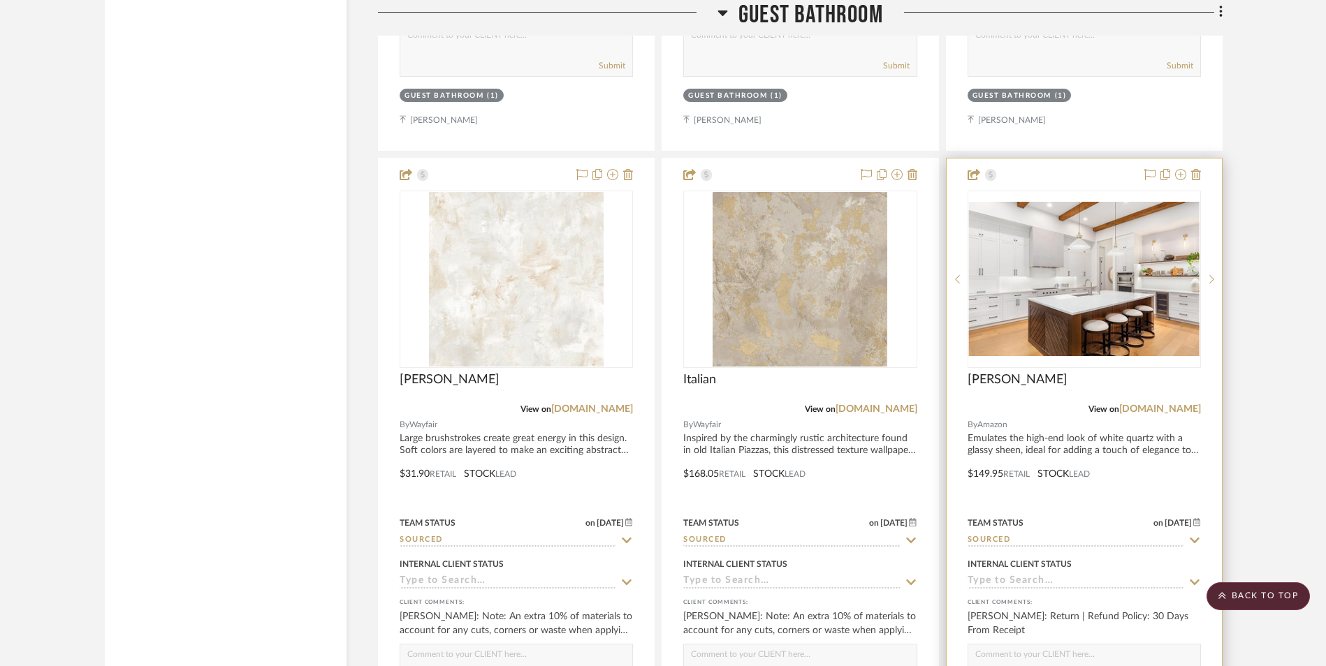
click at [1065, 202] on img "0" at bounding box center [1084, 279] width 231 height 154
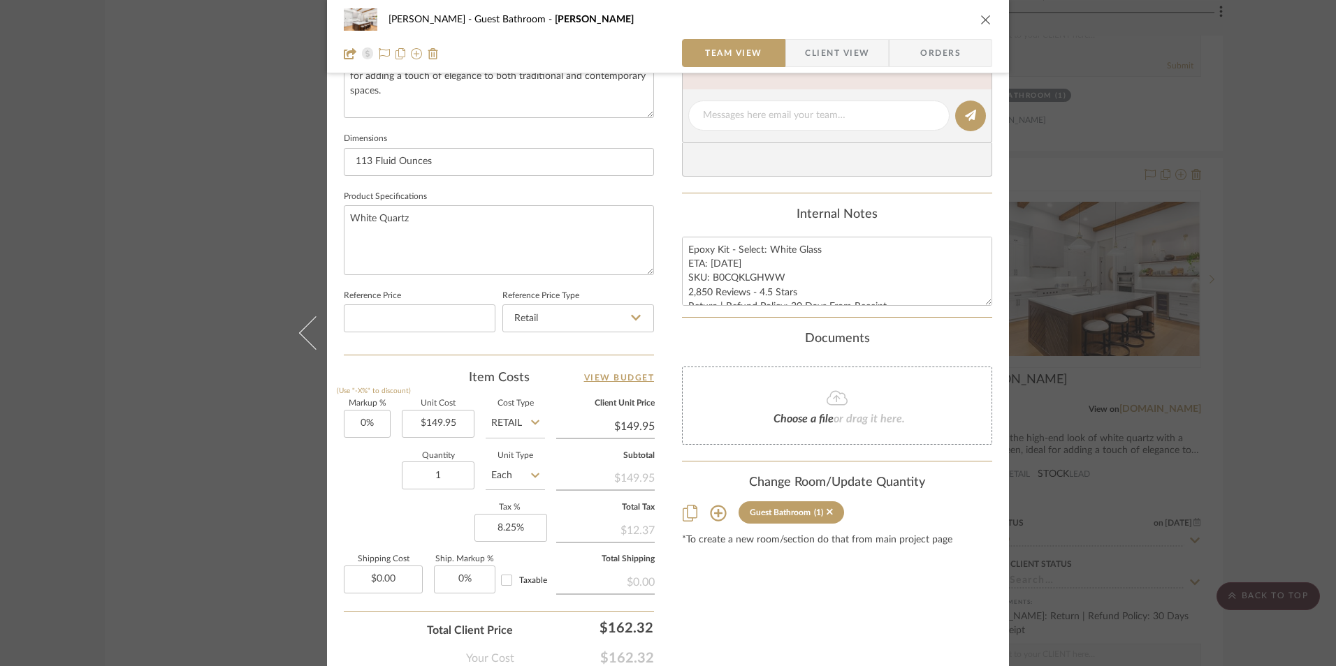
scroll to position [559, 0]
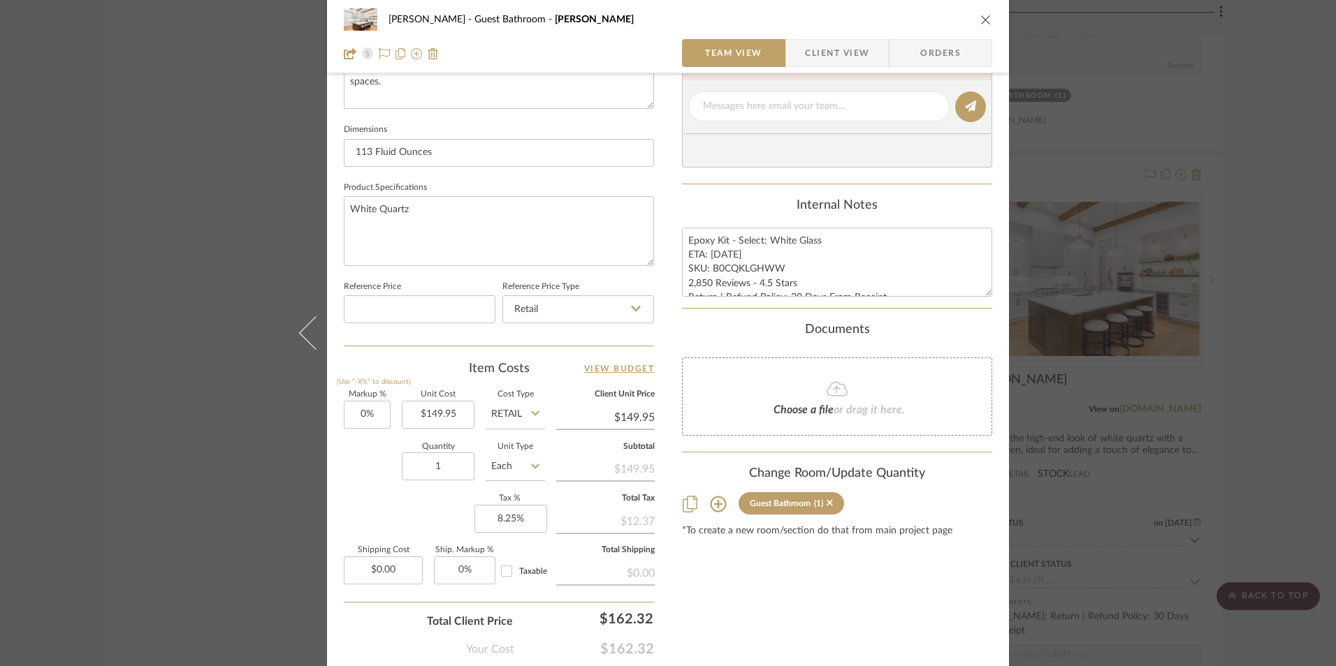
click at [811, 46] on span "Client View" at bounding box center [837, 53] width 64 height 28
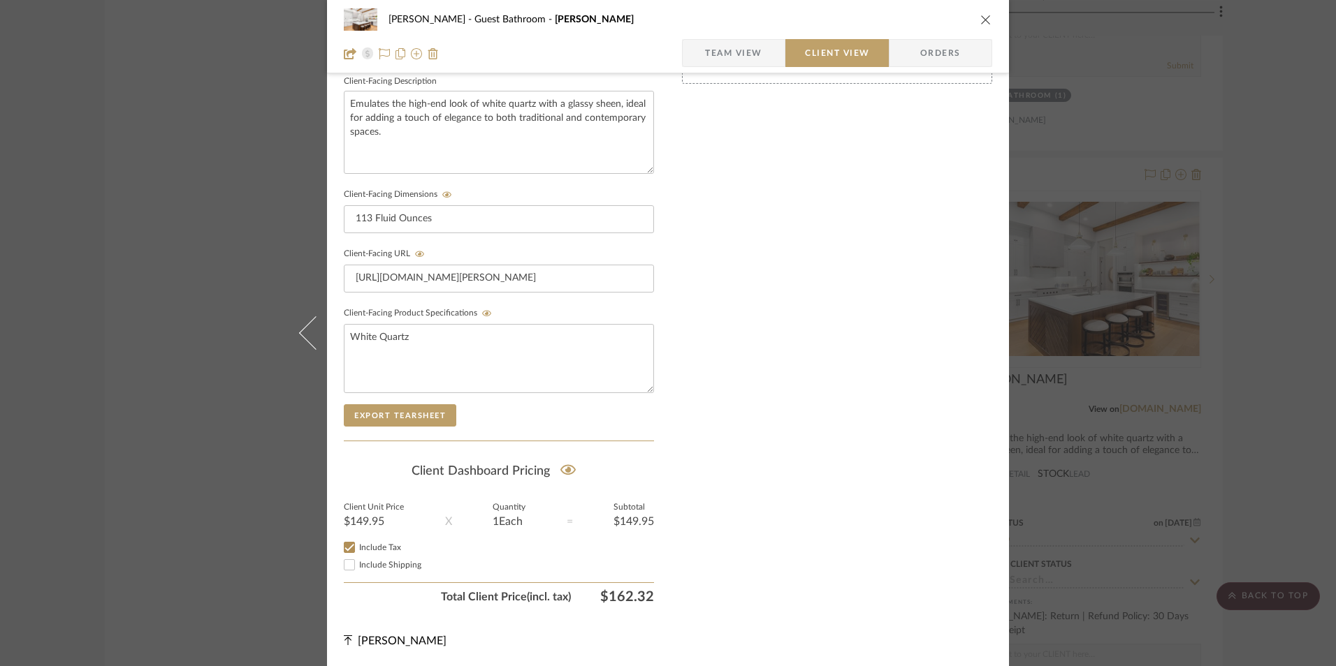
scroll to position [507, 0]
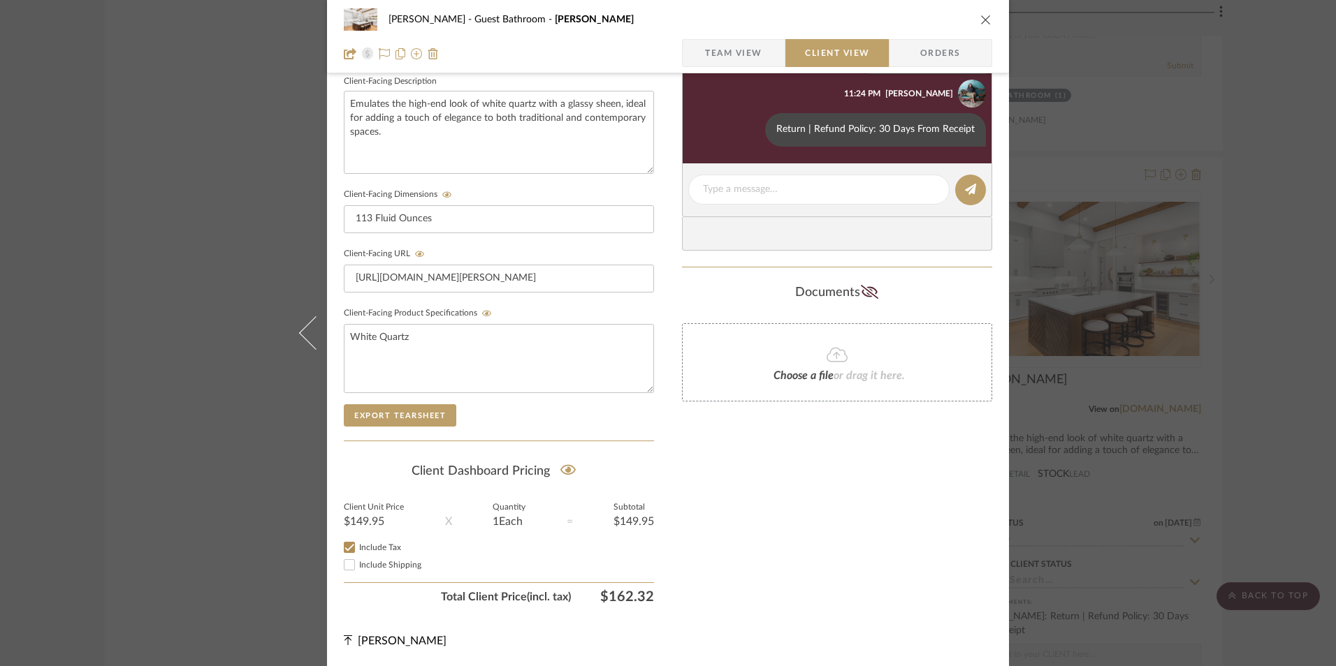
click at [980, 19] on icon "close" at bounding box center [985, 19] width 11 height 11
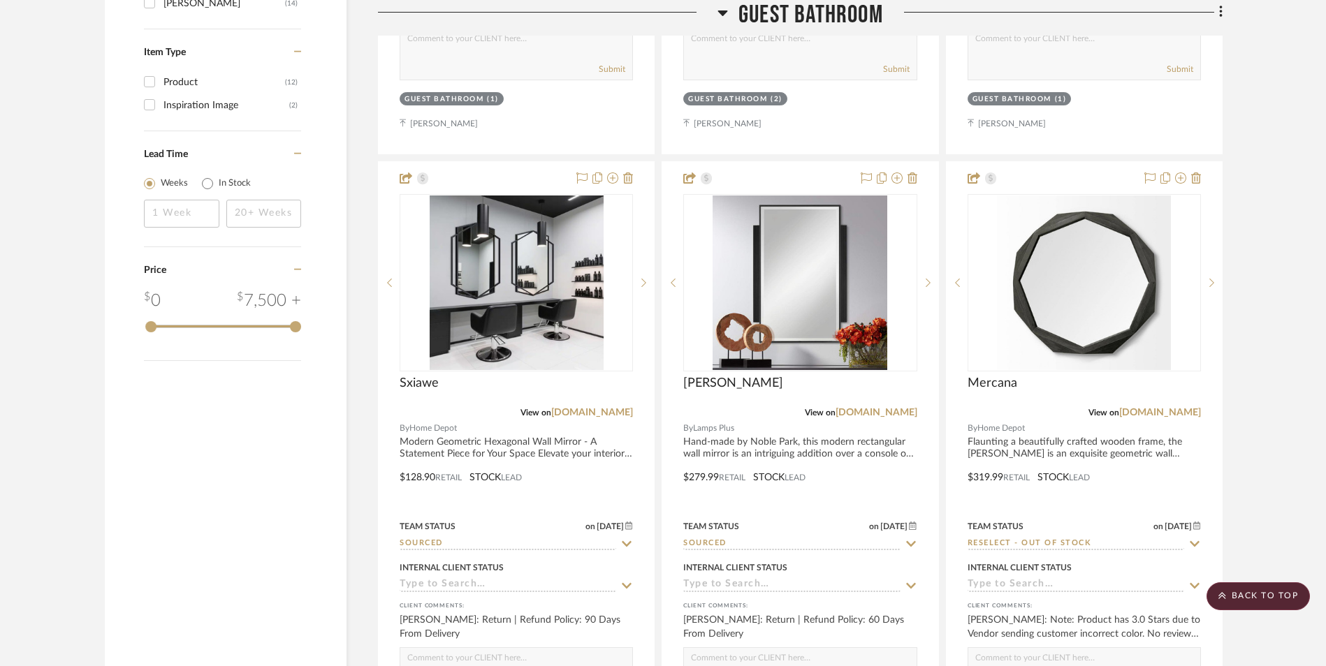
scroll to position [1663, 0]
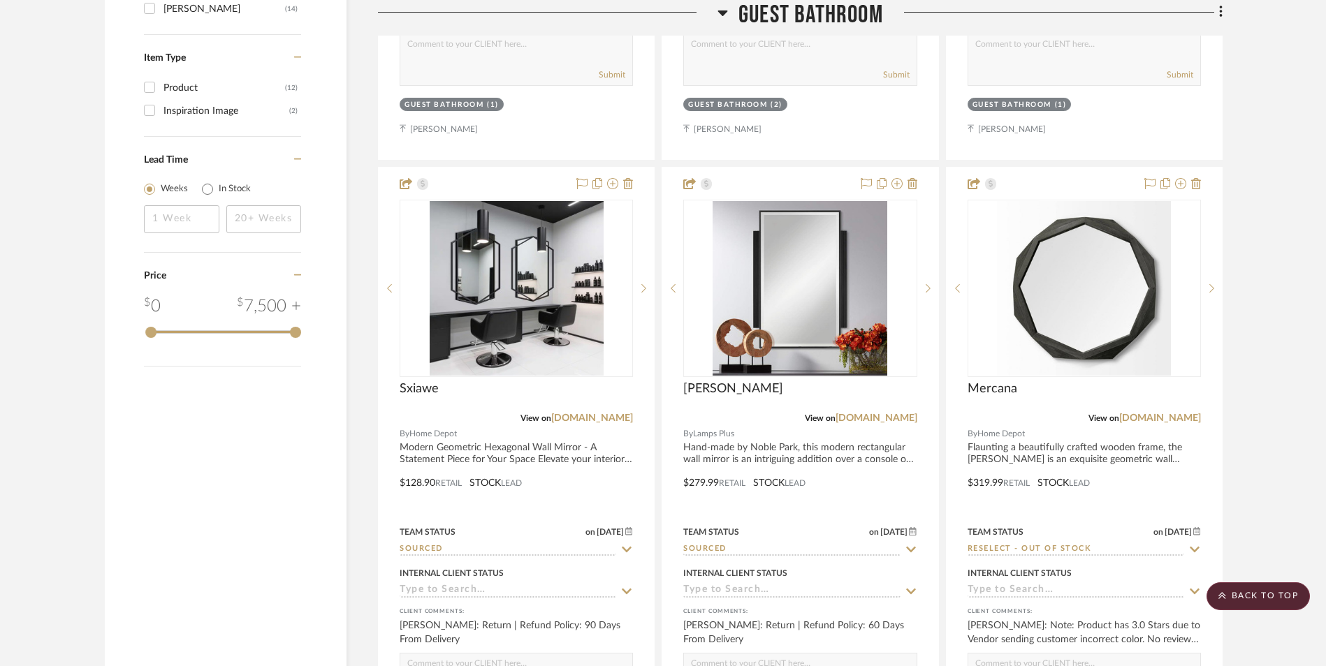
drag, startPoint x: 1174, startPoint y: 305, endPoint x: 1261, endPoint y: 352, distance: 98.5
click at [1174, 414] on link "[DOMAIN_NAME]" at bounding box center [1160, 419] width 82 height 10
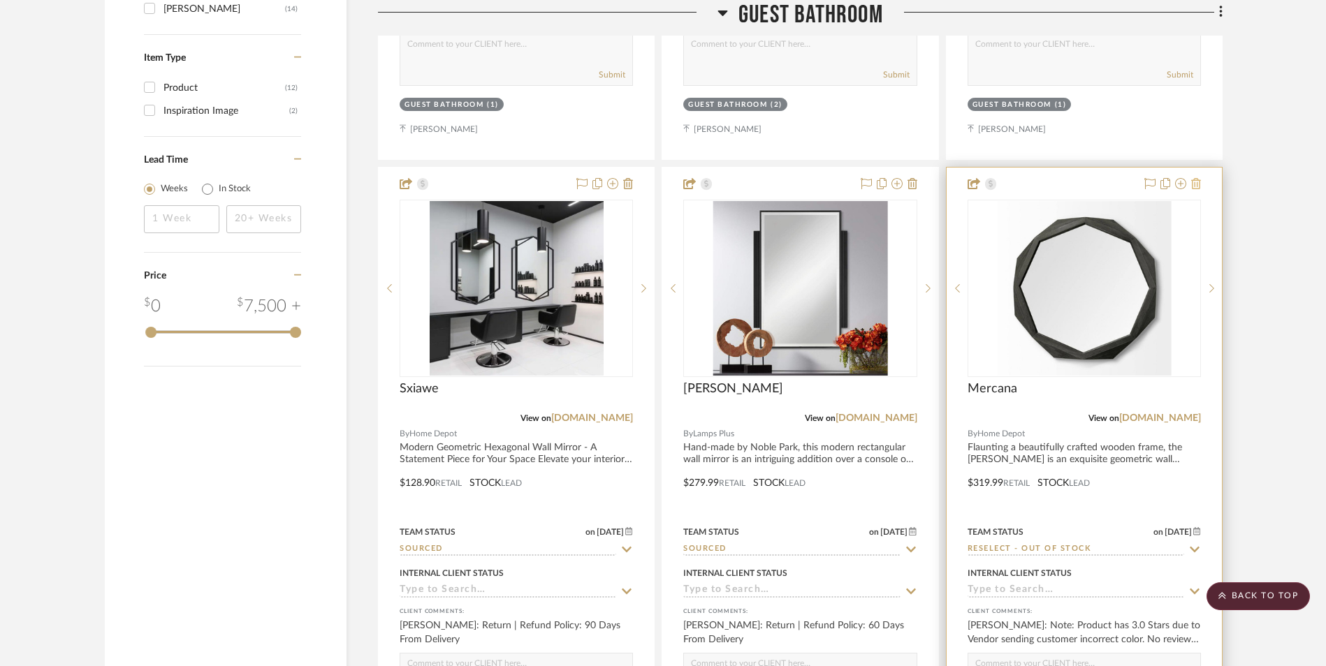
click at [1199, 178] on icon at bounding box center [1196, 183] width 10 height 11
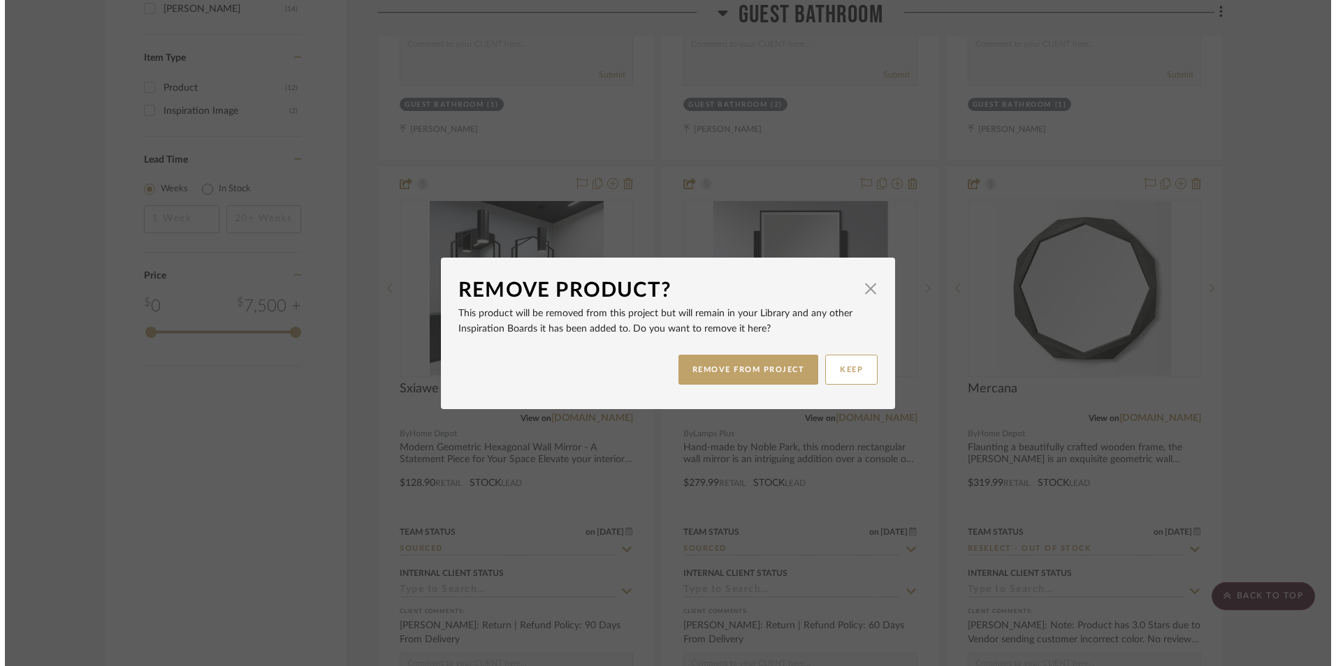
scroll to position [0, 0]
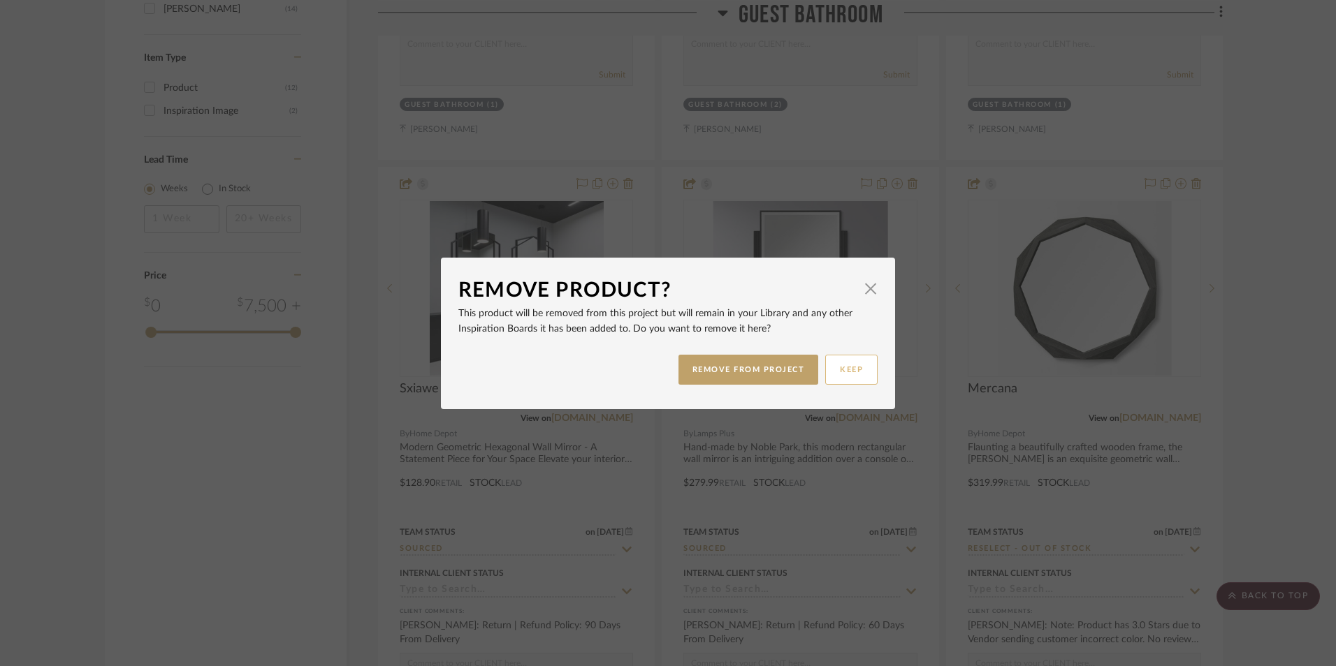
click at [791, 368] on button "REMOVE FROM PROJECT" at bounding box center [748, 370] width 140 height 30
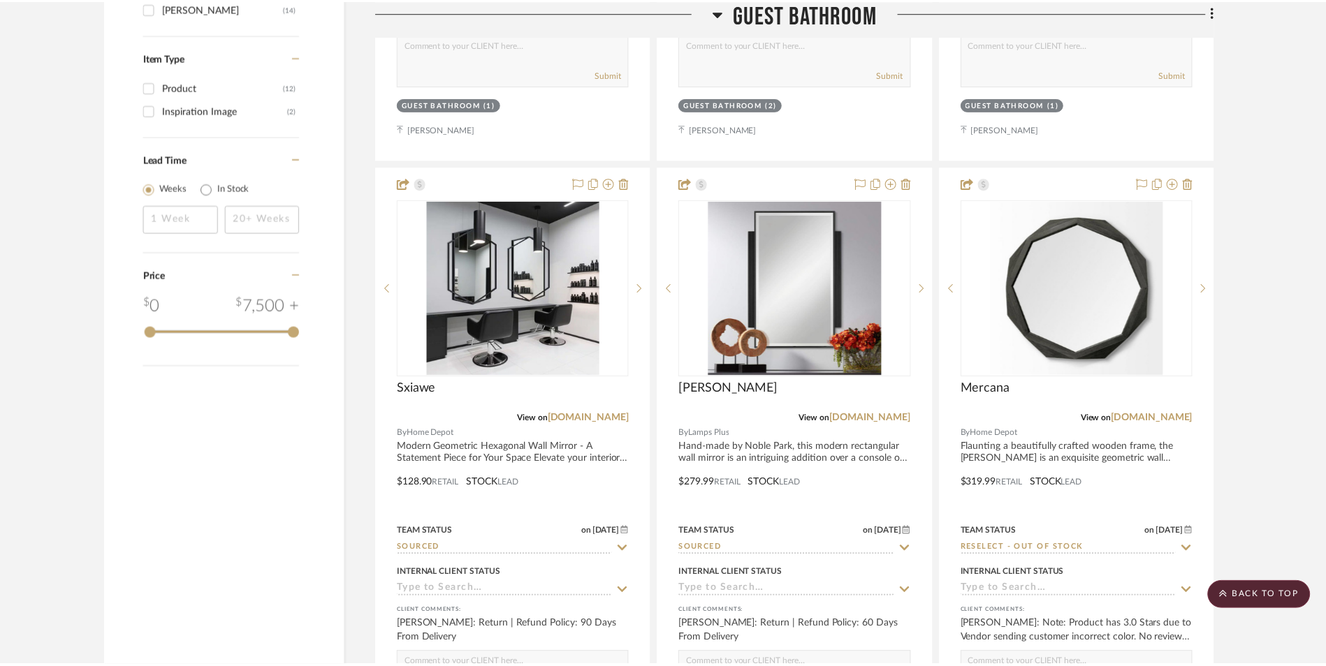
scroll to position [1663, 0]
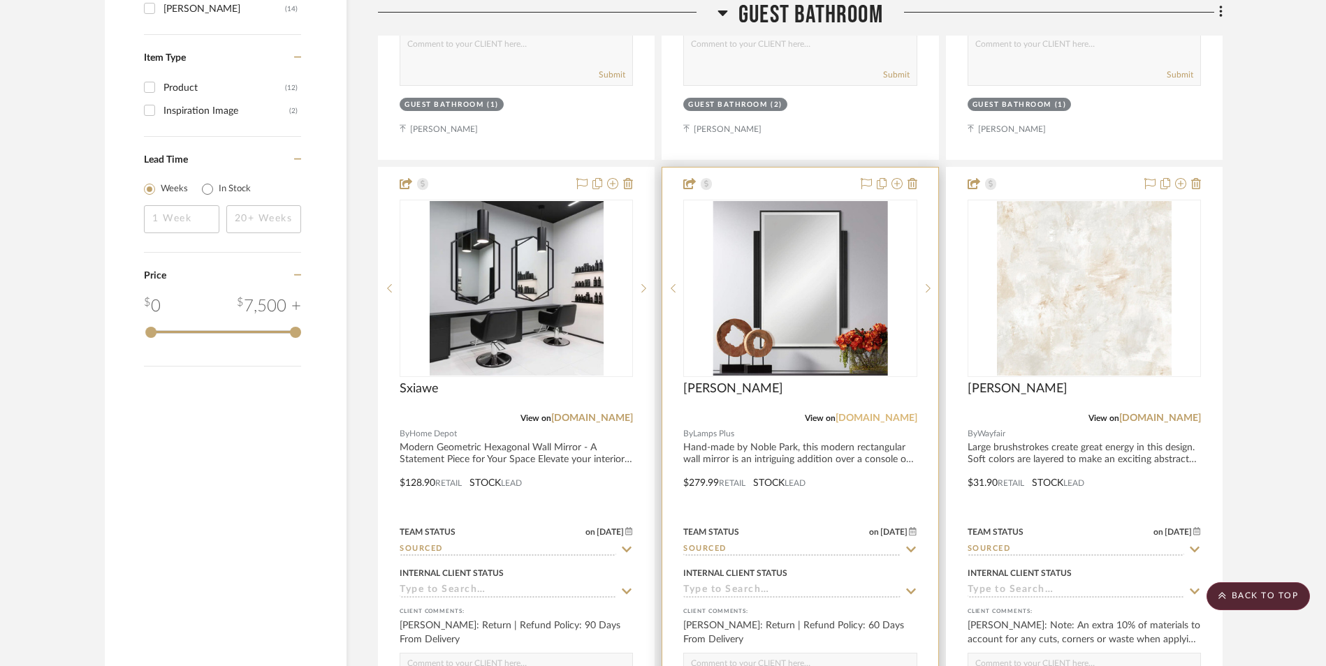
click at [898, 414] on link "[DOMAIN_NAME]" at bounding box center [876, 419] width 82 height 10
click at [791, 226] on img "0" at bounding box center [800, 288] width 175 height 175
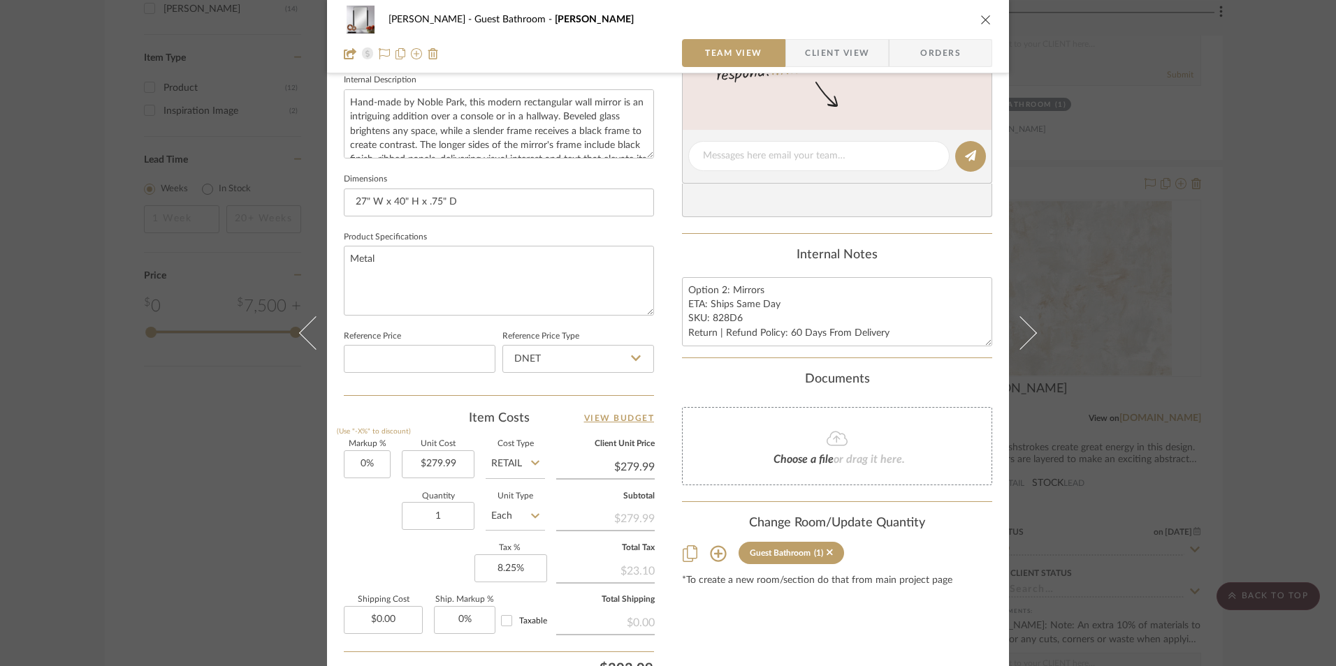
scroll to position [559, 0]
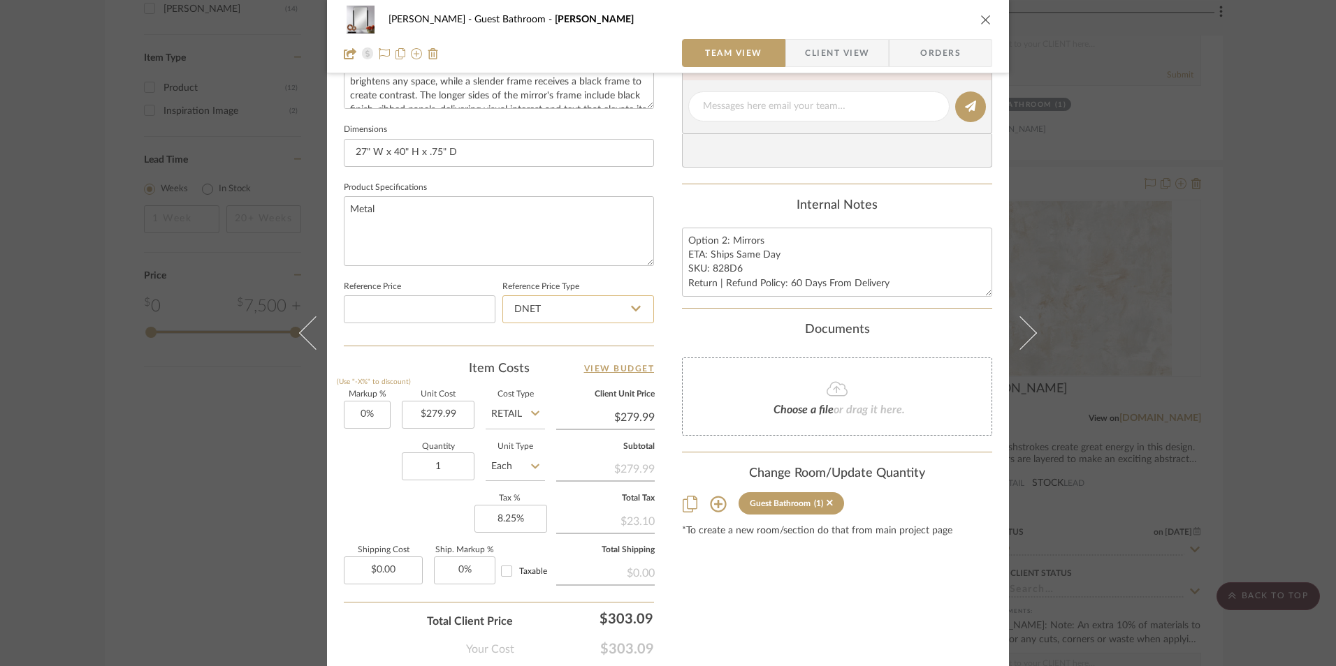
click at [553, 312] on input "DNET" at bounding box center [578, 309] width 152 height 28
click at [552, 377] on div "Retail" at bounding box center [584, 381] width 173 height 36
type input "Retail"
type input "279.99"
click at [437, 416] on input "279.99" at bounding box center [438, 415] width 73 height 28
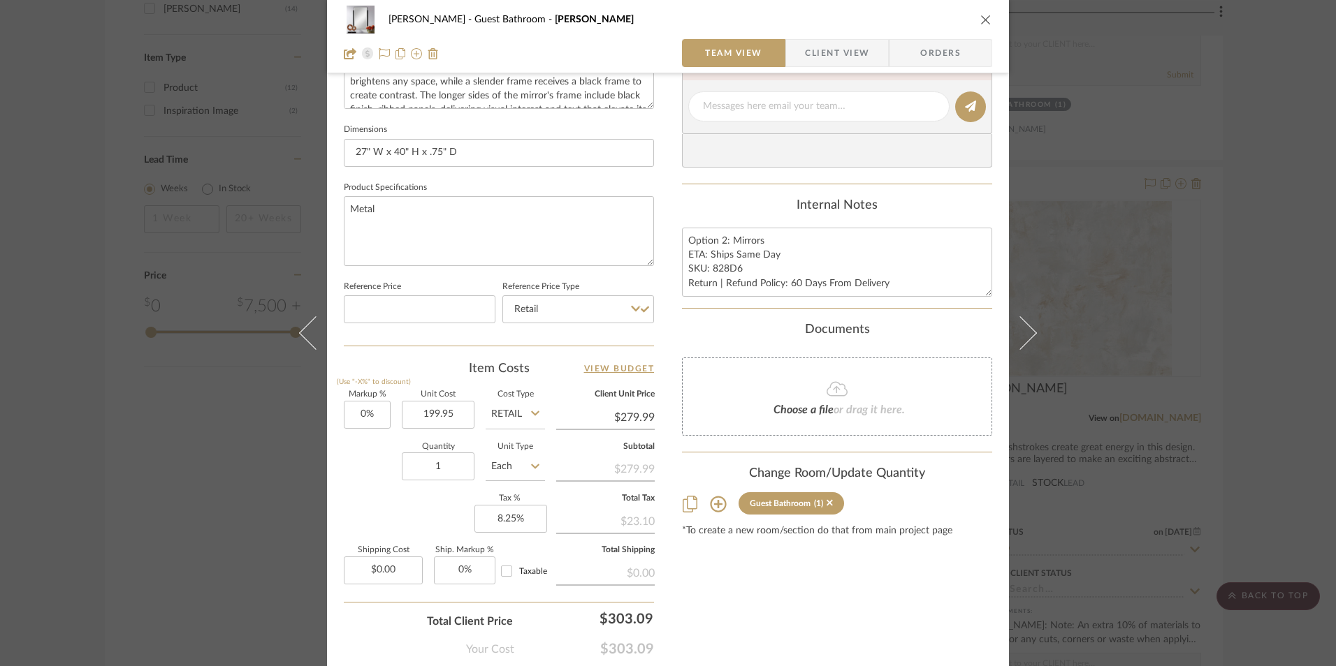
type input "$199.95"
click at [699, 567] on div "Content here copies to Client View - confirm visibility there. Show in Client D…" at bounding box center [837, 111] width 310 height 1150
type input "$199.95"
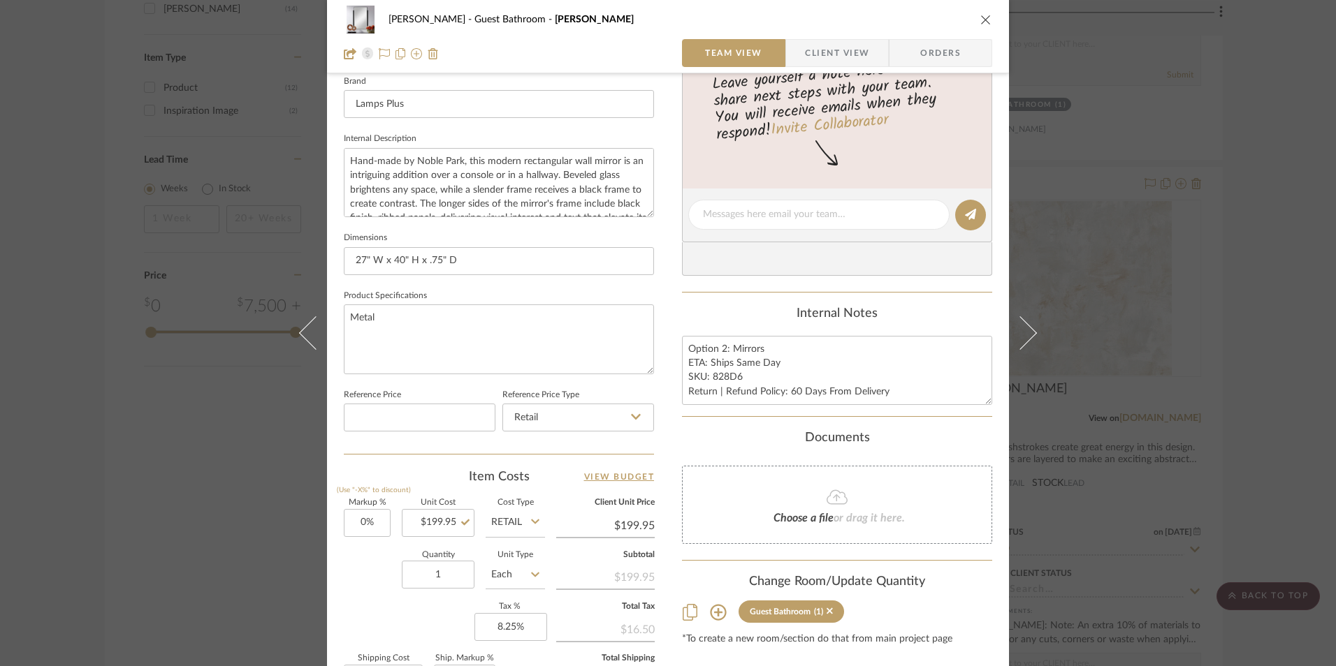
scroll to position [425, 0]
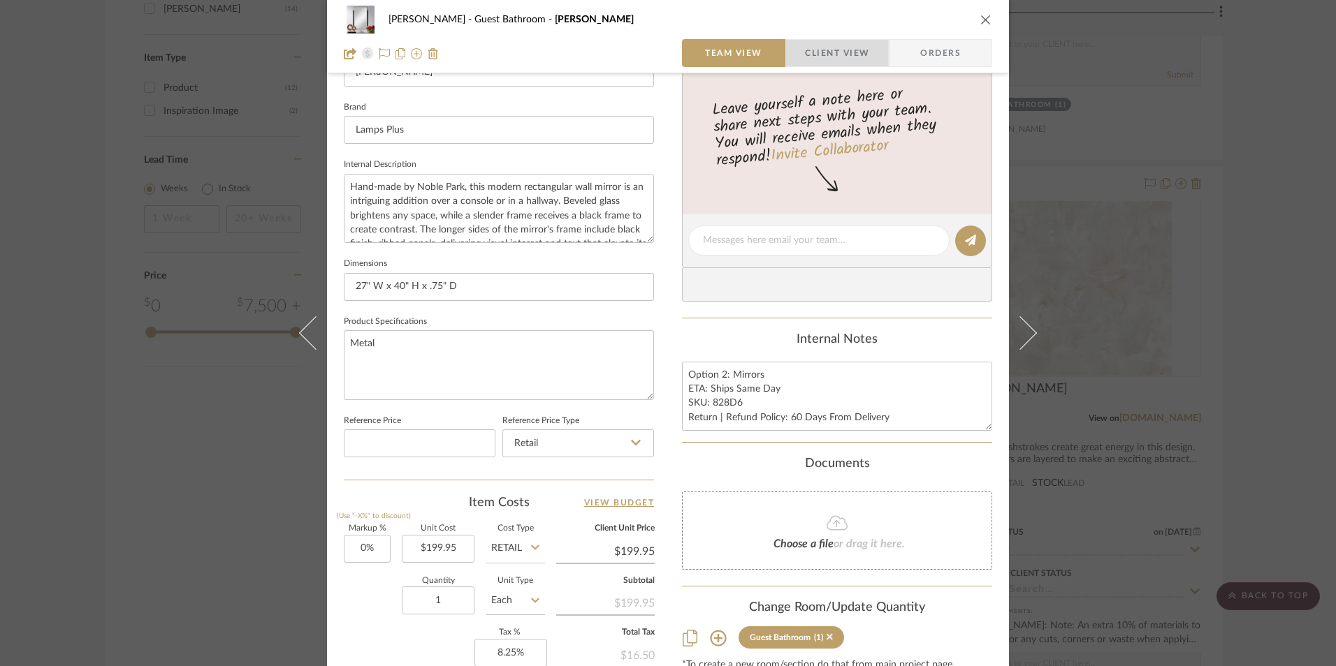
click at [850, 54] on span "Client View" at bounding box center [837, 53] width 64 height 28
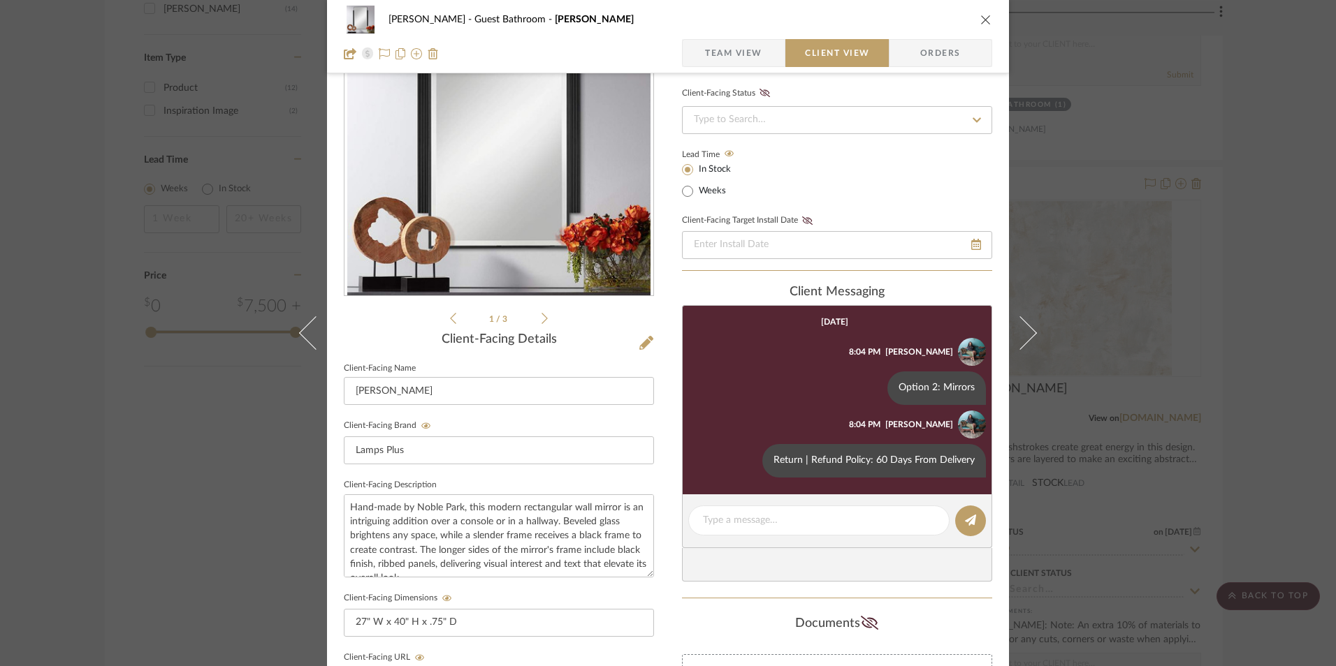
scroll to position [88, 0]
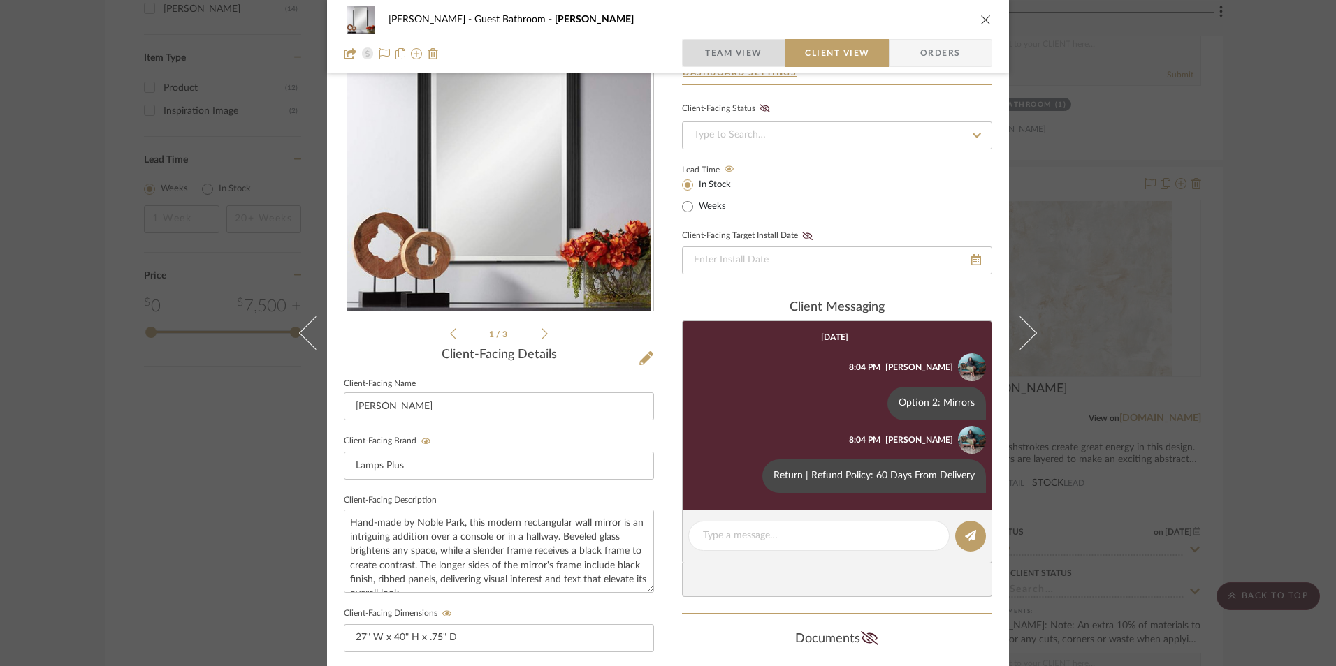
click at [733, 57] on span "Team View" at bounding box center [733, 53] width 57 height 28
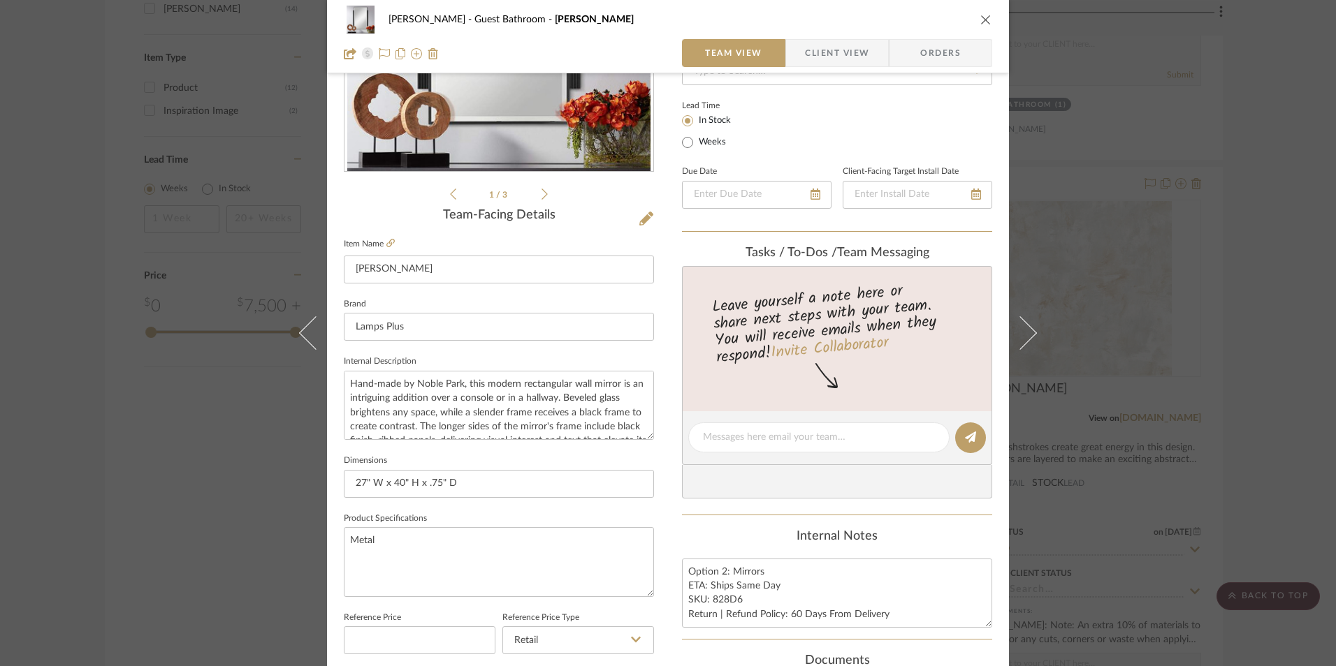
scroll to position [367, 0]
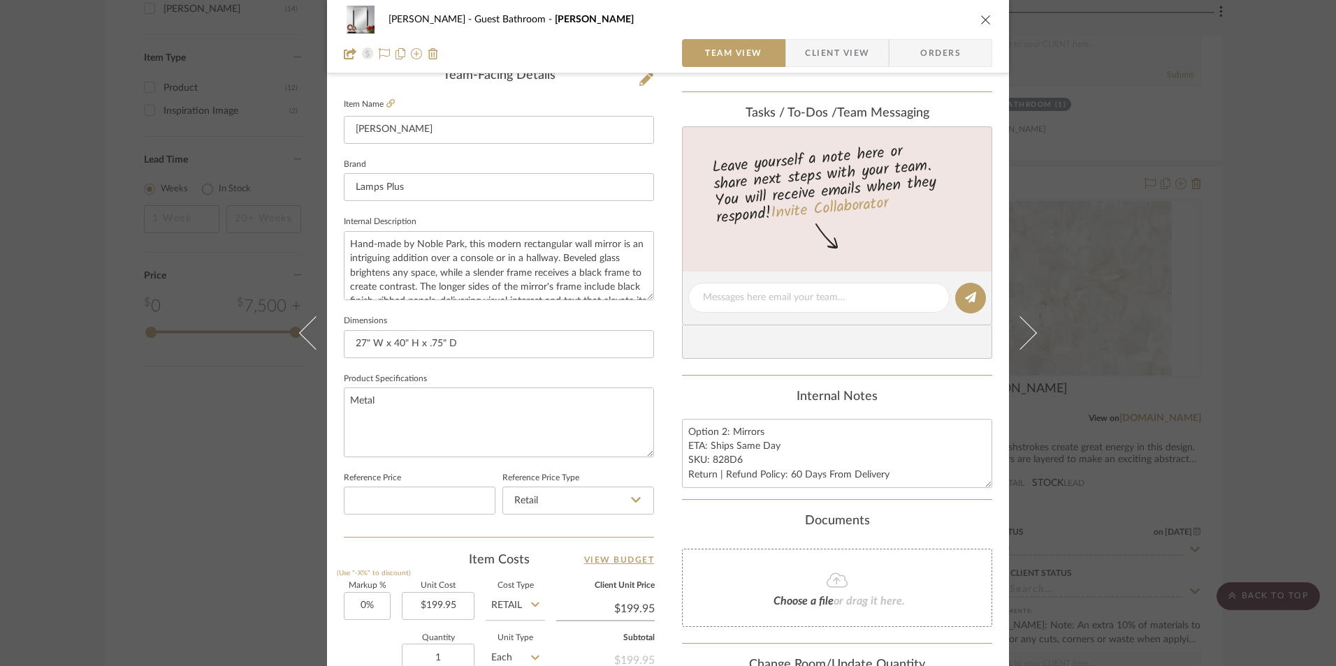
click at [817, 54] on span "Client View" at bounding box center [837, 53] width 64 height 28
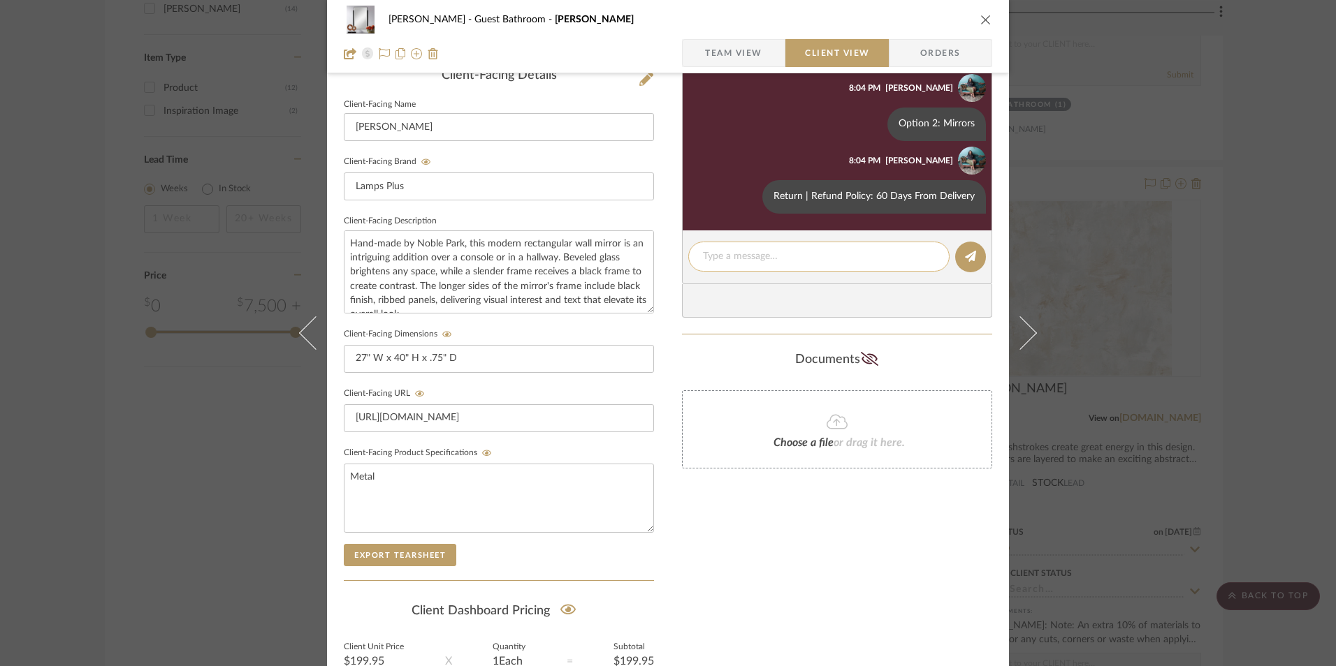
click at [804, 269] on div at bounding box center [818, 257] width 261 height 30
click at [810, 262] on textarea at bounding box center [819, 256] width 232 height 15
type textarea "n"
type textarea "Note: Product is currently $199.95; however"
drag, startPoint x: 845, startPoint y: 254, endPoint x: 813, endPoint y: 256, distance: 32.2
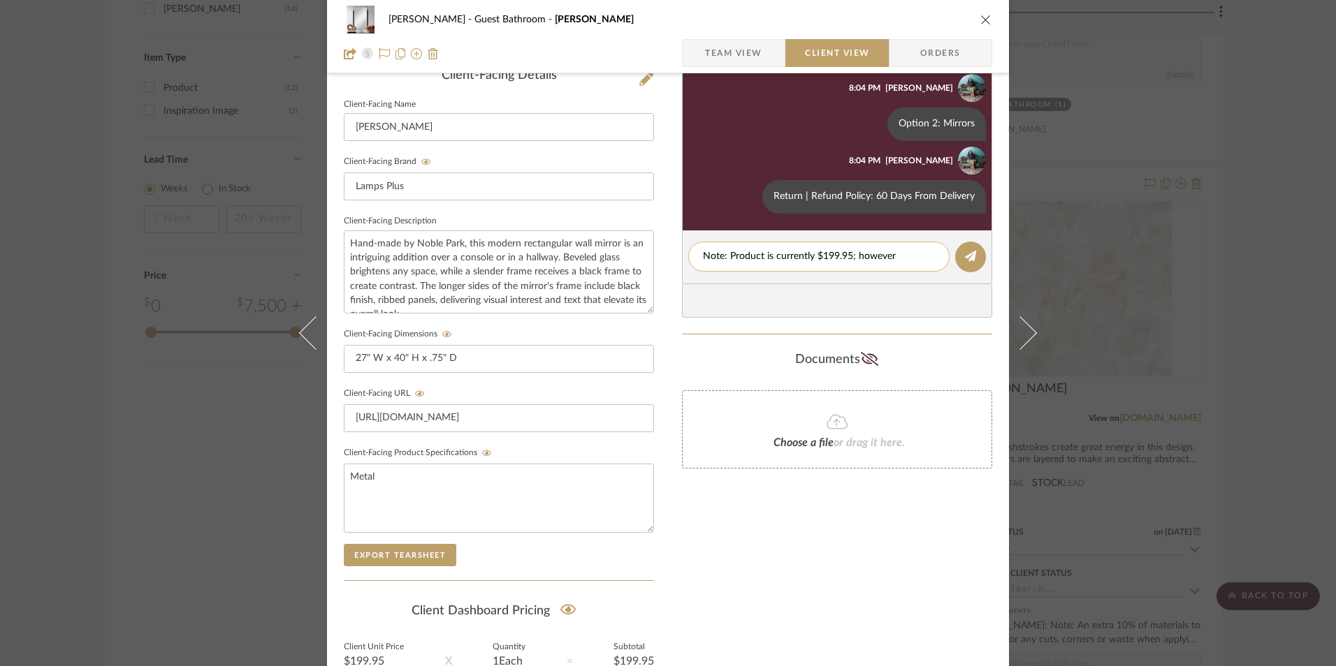
click at [813, 256] on textarea "Note: Product is currently $199.95; however" at bounding box center [819, 256] width 232 height 15
drag, startPoint x: 898, startPoint y: 256, endPoint x: 560, endPoint y: 257, distance: 338.1
click at [560, 257] on div "[PERSON_NAME] Guest Bathroom [PERSON_NAME] Team View Client View Orders 1 / 3 C…" at bounding box center [668, 224] width 682 height 1163
click at [669, 240] on div "[PERSON_NAME] Guest Bathroom [PERSON_NAME] Team View Client View Orders 1 / 3 C…" at bounding box center [668, 224] width 682 height 1163
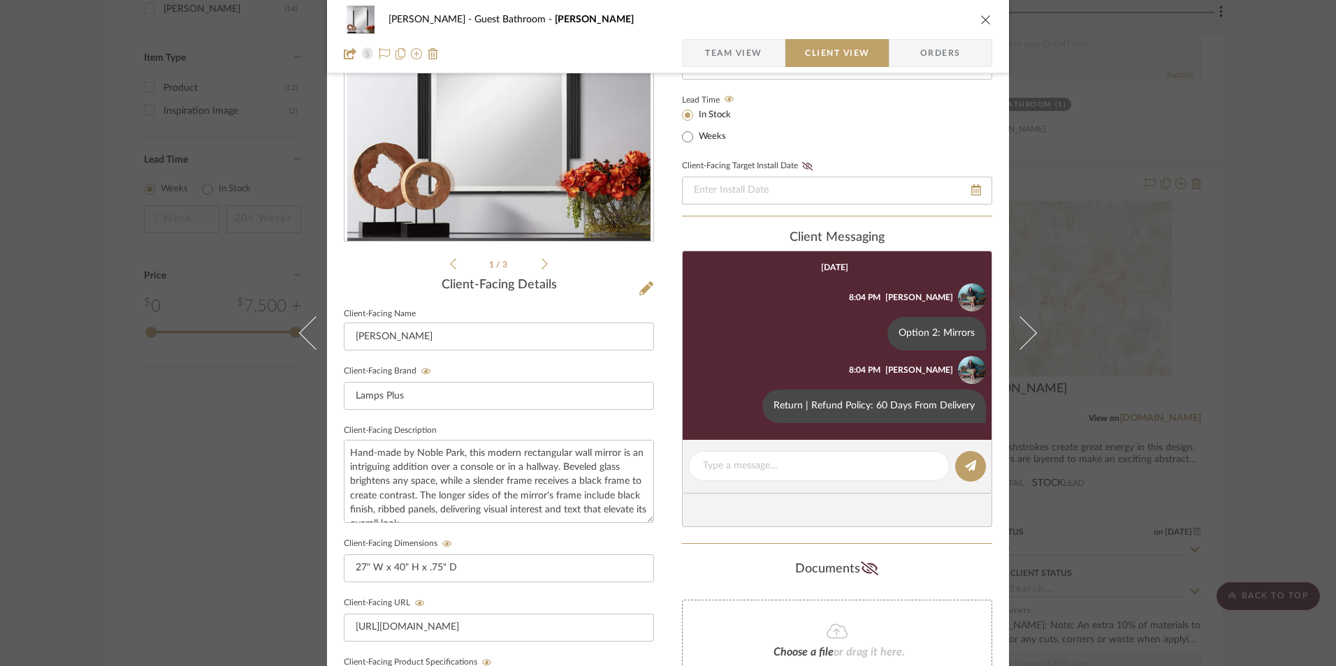
click at [731, 60] on span "Team View" at bounding box center [733, 53] width 57 height 28
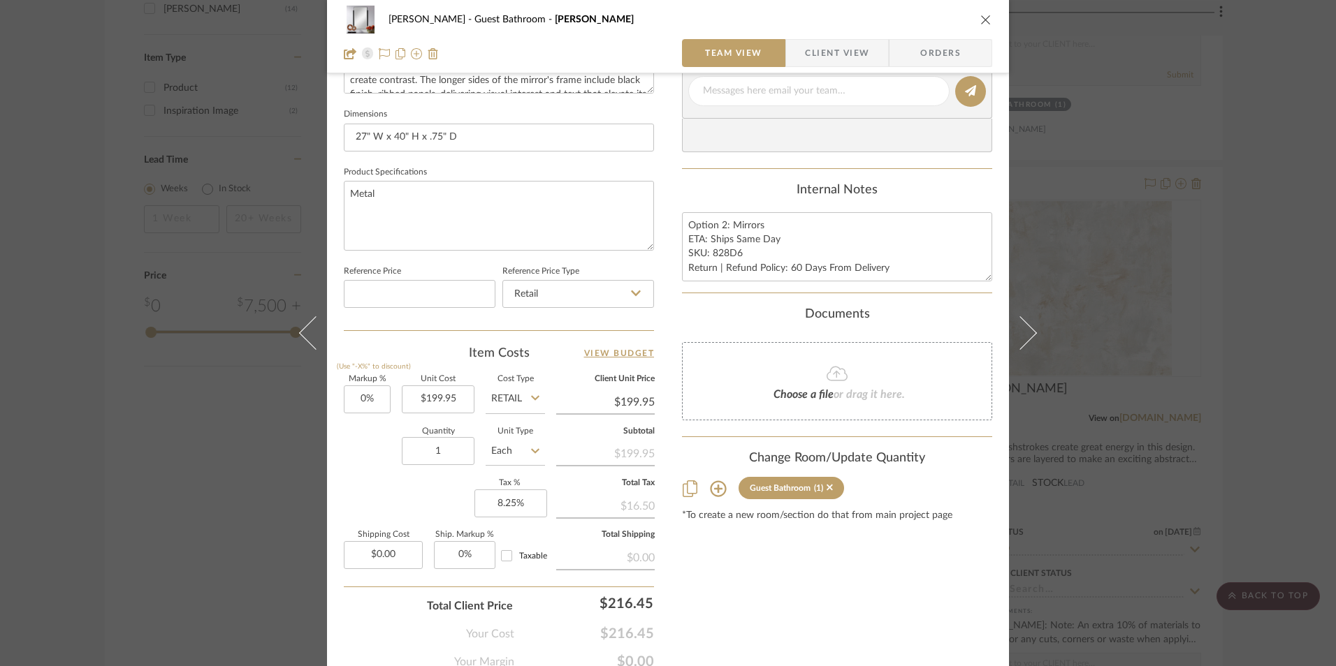
scroll to position [577, 0]
click at [1256, 309] on div "[PERSON_NAME] Guest Bathroom [PERSON_NAME] Team View Client View Orders 1 / 3 T…" at bounding box center [668, 333] width 1336 height 666
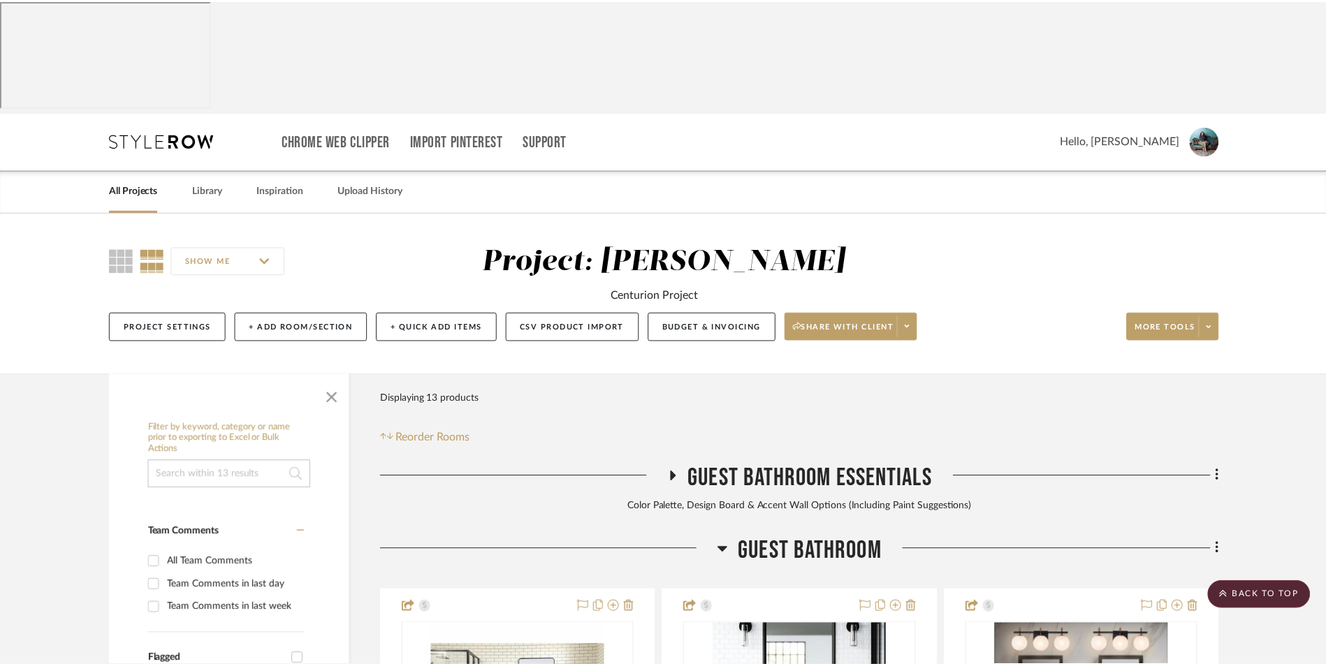
scroll to position [1663, 0]
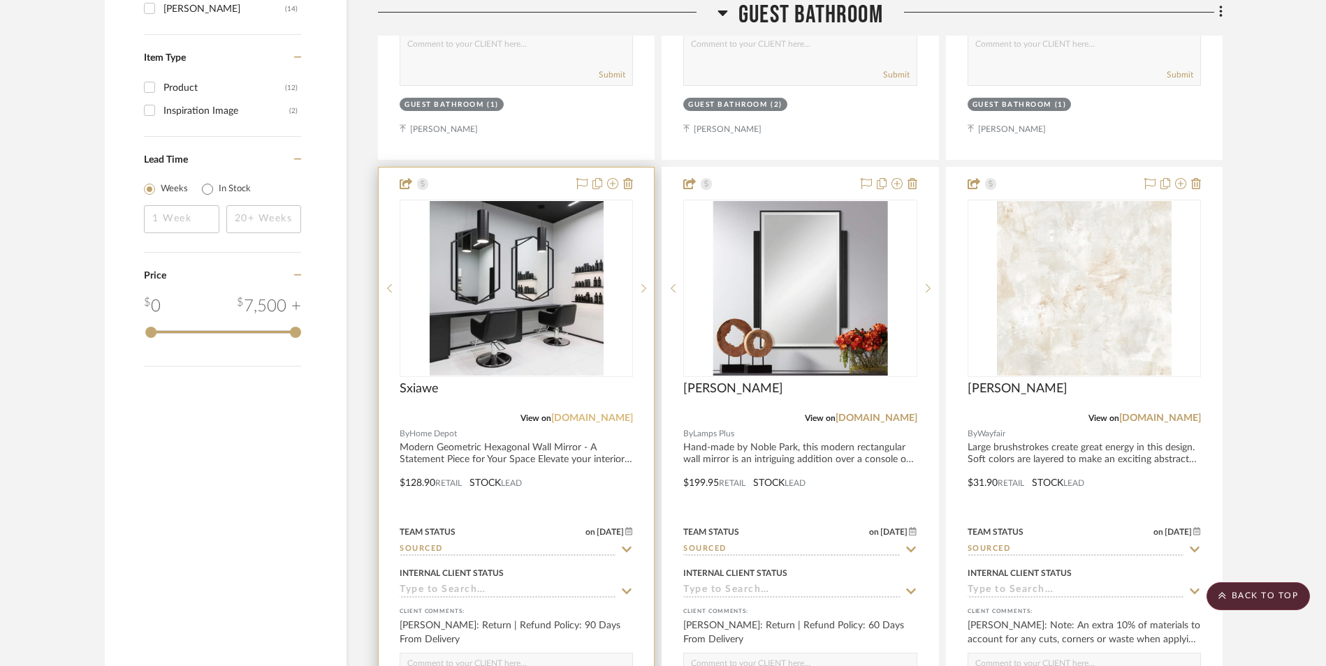
click at [593, 414] on link "[DOMAIN_NAME]" at bounding box center [592, 419] width 82 height 10
click at [0, 0] on img at bounding box center [0, 0] width 0 height 0
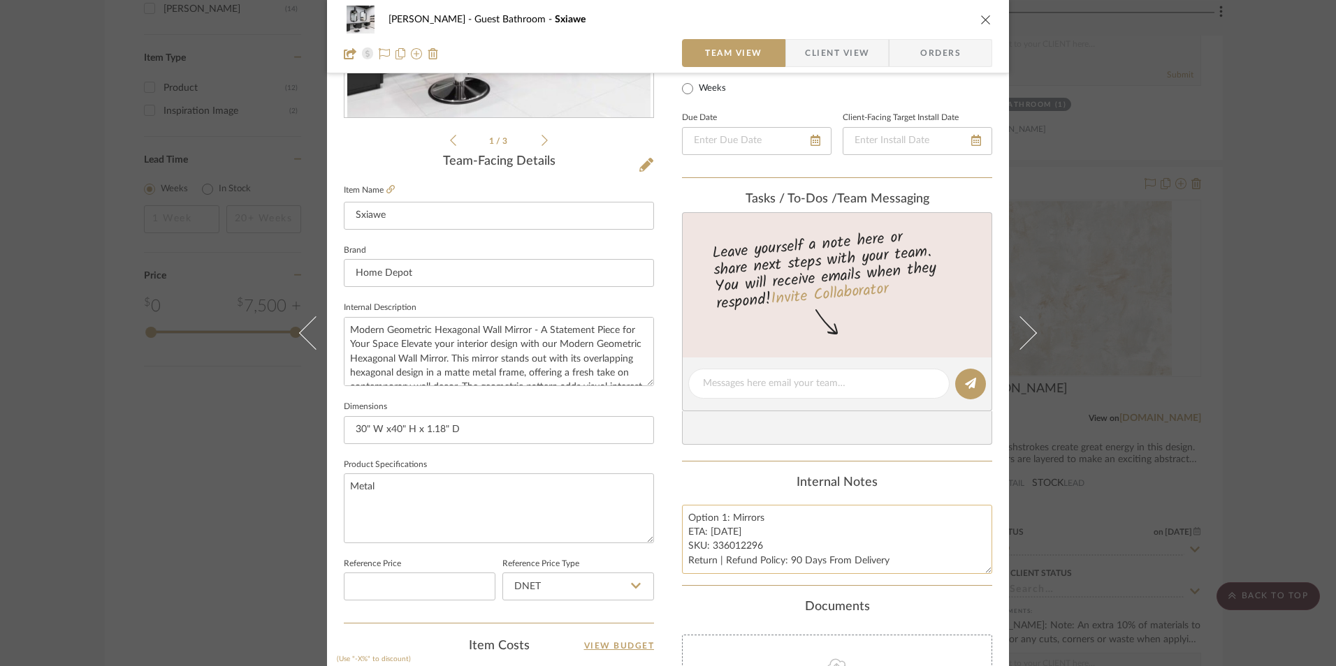
scroll to position [349, 0]
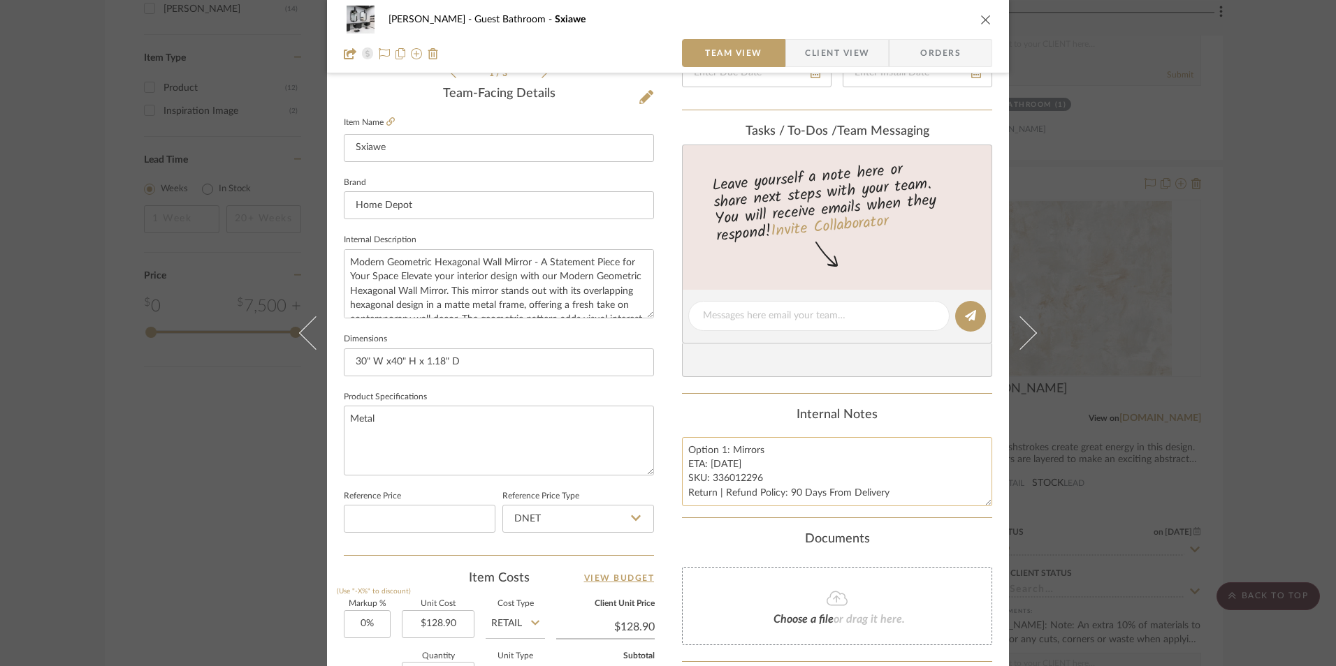
drag, startPoint x: 723, startPoint y: 462, endPoint x: 715, endPoint y: 463, distance: 8.5
click at [715, 463] on textarea "Option 1: Mirrors ETA: [DATE] SKU: 336012296 Return | Refund Policy: 90 Days Fr…" at bounding box center [837, 471] width 310 height 69
type textarea "Option 1: Mirrors ETA: [DATE] SKU: 336012296 Return | Refund Policy: 90 Days Fr…"
click at [740, 411] on div "Internal Notes" at bounding box center [837, 415] width 310 height 15
click at [740, 382] on summary-project-messaging "Tasks / To-Dos / team Messaging Leave yourself a note here or share next steps …" at bounding box center [837, 259] width 310 height 270
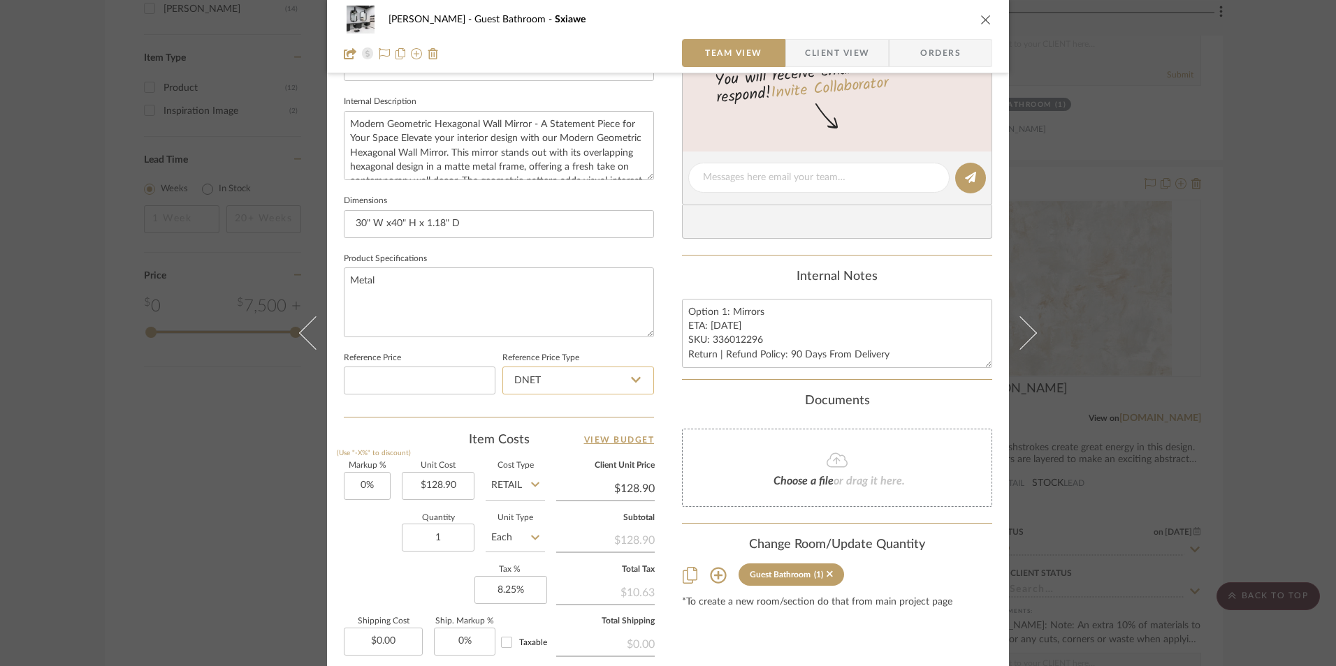
scroll to position [489, 0]
click at [550, 379] on input "DNET" at bounding box center [578, 379] width 152 height 28
click at [527, 448] on span "Retail" at bounding box center [524, 450] width 24 height 10
type input "Retail"
click at [667, 339] on div "[PERSON_NAME] Guest Bathroom Sxiawe Team View Client View Orders 1 / 3 Team-Fac…" at bounding box center [668, 166] width 682 height 1290
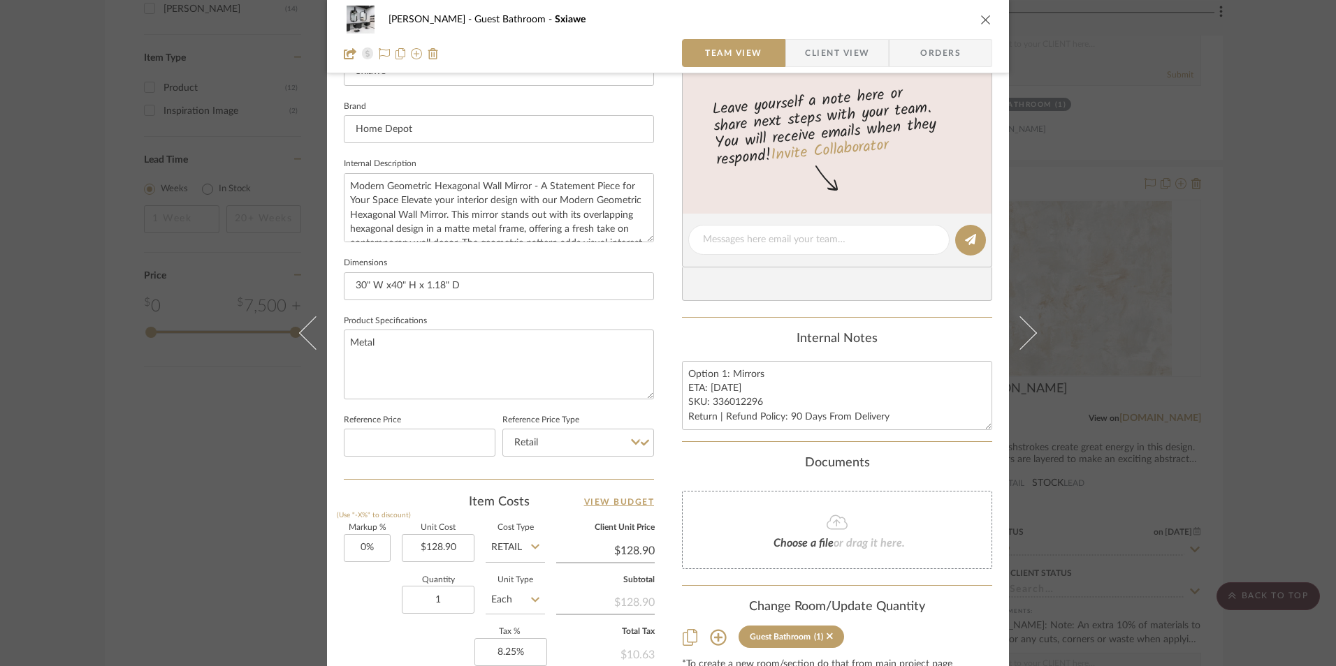
scroll to position [419, 0]
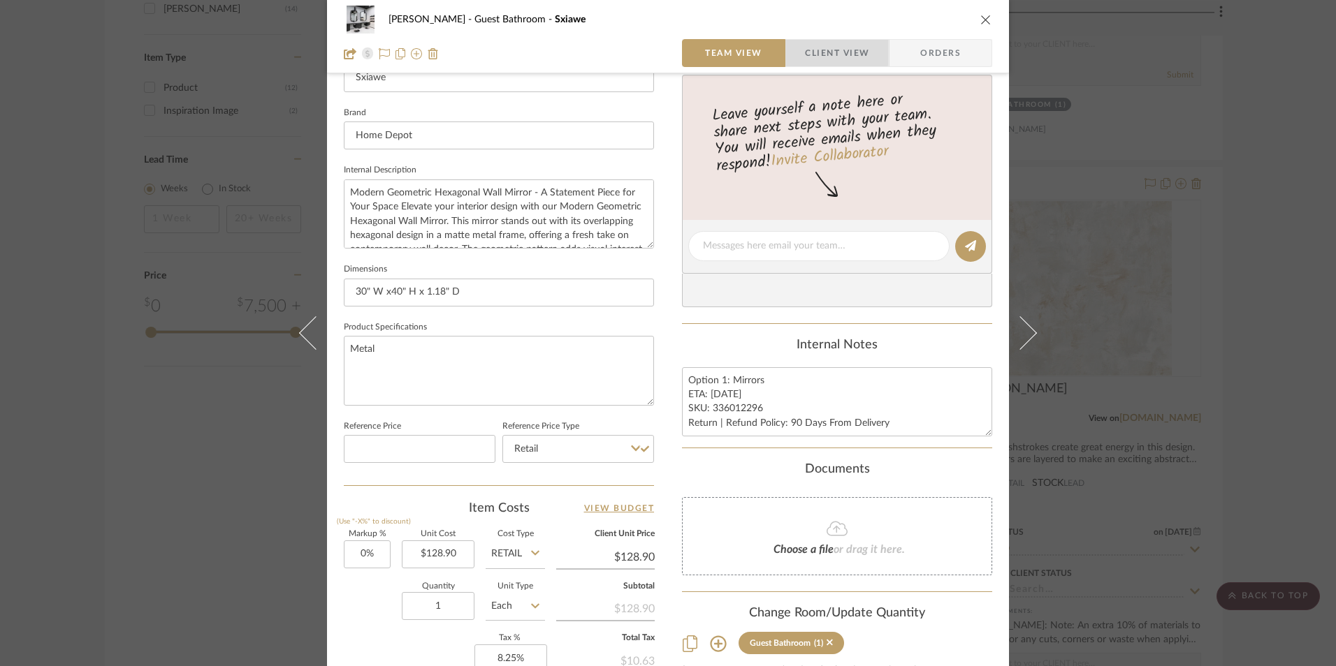
click at [822, 50] on span "Client View" at bounding box center [837, 53] width 64 height 28
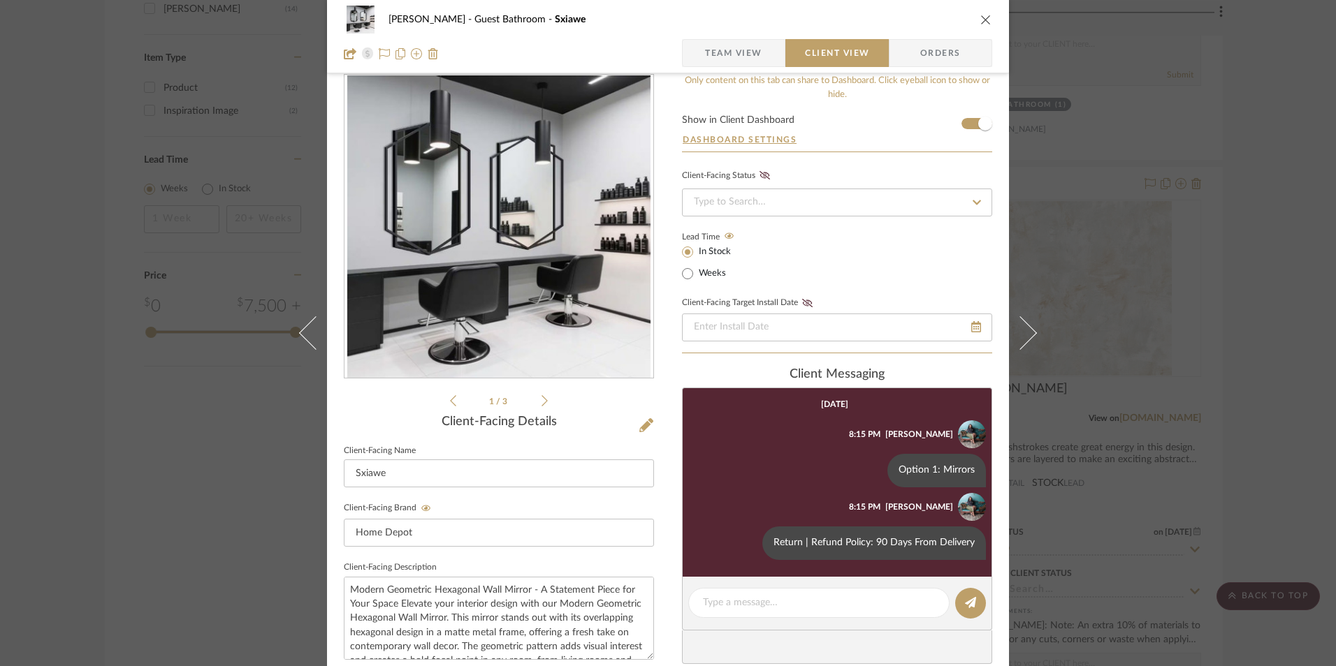
scroll to position [0, 0]
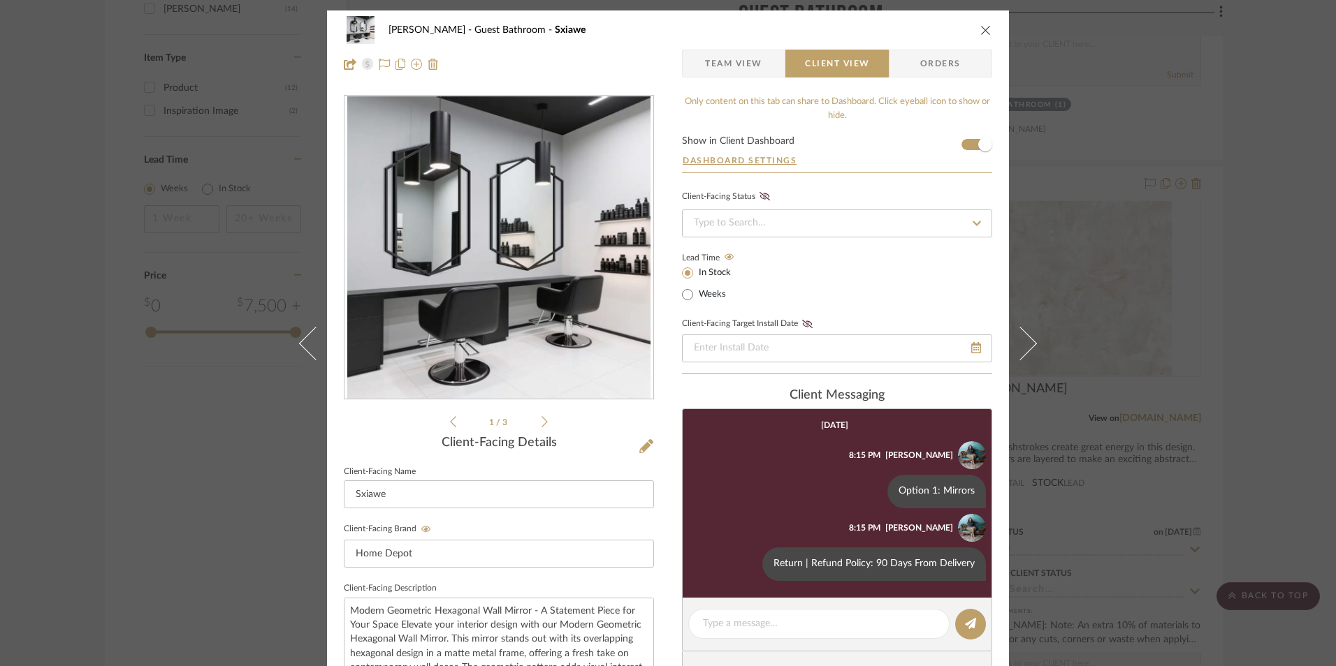
click at [742, 67] on span "Team View" at bounding box center [733, 64] width 57 height 28
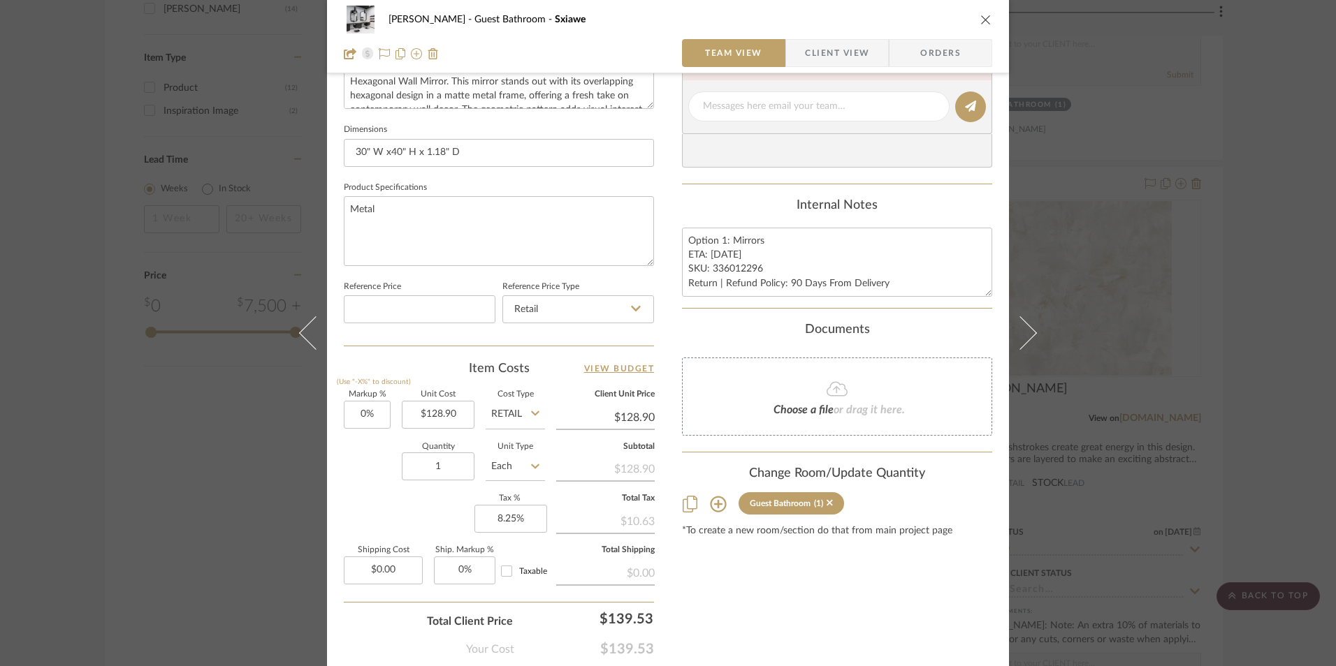
scroll to position [629, 0]
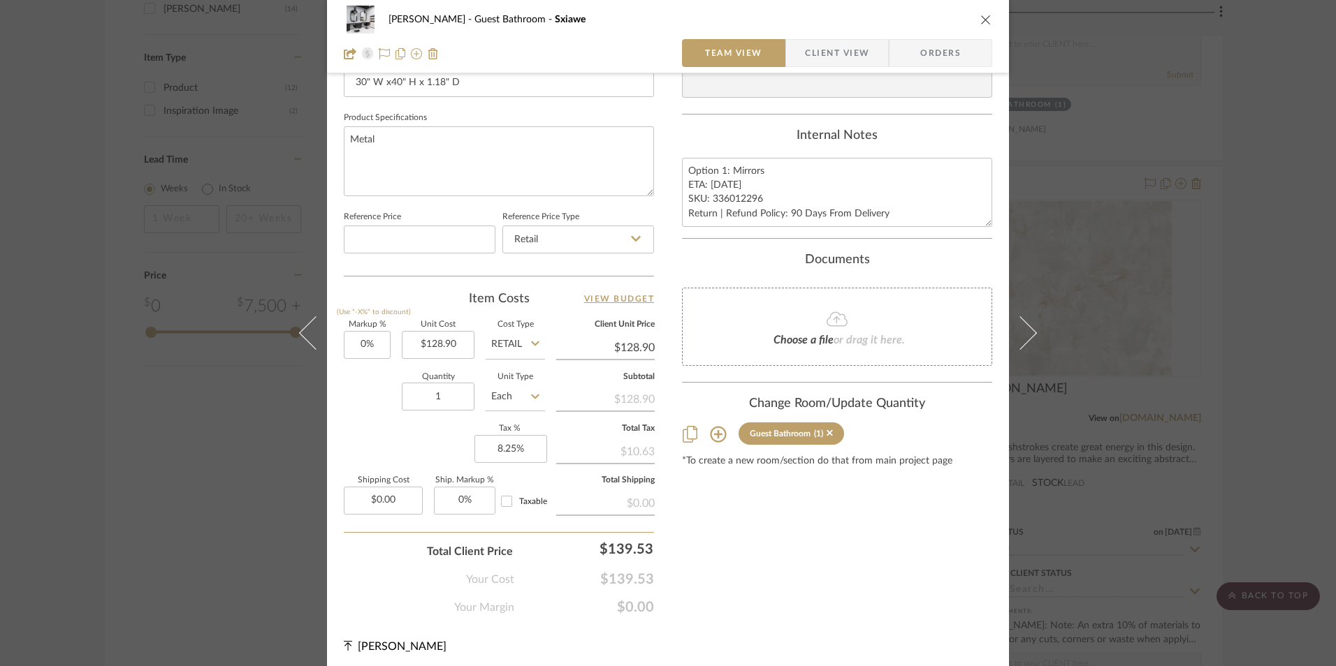
click at [682, 525] on div "Content here copies to Client View - confirm visibility there. Show in Client D…" at bounding box center [837, 41] width 310 height 1150
